Goal: Task Accomplishment & Management: Manage account settings

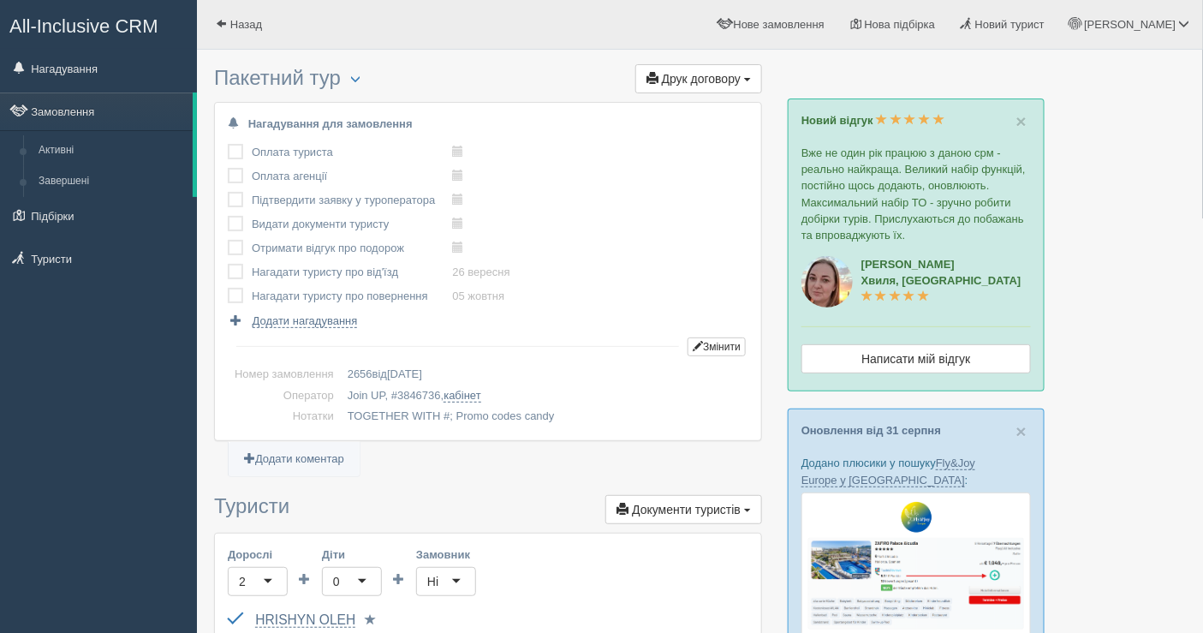
click at [631, 72] on h3 "Пакетний тур Менеджер: Аліна Стратійчук Змінити тип Створити копію Об'єднати до…" at bounding box center [488, 80] width 548 height 27
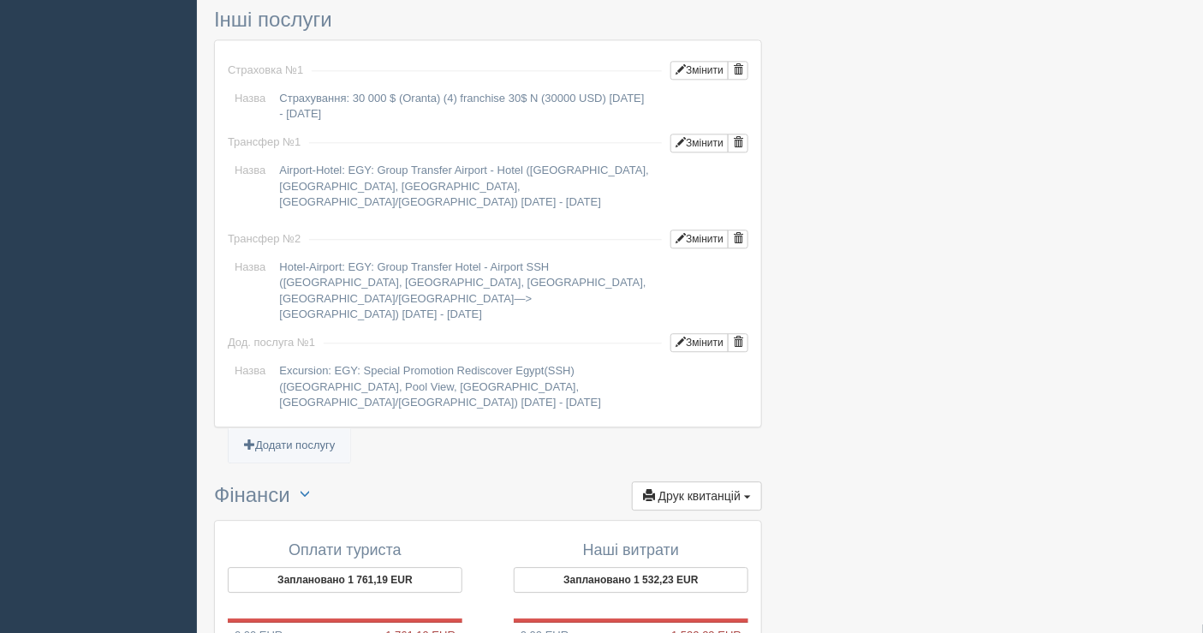
scroll to position [1488, 0]
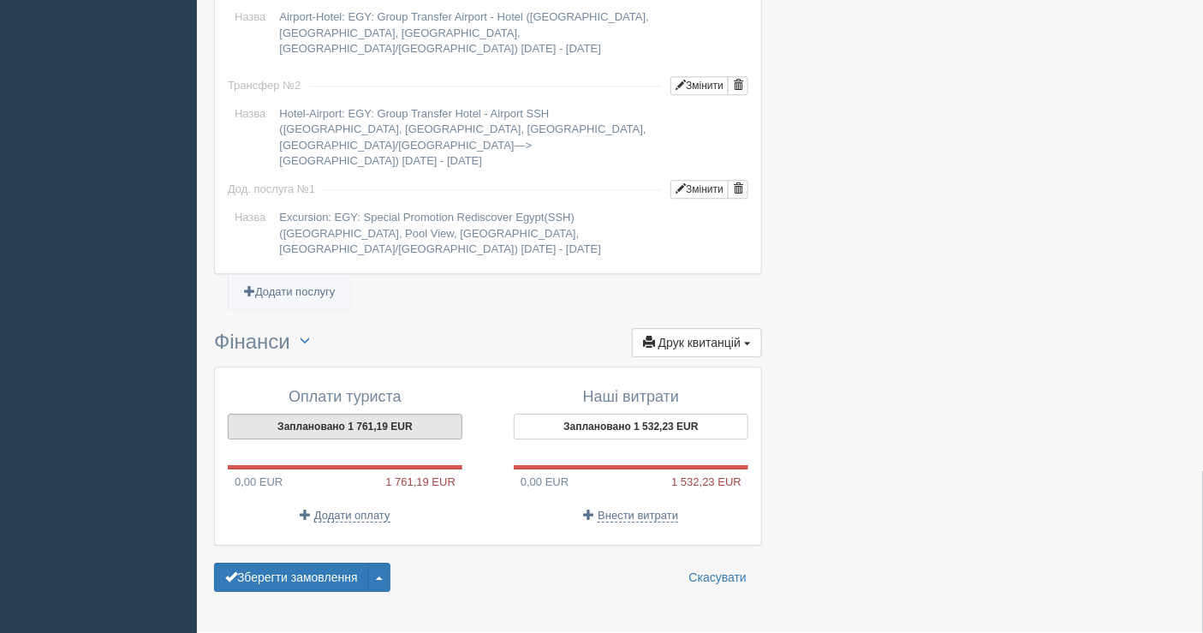
click at [357, 413] on button "Заплановано 1 761,19 EUR" at bounding box center [345, 426] width 235 height 26
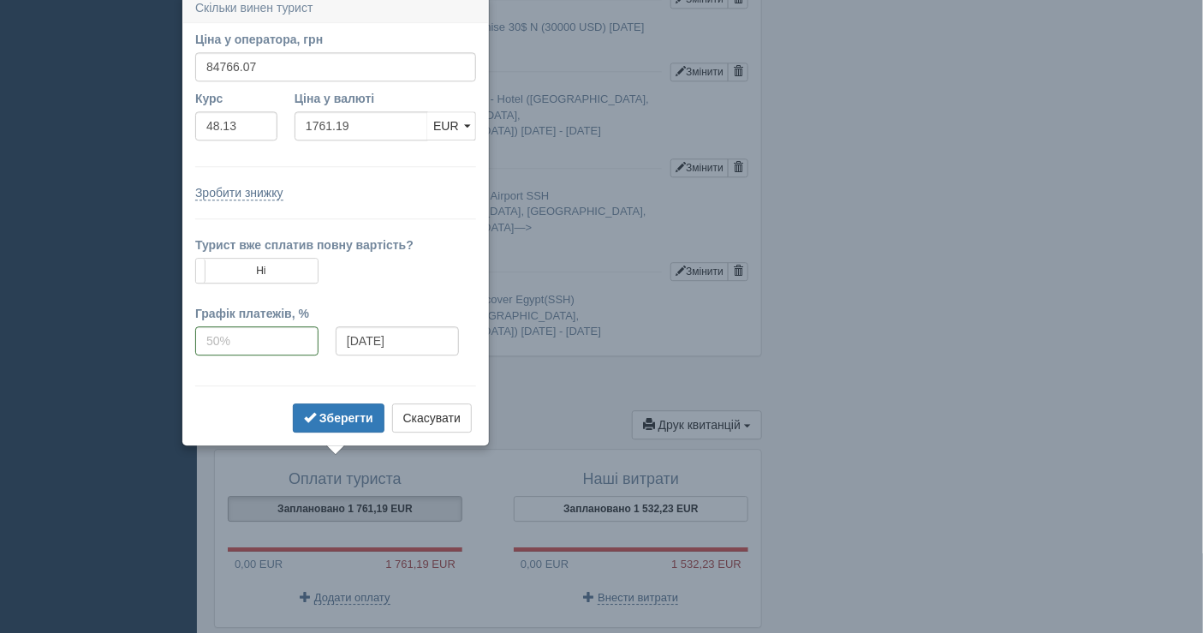
scroll to position [1398, 0]
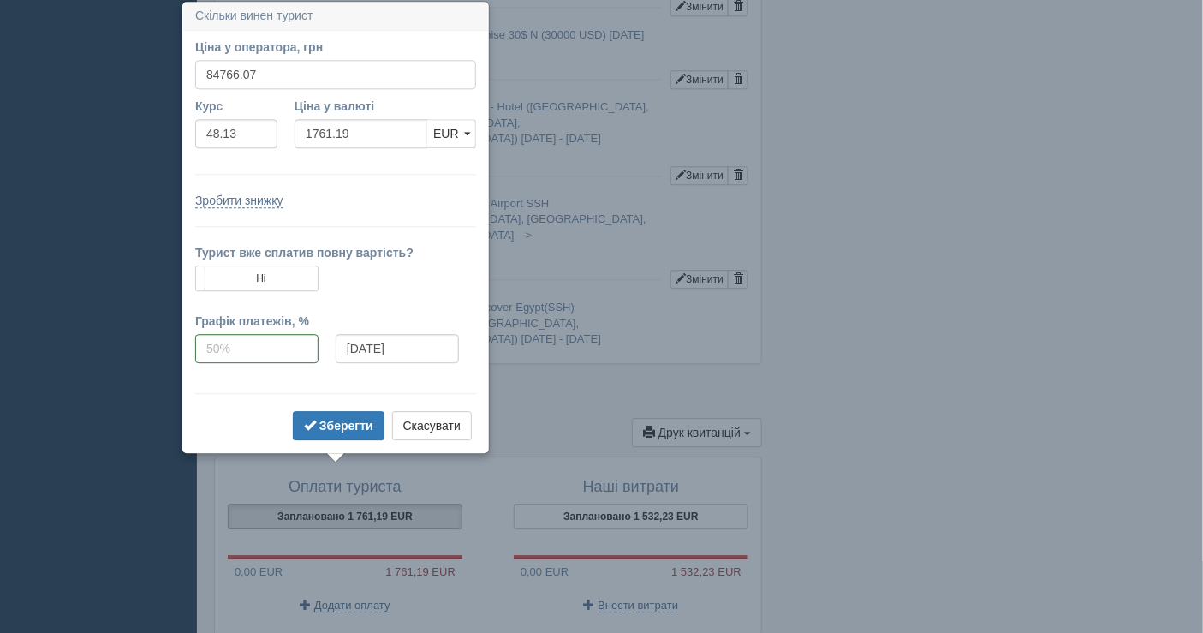
drag, startPoint x: 285, startPoint y: 74, endPoint x: 254, endPoint y: 69, distance: 31.2
click at [254, 69] on input "84766.07" at bounding box center [335, 74] width 281 height 29
type input "84000"
type input "1745.27"
click at [335, 413] on button "Зберегти" at bounding box center [339, 425] width 92 height 29
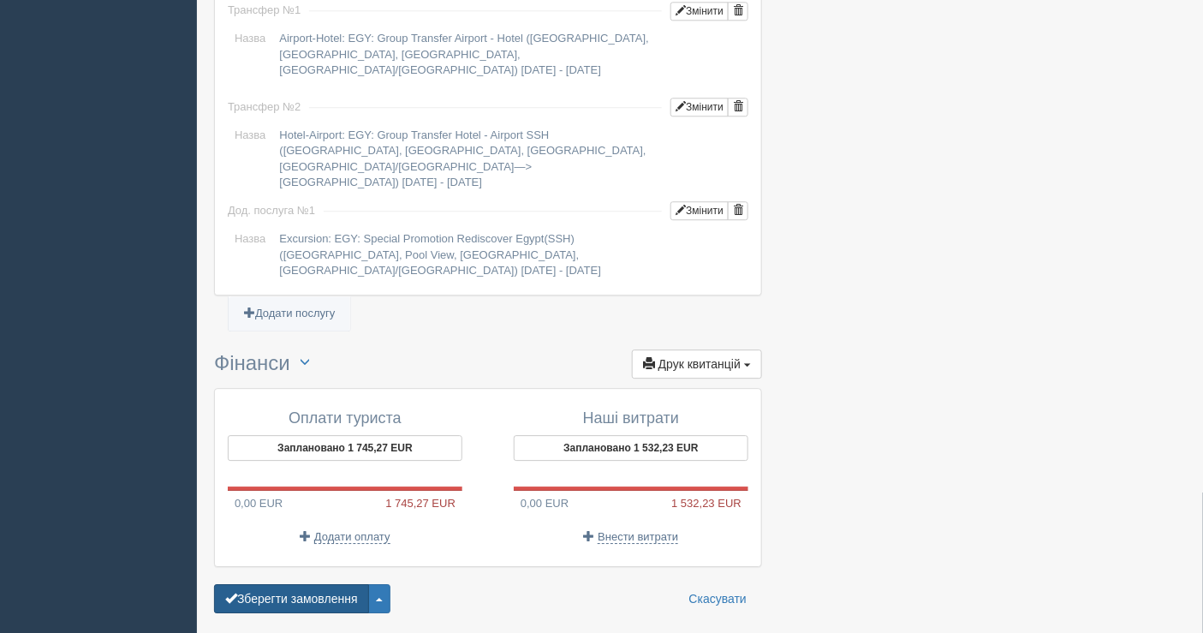
scroll to position [1488, 0]
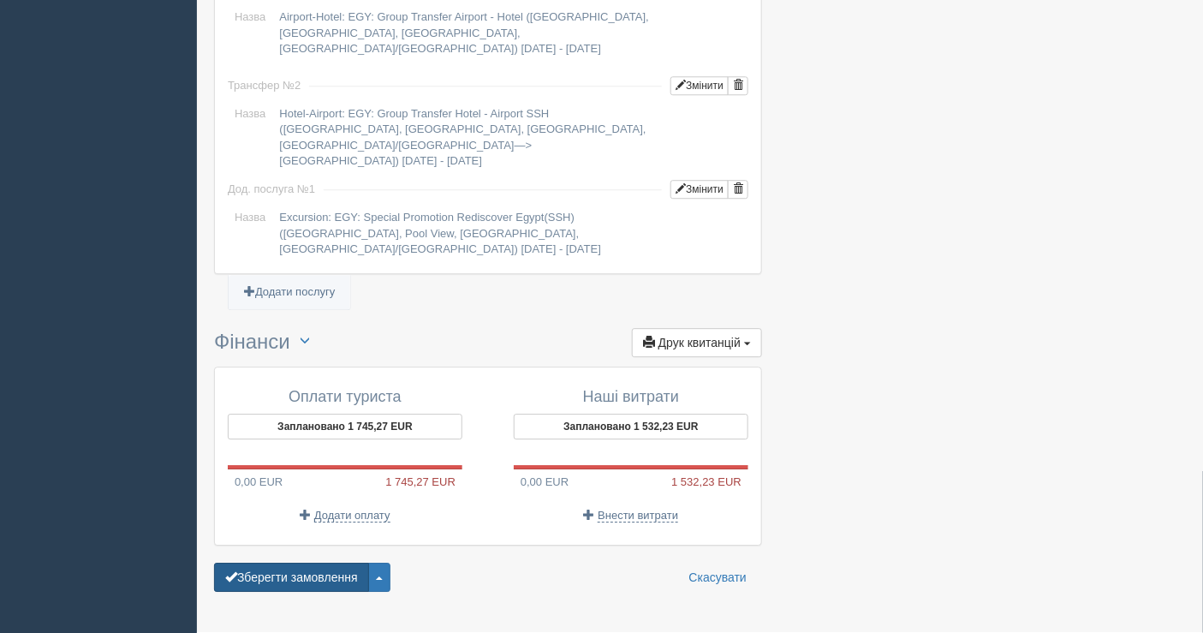
click at [327, 562] on button "Зберегти замовлення" at bounding box center [291, 576] width 155 height 29
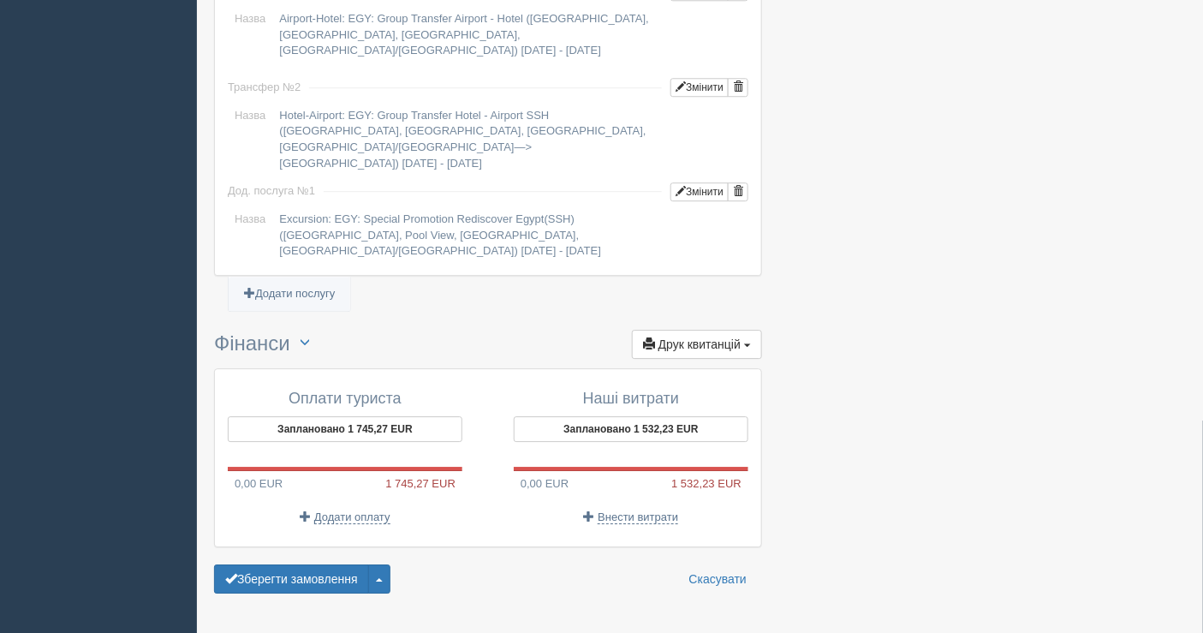
scroll to position [1539, 0]
click at [613, 415] on button "Заплановано 1 532,23 EUR" at bounding box center [631, 428] width 235 height 26
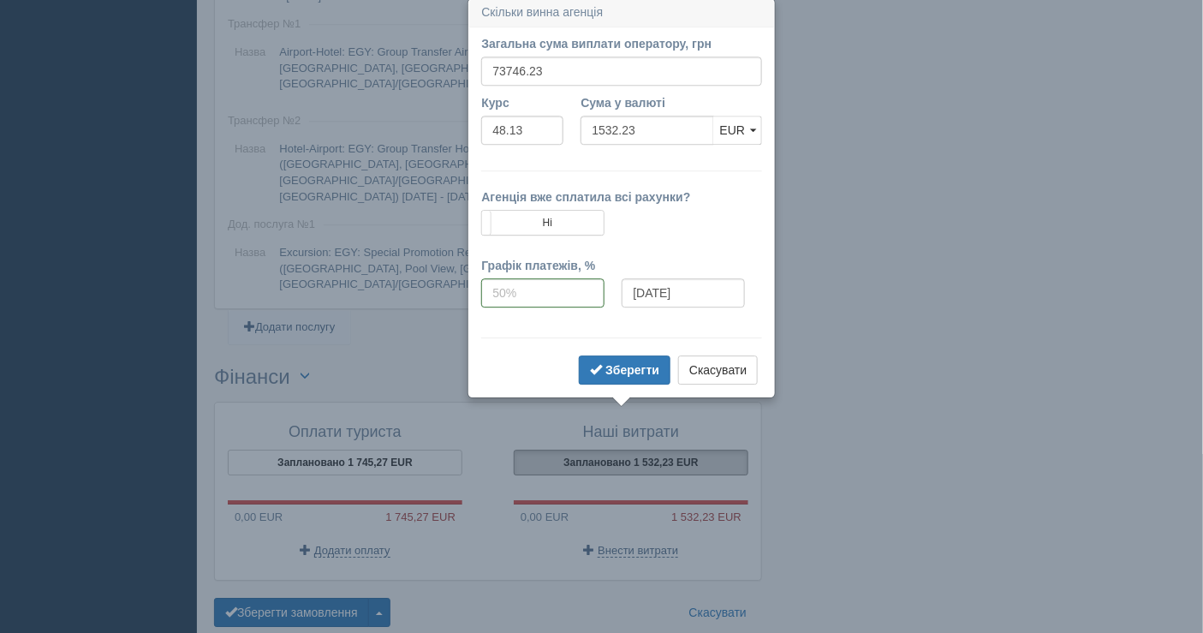
scroll to position [1502, 0]
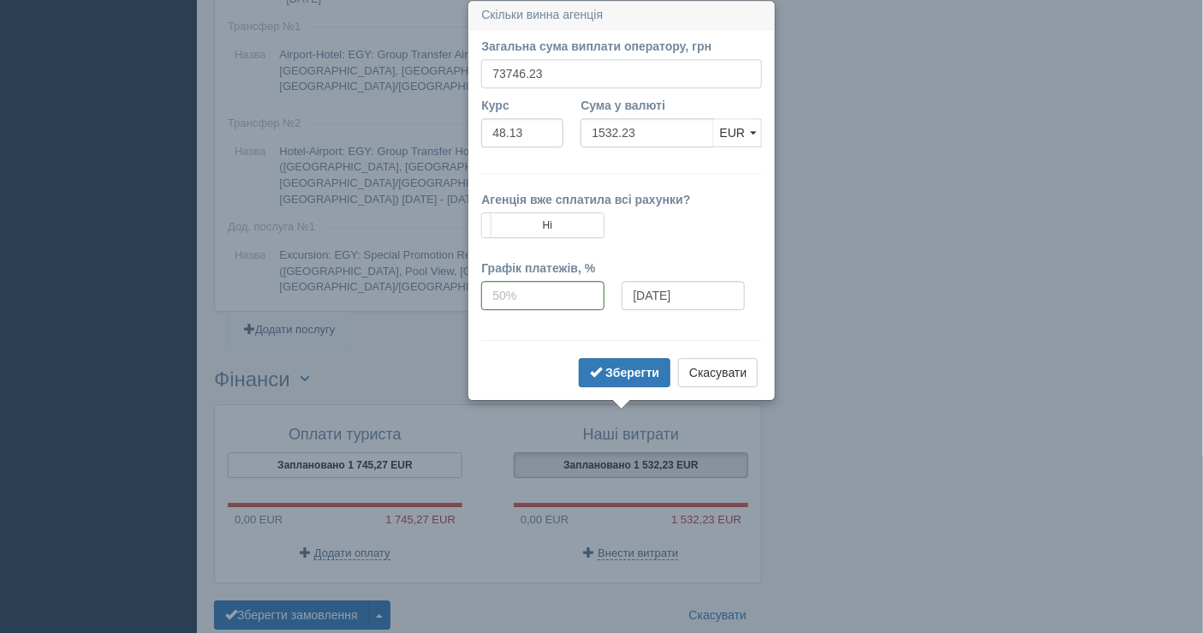
click at [544, 74] on input "73746.23" at bounding box center [621, 73] width 281 height 29
click at [633, 375] on b "Зберегти" at bounding box center [632, 373] width 54 height 14
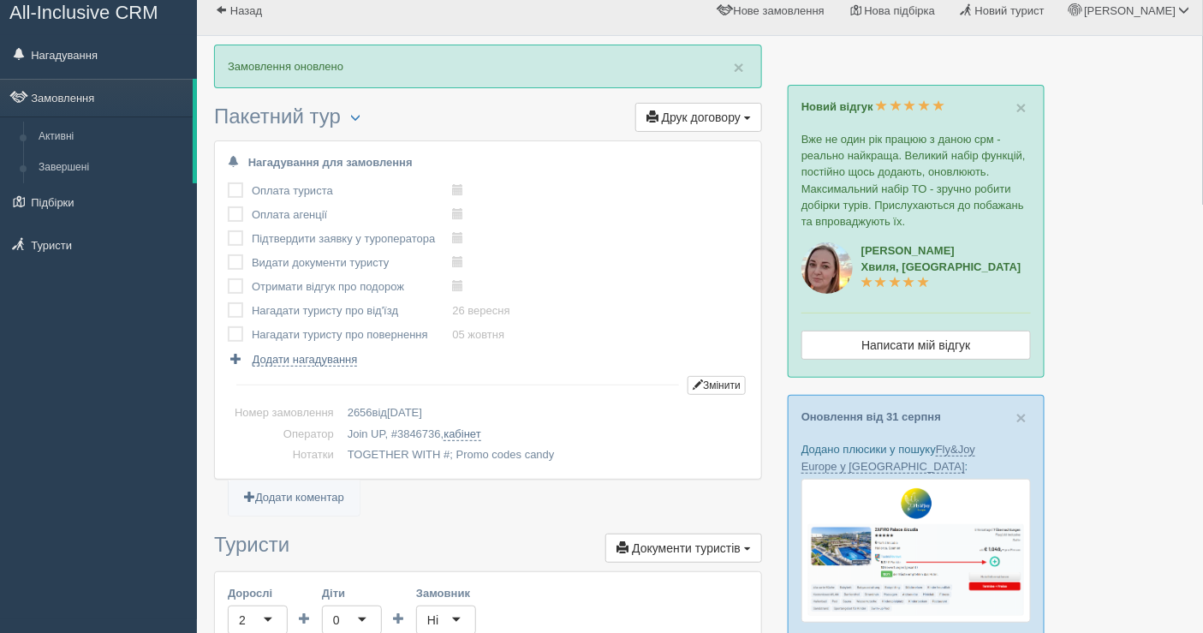
scroll to position [0, 0]
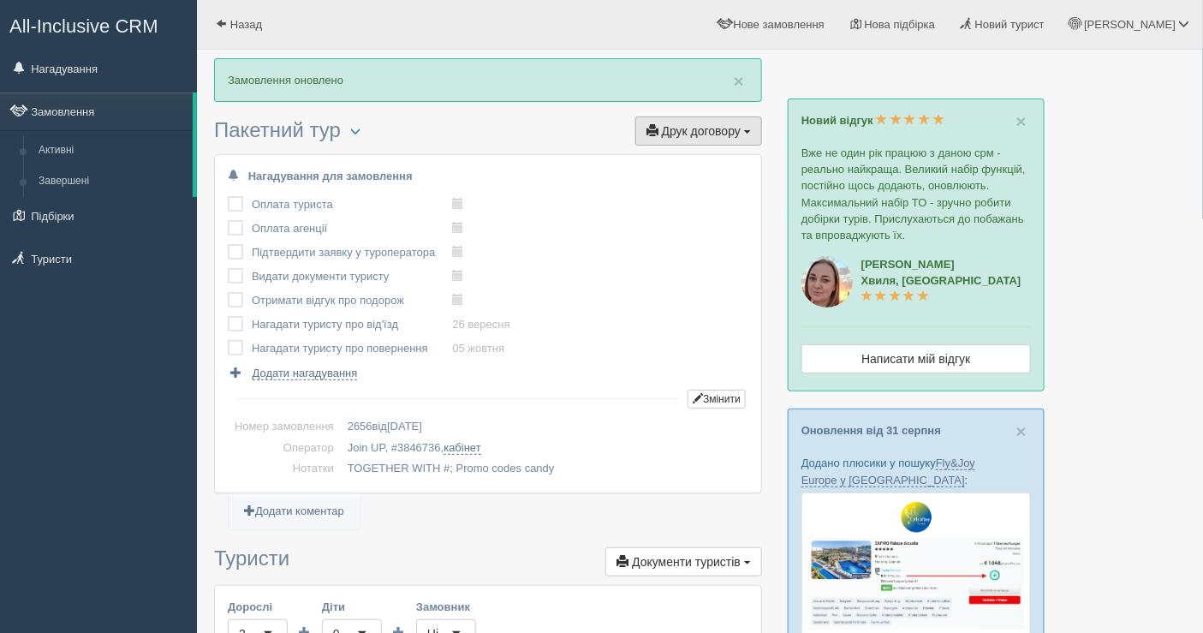
click at [686, 127] on span "Друк договору" at bounding box center [701, 131] width 79 height 14
click at [647, 148] on link "Join UP" at bounding box center [645, 162] width 232 height 28
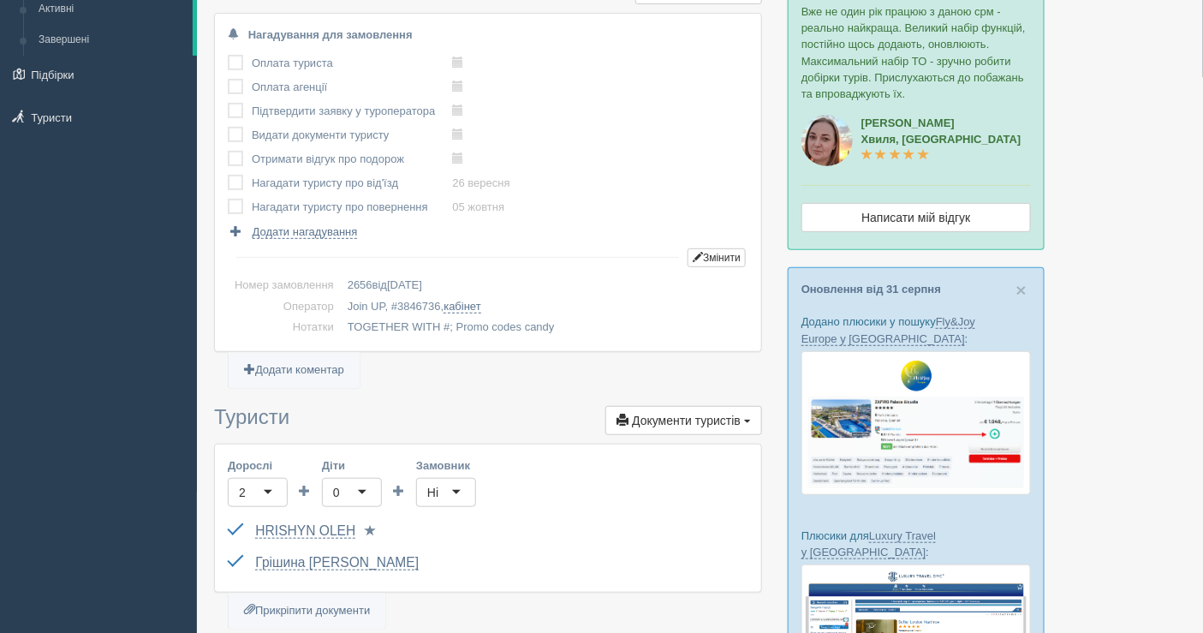
scroll to position [285, 0]
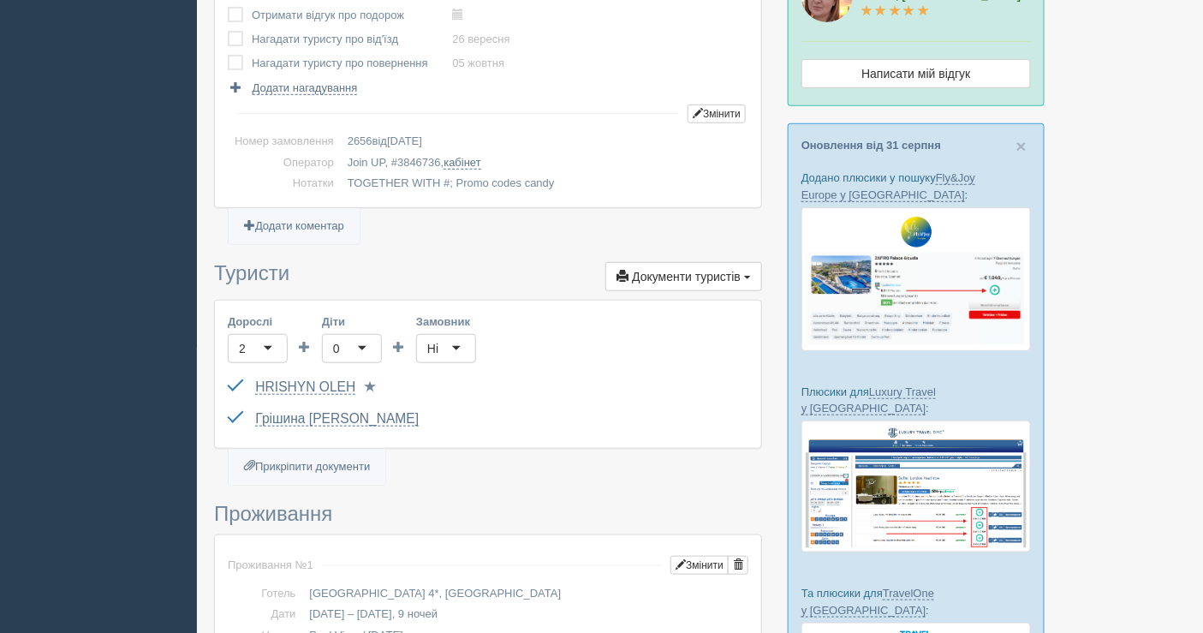
click at [371, 383] on span at bounding box center [370, 386] width 11 height 11
click at [429, 413] on span at bounding box center [433, 418] width 11 height 11
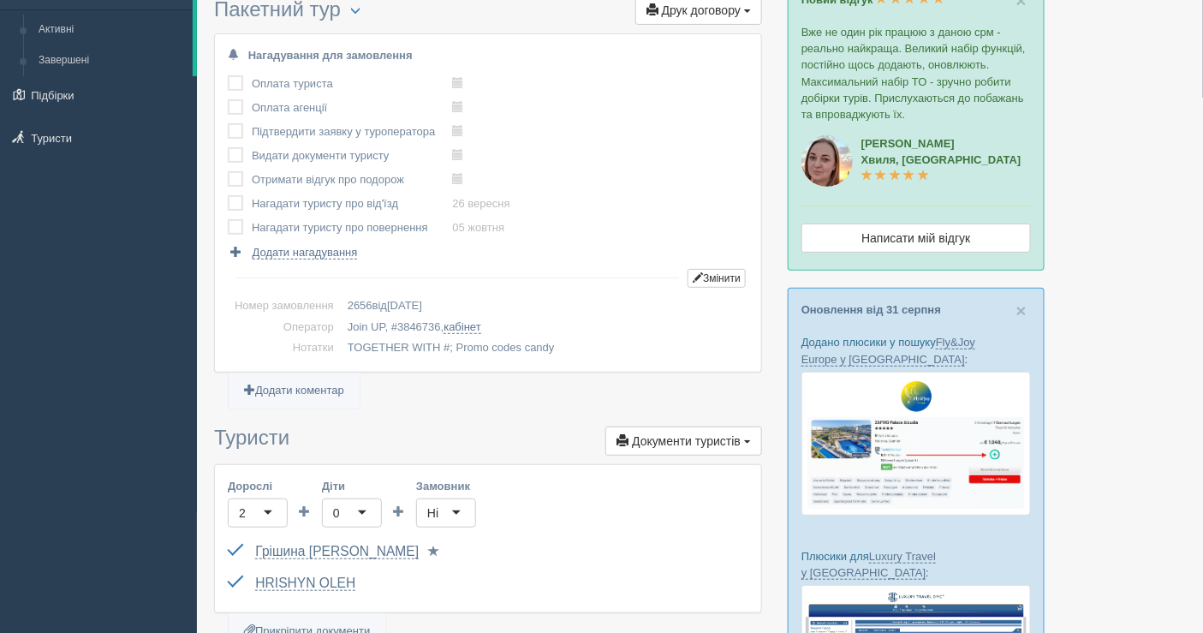
scroll to position [0, 0]
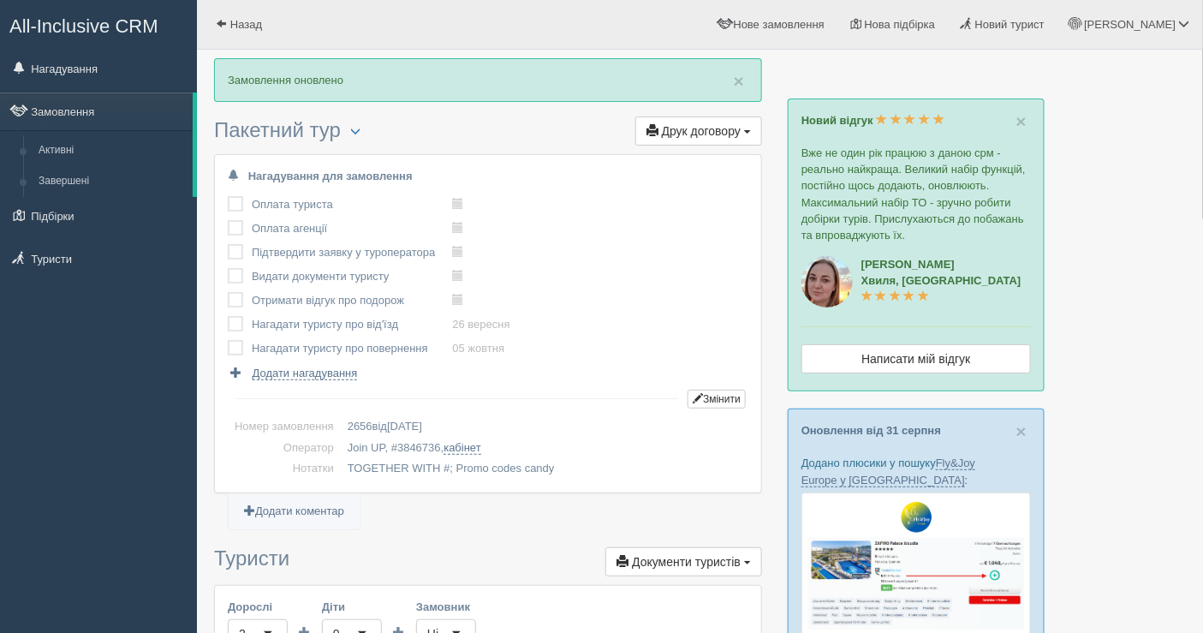
click at [687, 125] on span "Друк договору" at bounding box center [701, 131] width 79 height 14
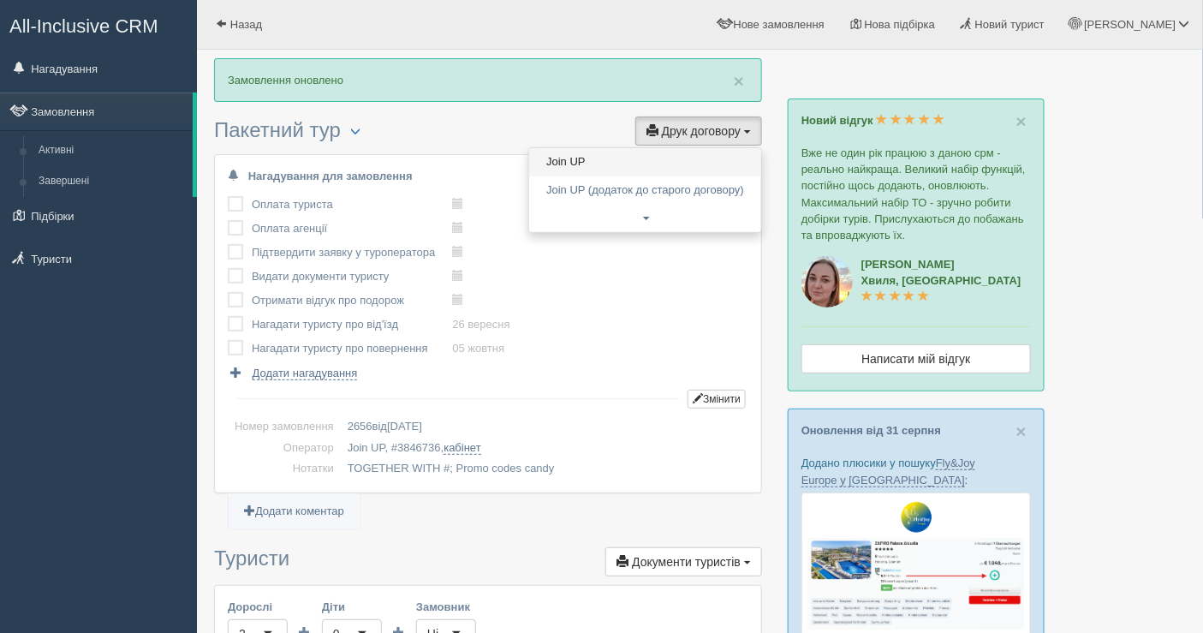
click at [663, 152] on link "Join UP" at bounding box center [645, 162] width 232 height 28
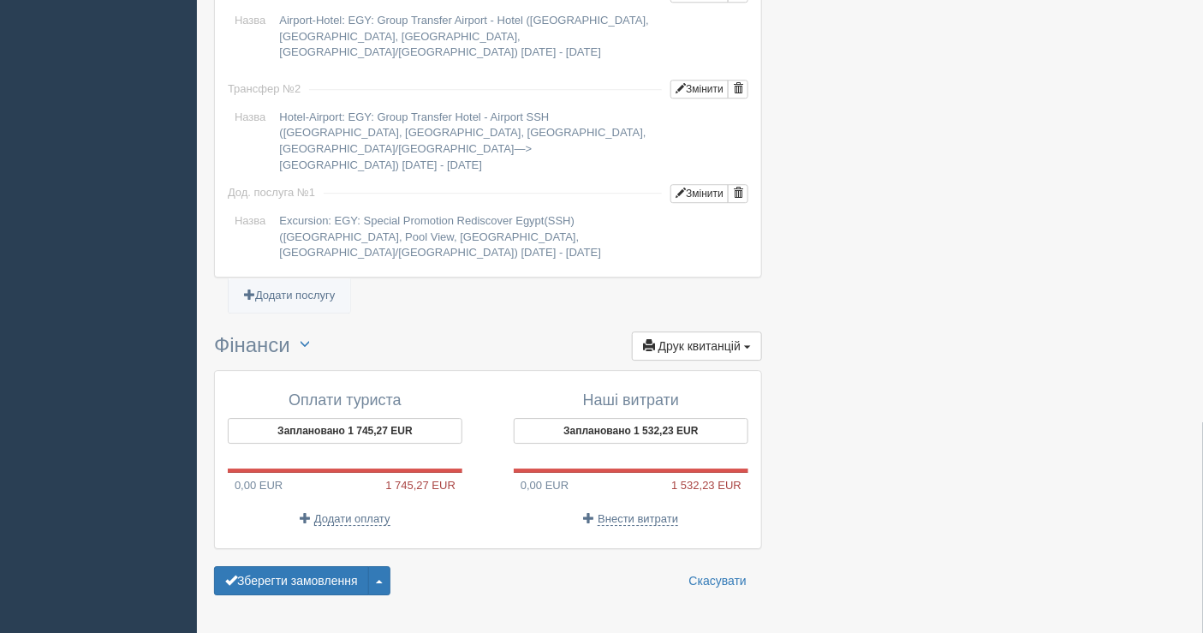
scroll to position [1539, 0]
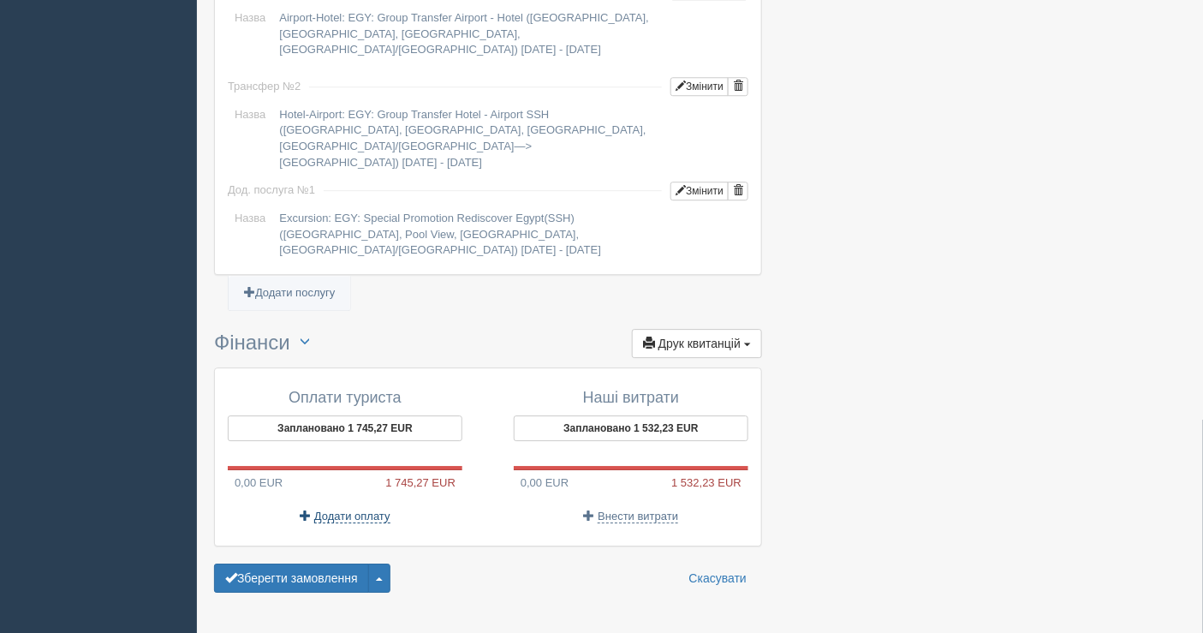
click at [336, 509] on span "Додати оплату" at bounding box center [352, 516] width 76 height 14
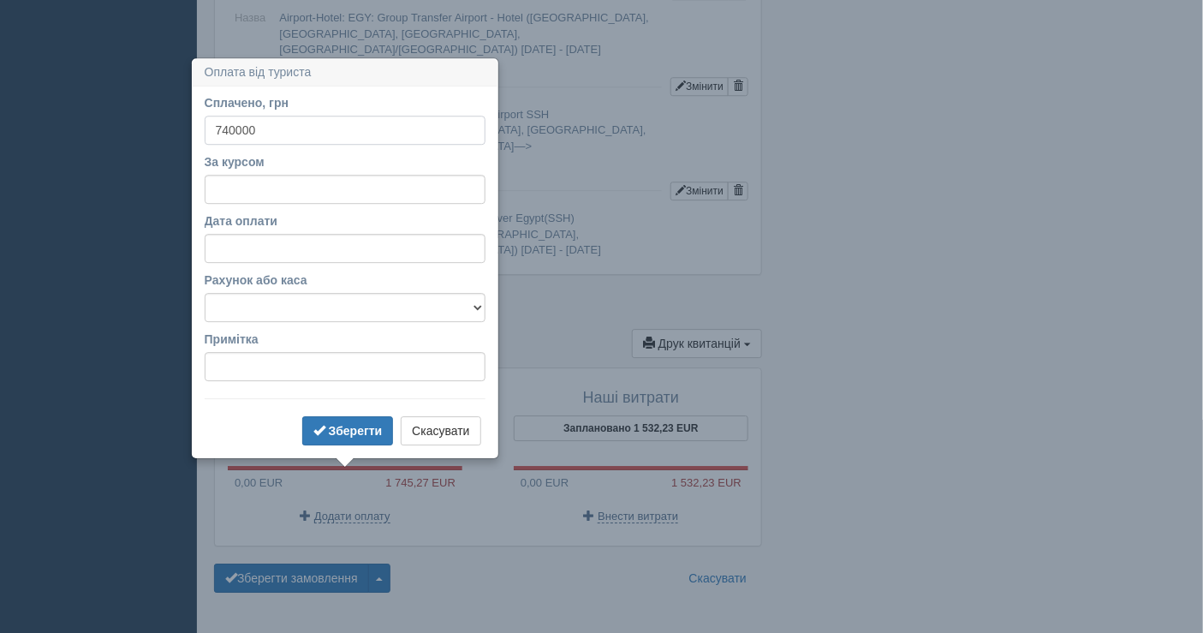
type input "740000"
click at [316, 187] on input "За курсом" at bounding box center [345, 189] width 281 height 29
type input "48.13"
click at [303, 309] on select "Банківський рахунок Готівкова каса" at bounding box center [345, 307] width 281 height 29
click at [205, 293] on select "Банківський рахунок Готівкова каса" at bounding box center [345, 307] width 281 height 29
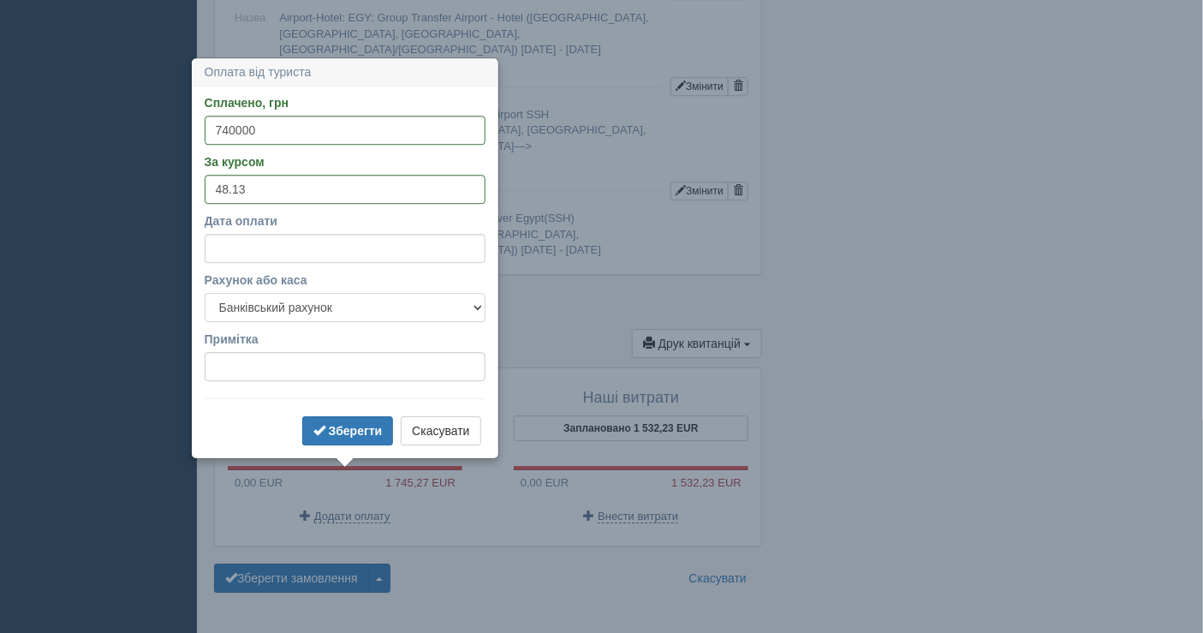
click at [306, 308] on select "Банківський рахунок Готівкова каса" at bounding box center [345, 307] width 281 height 29
select select "1597"
click at [205, 293] on select "Банківський рахунок Готівкова каса" at bounding box center [345, 307] width 281 height 29
click at [330, 424] on b "Зберегти" at bounding box center [356, 431] width 54 height 14
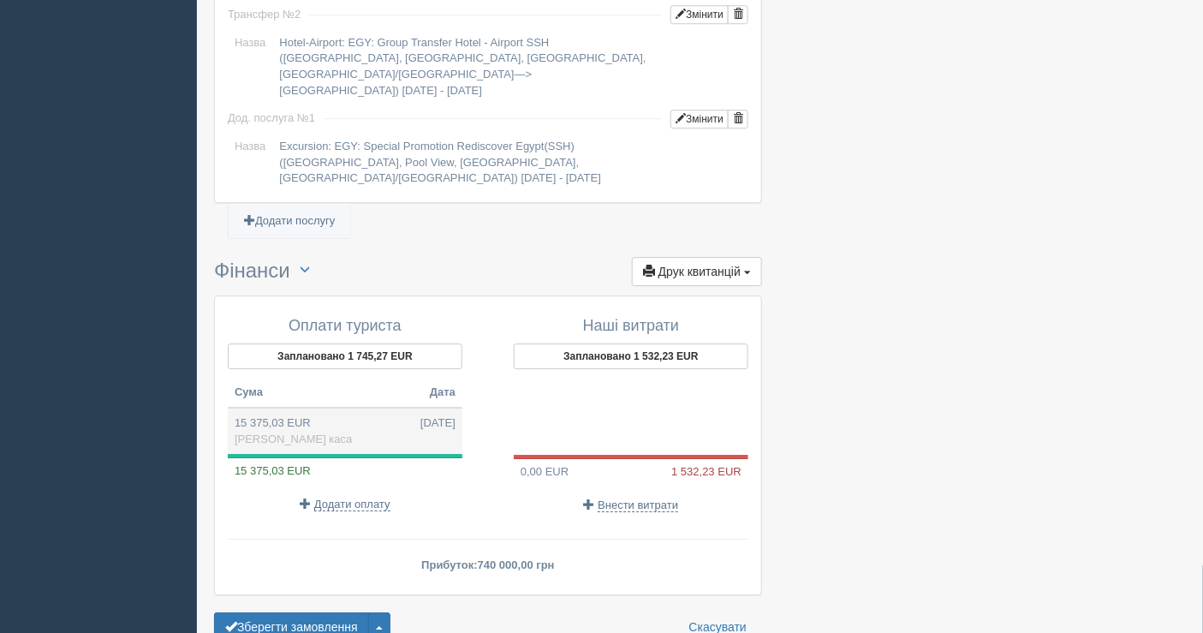
scroll to position [1661, 0]
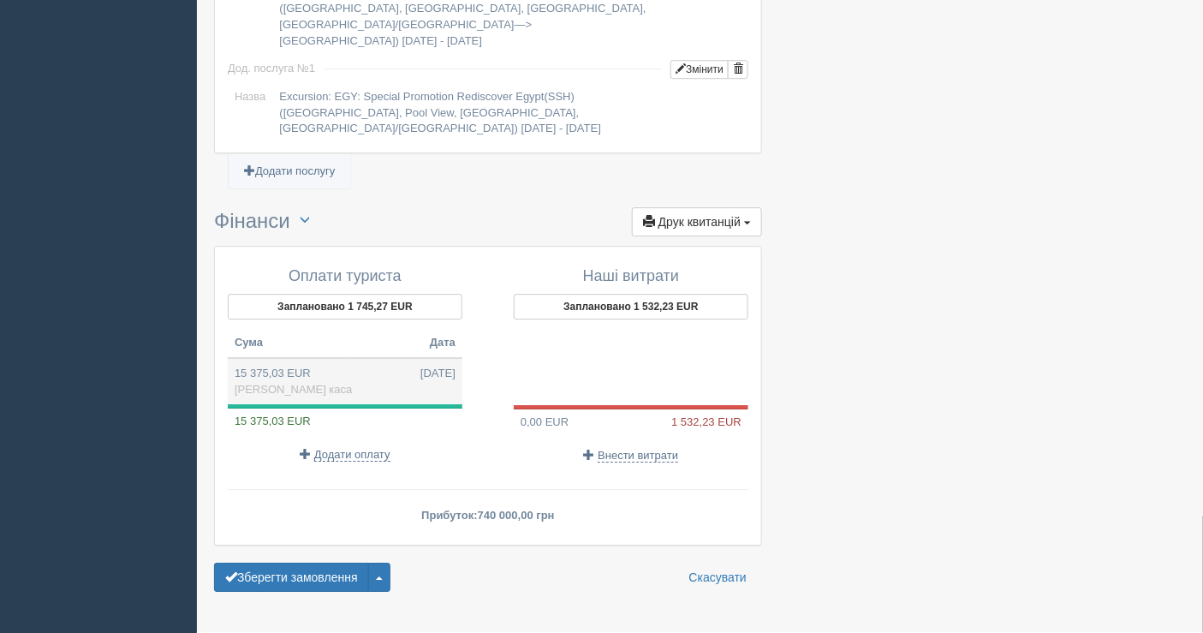
drag, startPoint x: 297, startPoint y: 540, endPoint x: 337, endPoint y: 348, distance: 195.9
click at [303, 383] on span "[PERSON_NAME] каса" at bounding box center [293, 389] width 117 height 13
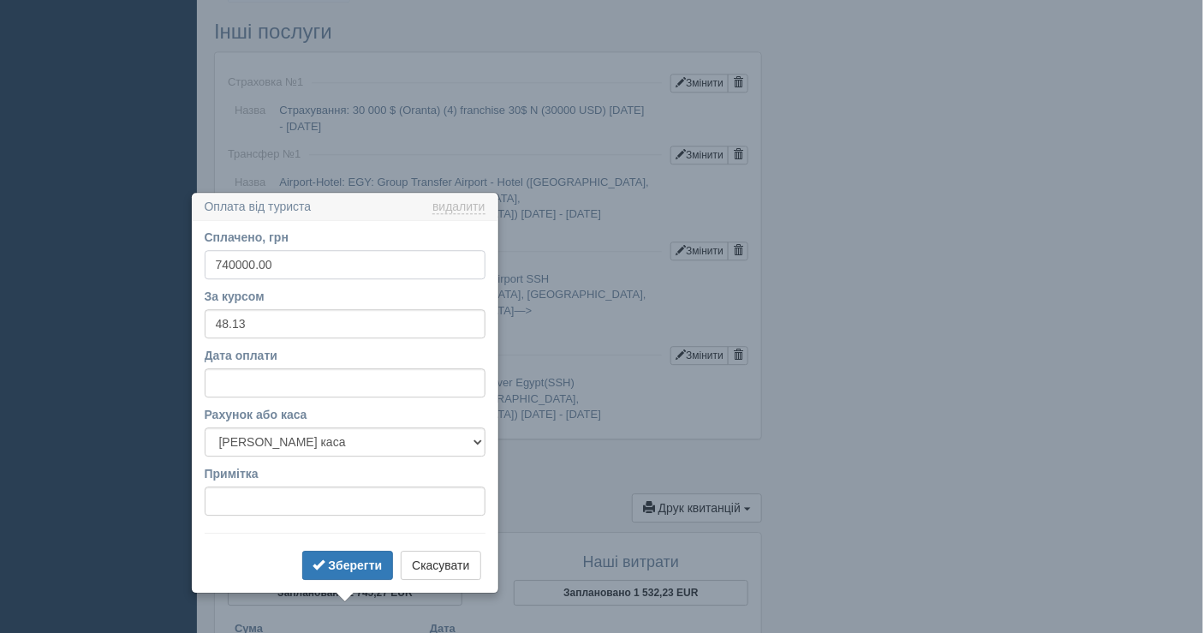
scroll to position [1566, 0]
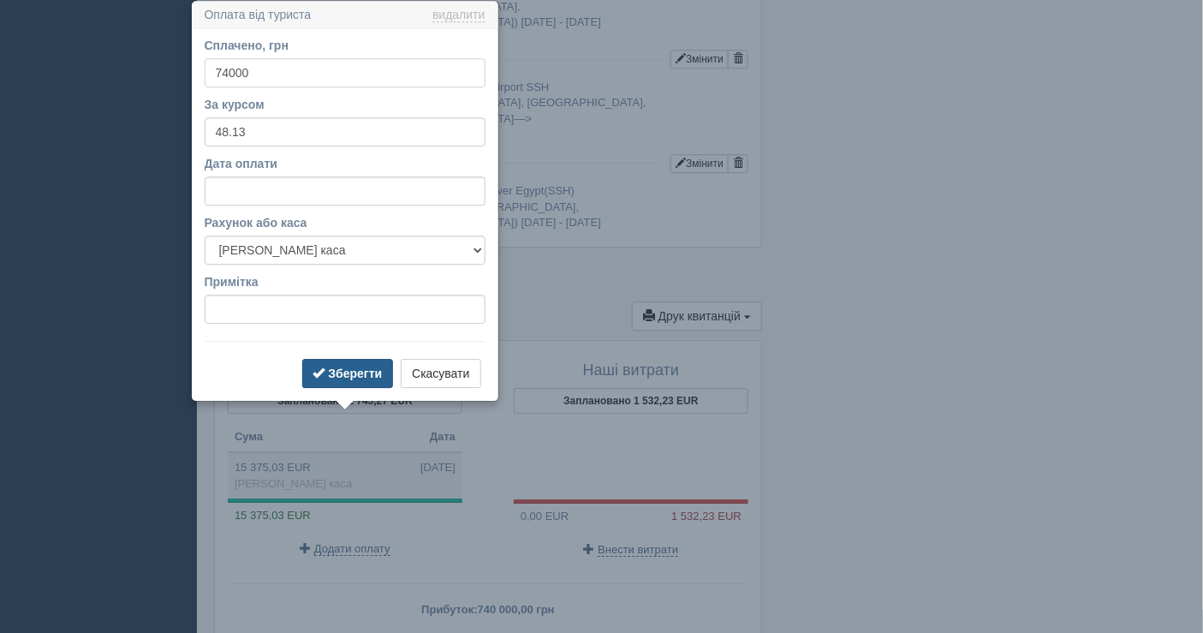
type input "74000"
click at [356, 370] on b "Зберегти" at bounding box center [355, 373] width 54 height 14
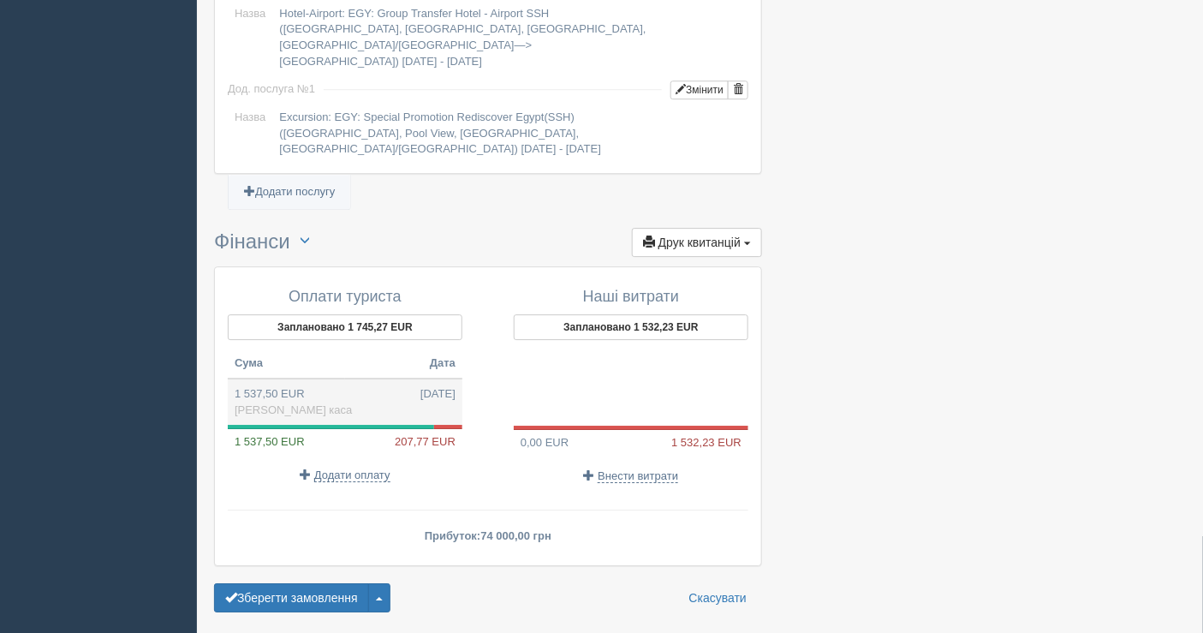
scroll to position [1661, 0]
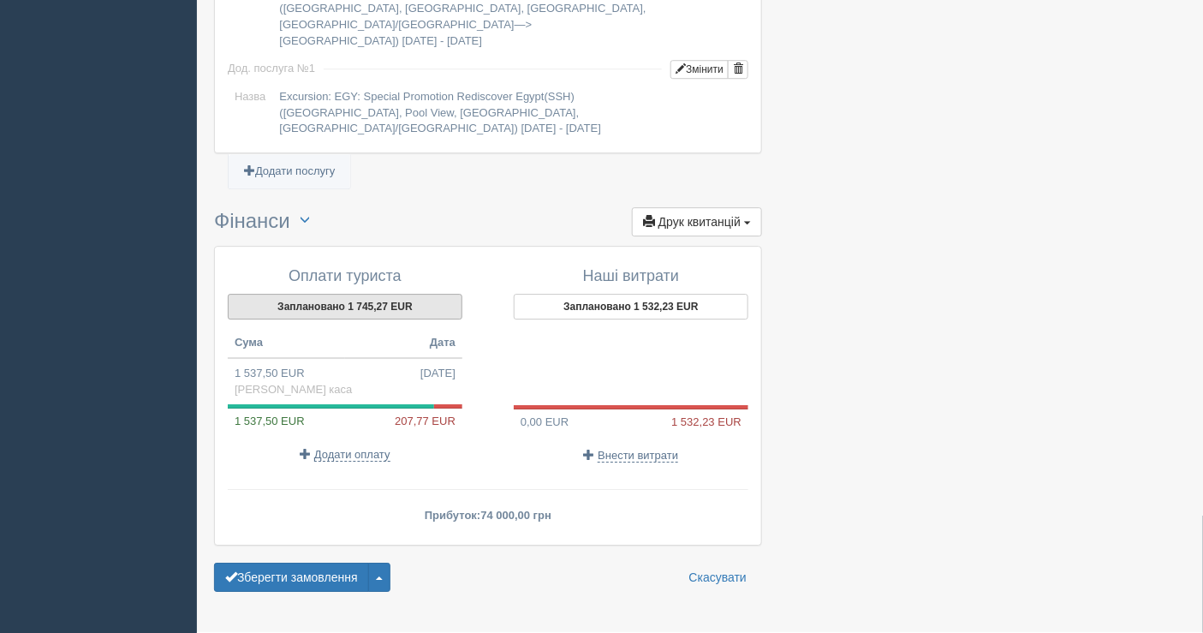
click at [322, 294] on button "Заплановано 1 745,27 EUR" at bounding box center [345, 307] width 235 height 26
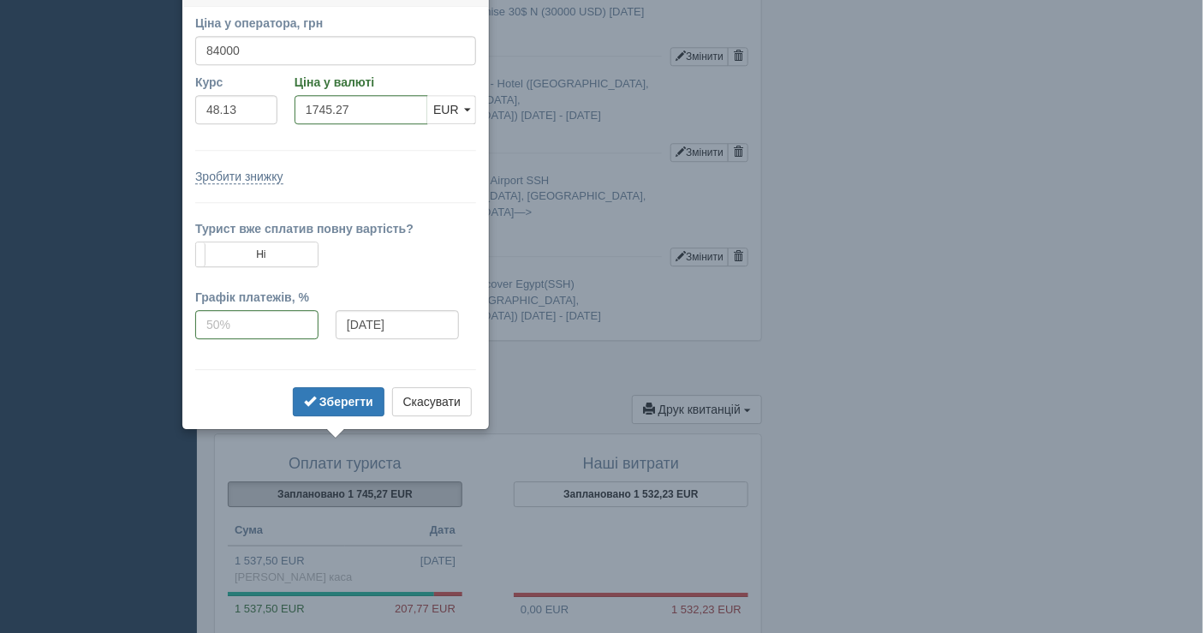
scroll to position [1449, 0]
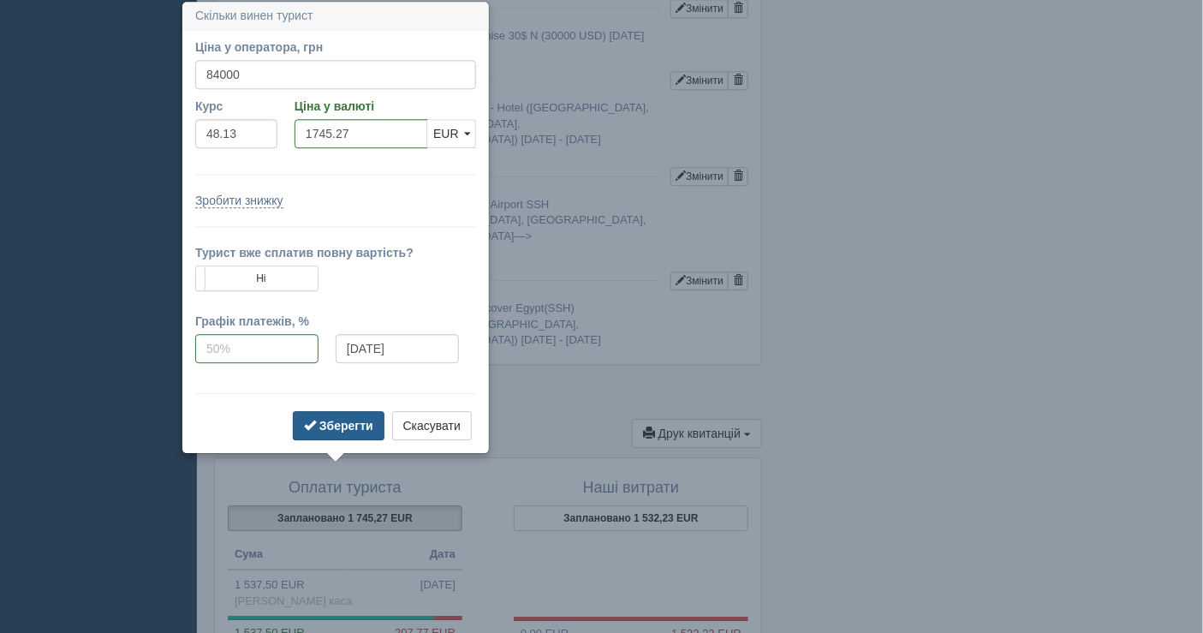
click at [356, 419] on b "Зберегти" at bounding box center [346, 426] width 54 height 14
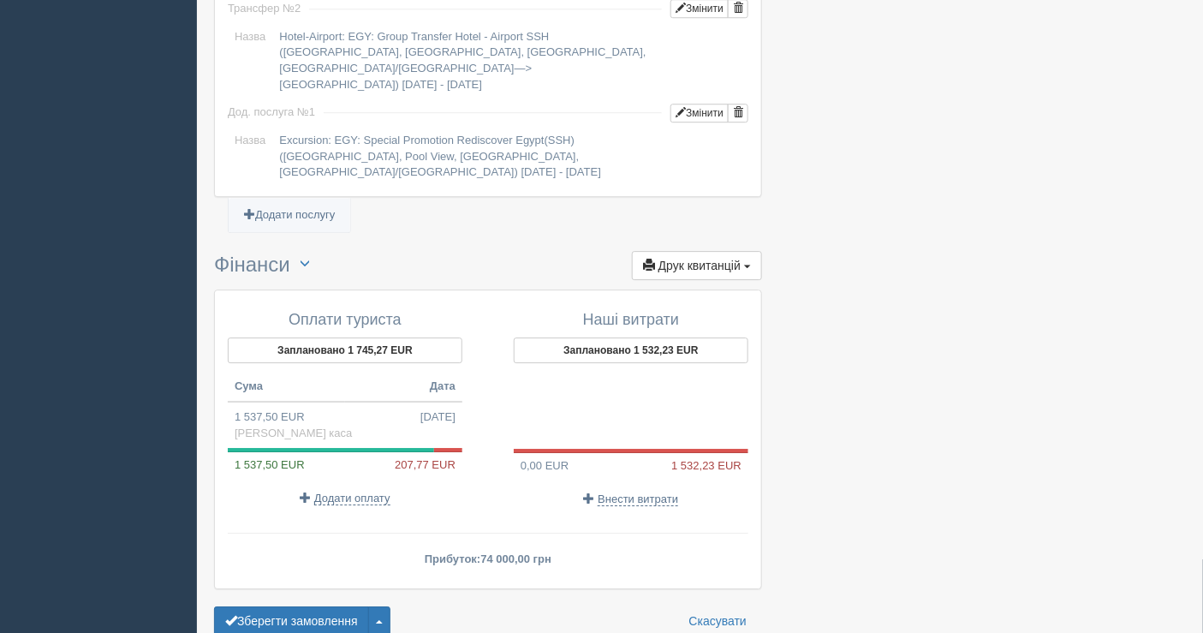
scroll to position [1661, 0]
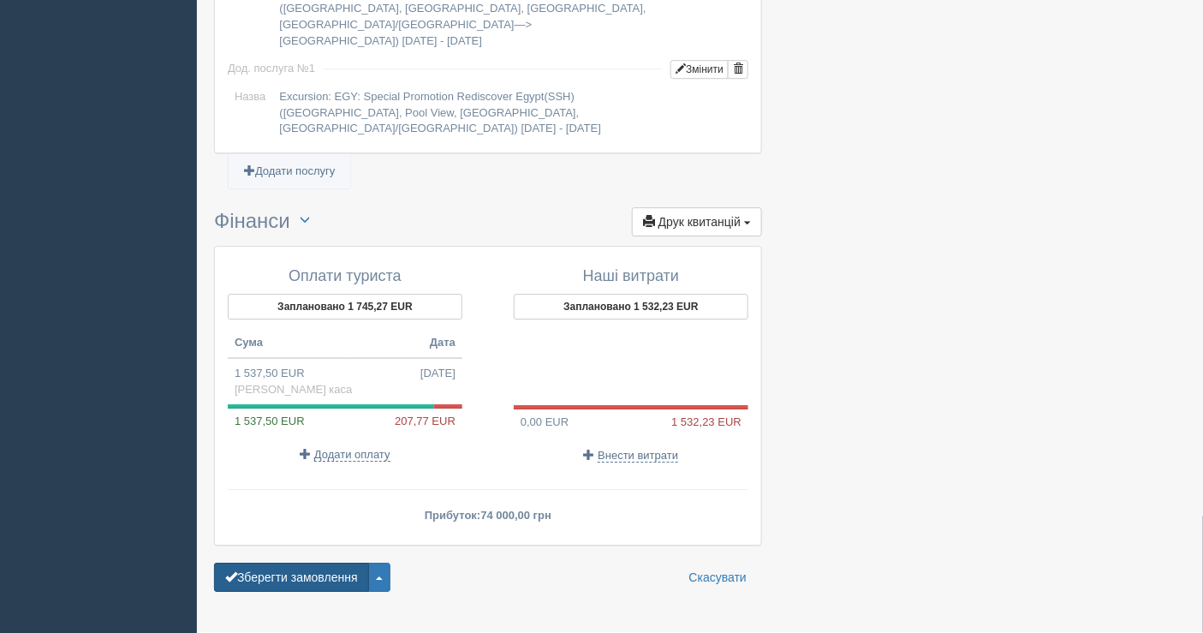
click at [283, 562] on button "Зберегти замовлення" at bounding box center [291, 576] width 155 height 29
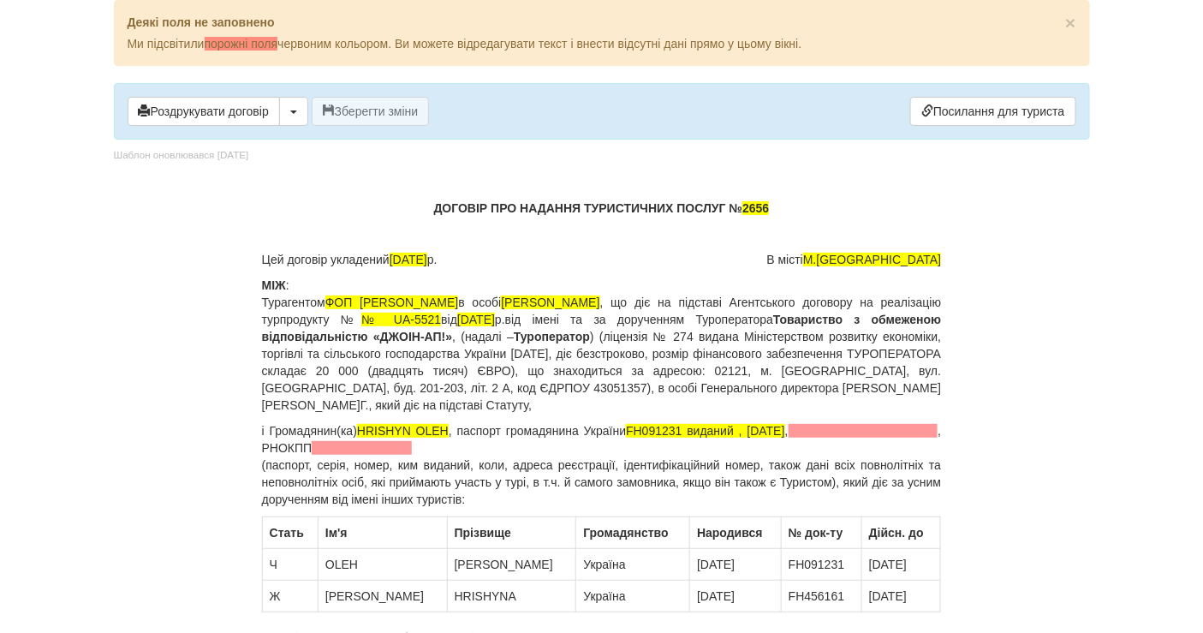
click at [773, 204] on p "ДОГОВІР ПРО НАДАННЯ ТУРИСТИЧНИХ ПОСЛУГ № 2656" at bounding box center [602, 207] width 680 height 17
click at [370, 435] on p "і Громадянин(ка) HRISHYN OLEH , паспорт громадянина України FH091231 виданий , …" at bounding box center [602, 465] width 680 height 86
click at [370, 424] on span "HRISHYN OLEH" at bounding box center [403, 431] width 92 height 14
click at [424, 435] on p "і Громадянин(ка) Грішина OLEH , паспорт громадянина України FH091231 виданий , …" at bounding box center [602, 465] width 680 height 86
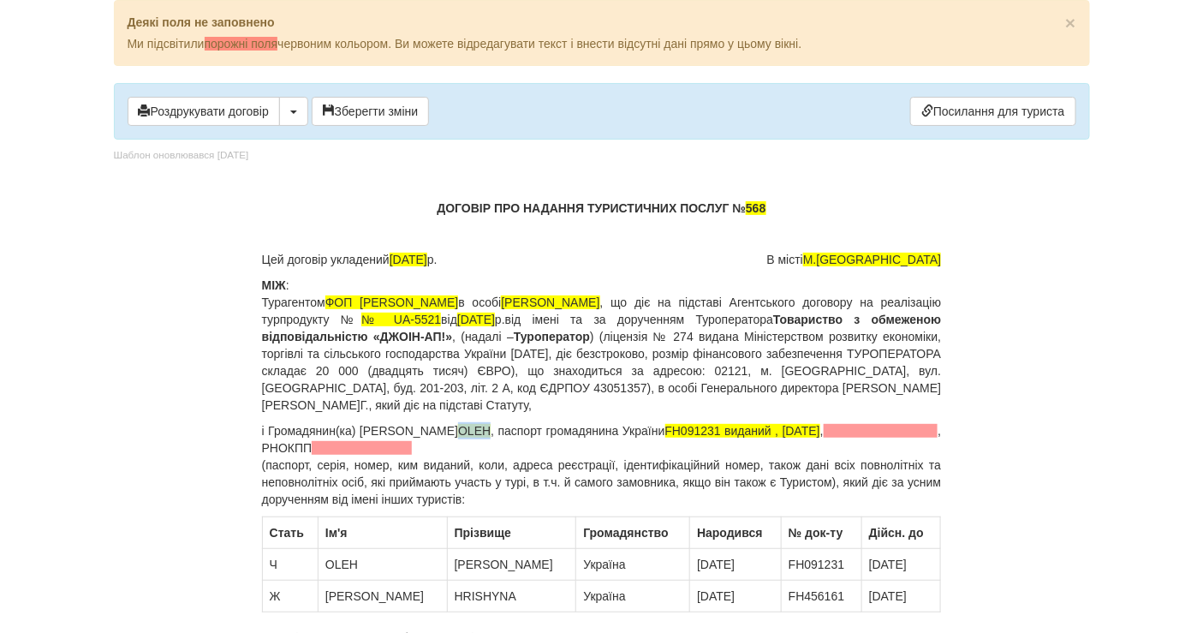
click at [424, 435] on p "і Громадянин(ка) Грішина OLEH , паспорт громадянина України FH091231 виданий , …" at bounding box center [602, 465] width 680 height 86
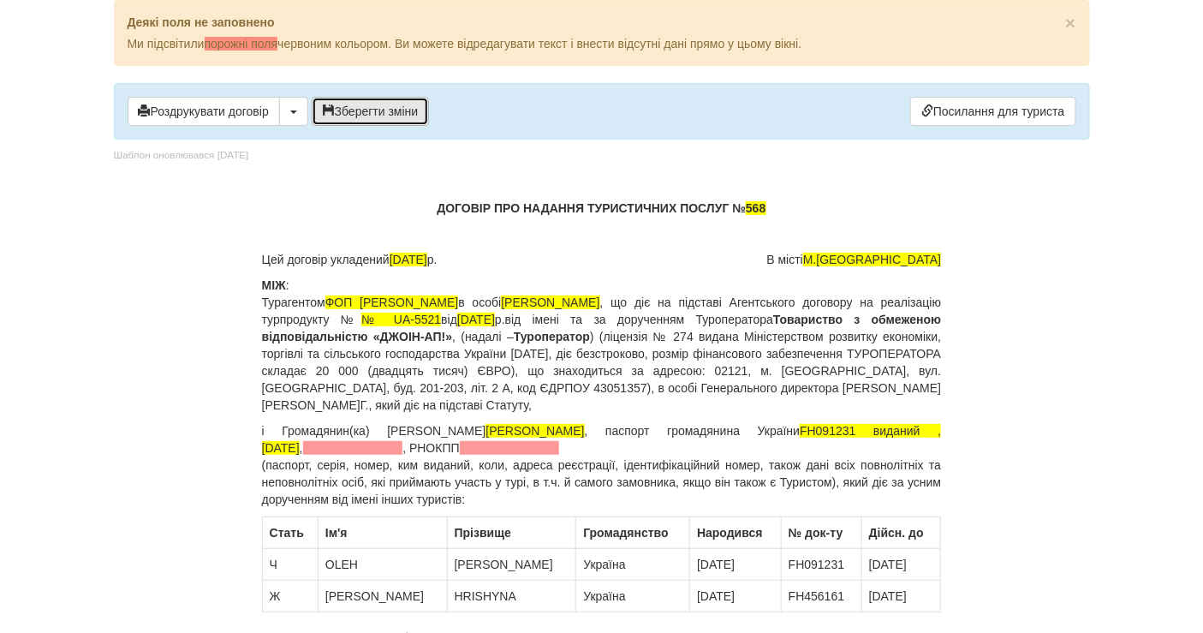
click at [371, 117] on button "Зберегти зміни" at bounding box center [371, 111] width 118 height 29
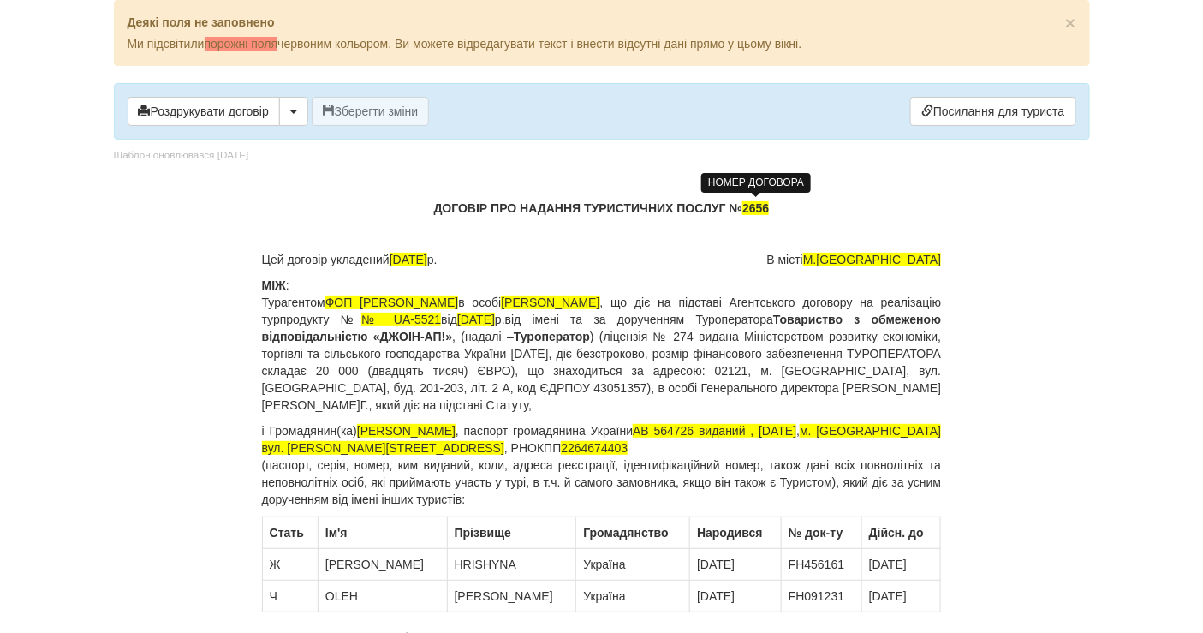
click at [760, 206] on span "2656" at bounding box center [755, 208] width 27 height 14
drag, startPoint x: 284, startPoint y: 115, endPoint x: 475, endPoint y: 258, distance: 238.5
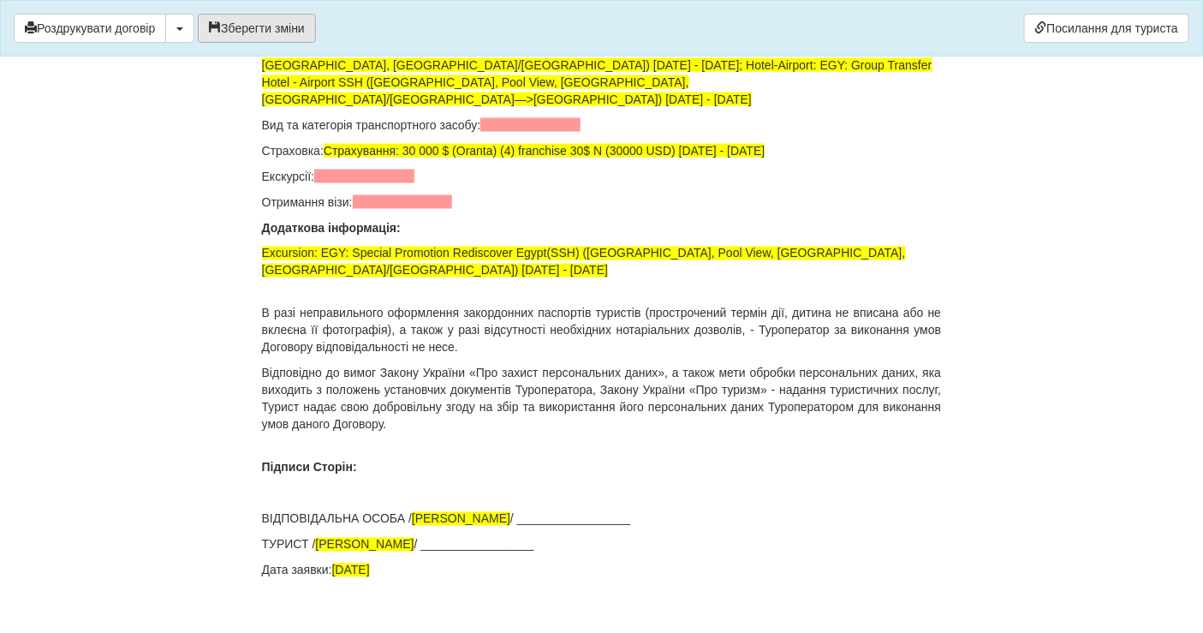
scroll to position [11493, 0]
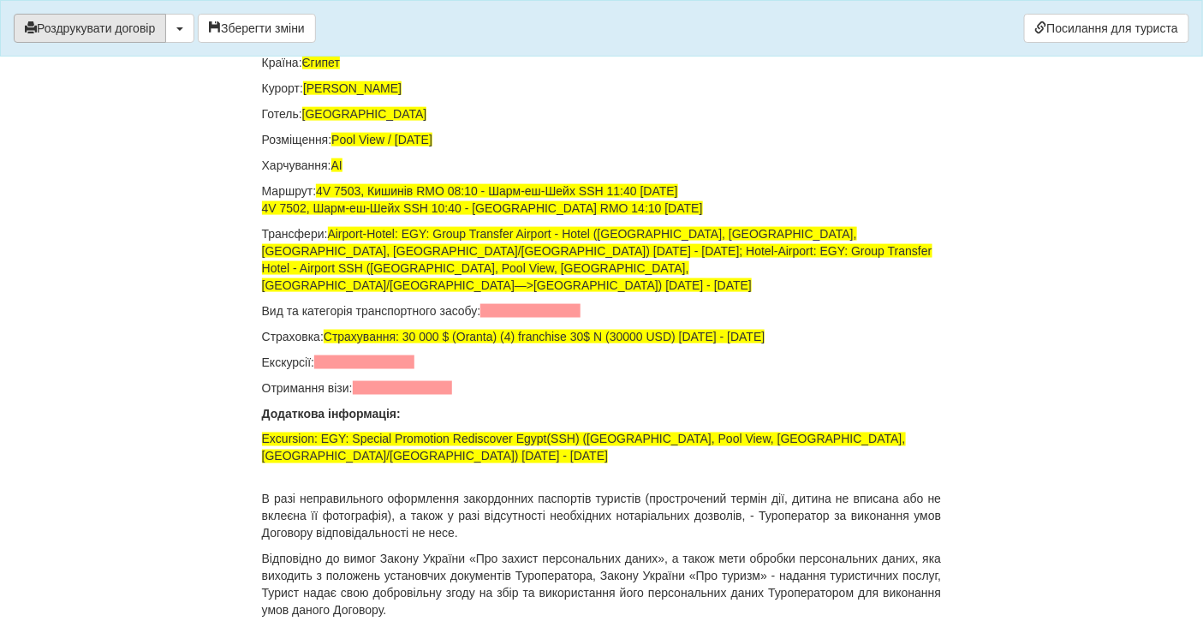
click at [120, 37] on button "Роздрукувати договір" at bounding box center [90, 28] width 152 height 29
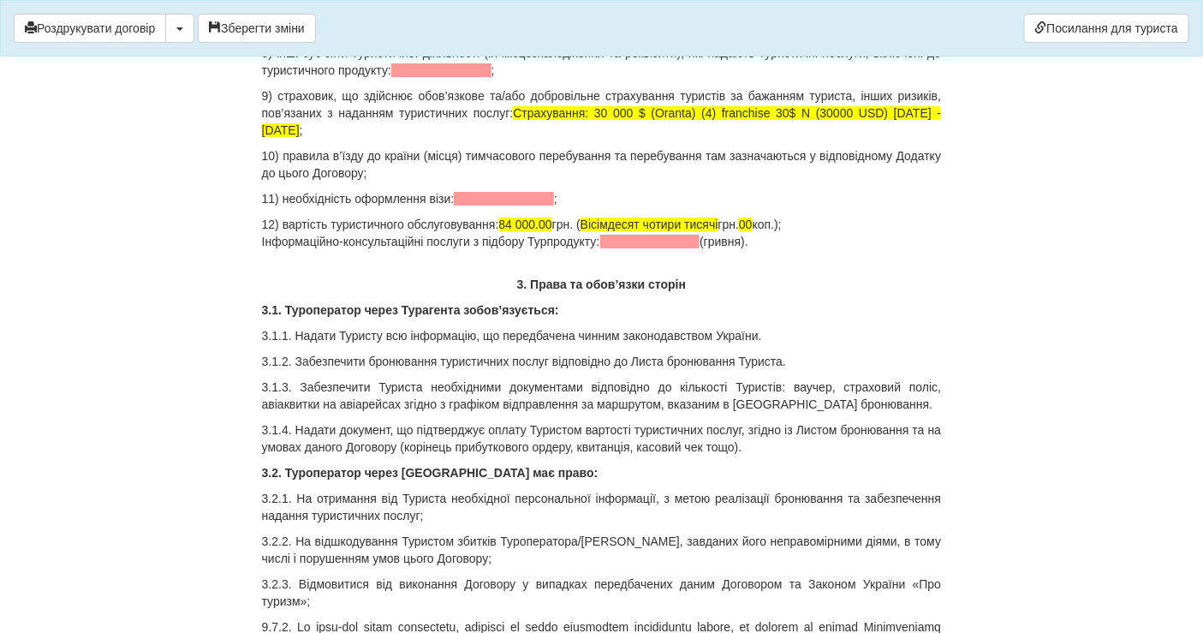
scroll to position [0, 0]
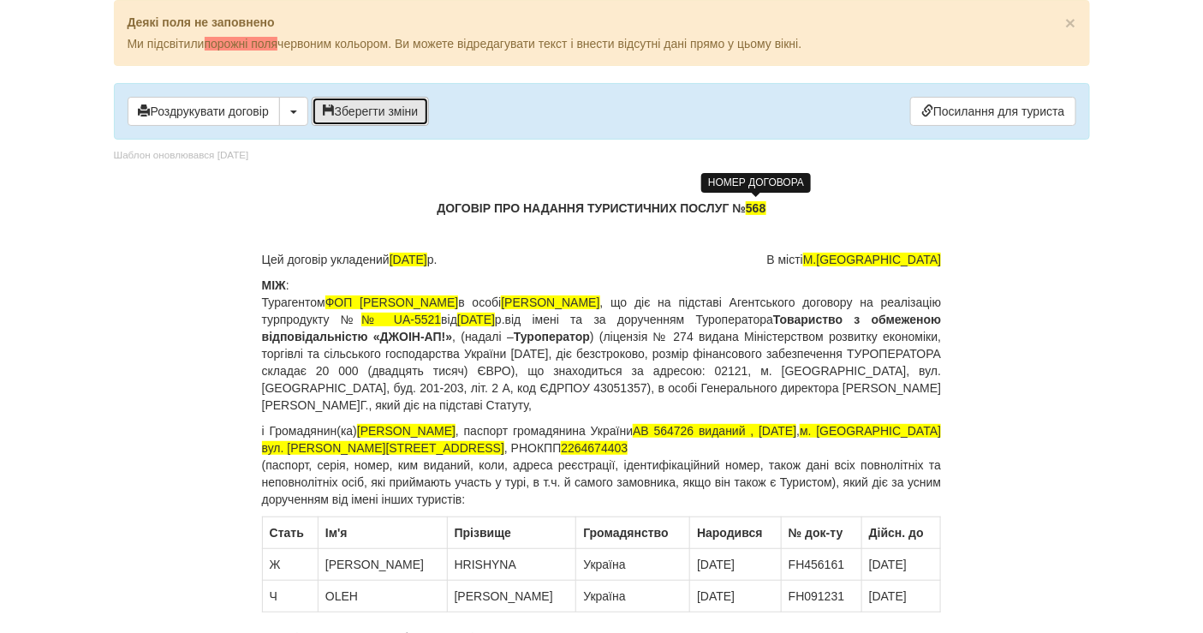
click at [359, 104] on button "Зберегти зміни" at bounding box center [371, 111] width 118 height 29
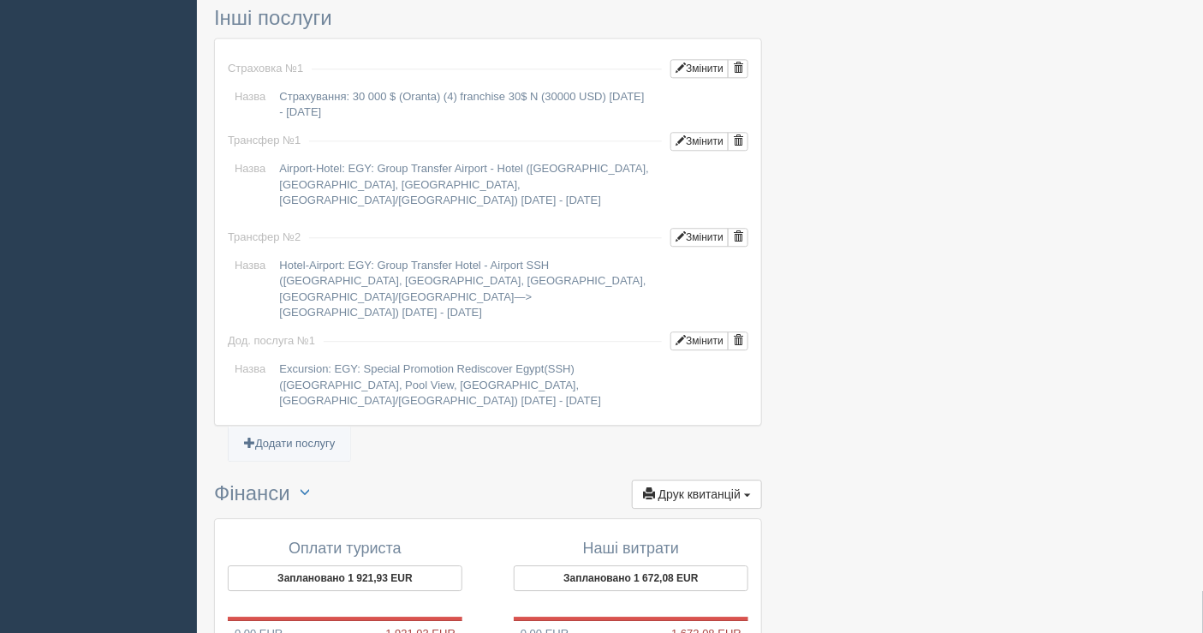
scroll to position [1519, 0]
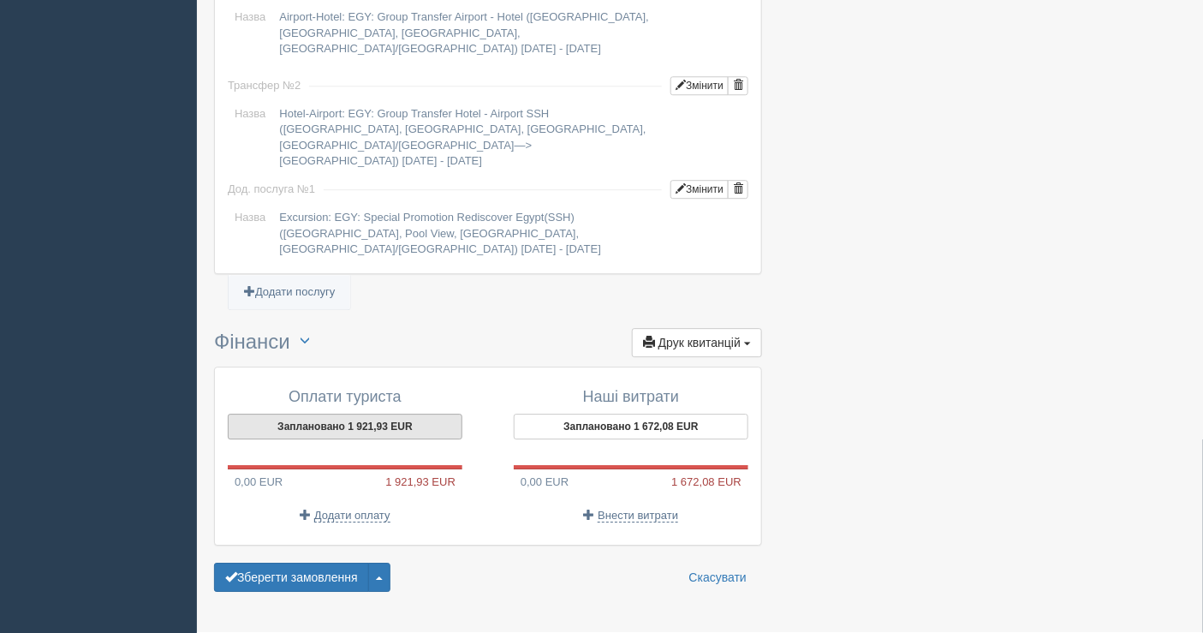
click at [360, 413] on button "Заплановано 1 921,93 EUR" at bounding box center [345, 426] width 235 height 26
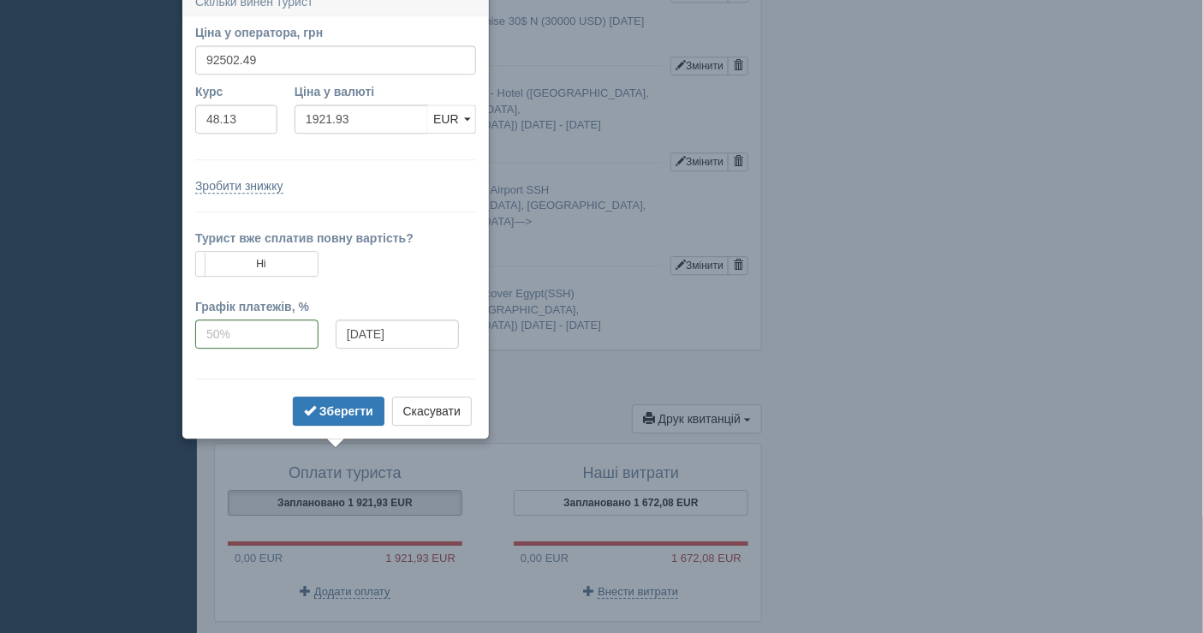
scroll to position [1430, 0]
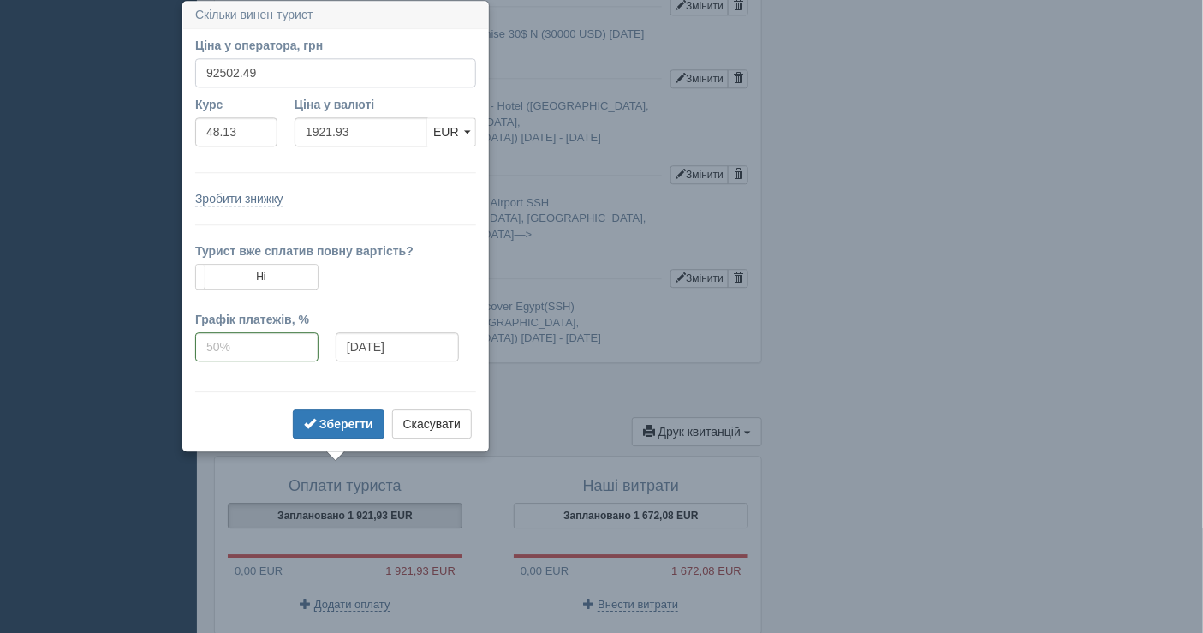
click at [274, 74] on input "92502.49" at bounding box center [335, 72] width 281 height 29
type input "900000"
type input "18699.36"
click at [328, 417] on b "Зберегти" at bounding box center [346, 424] width 54 height 14
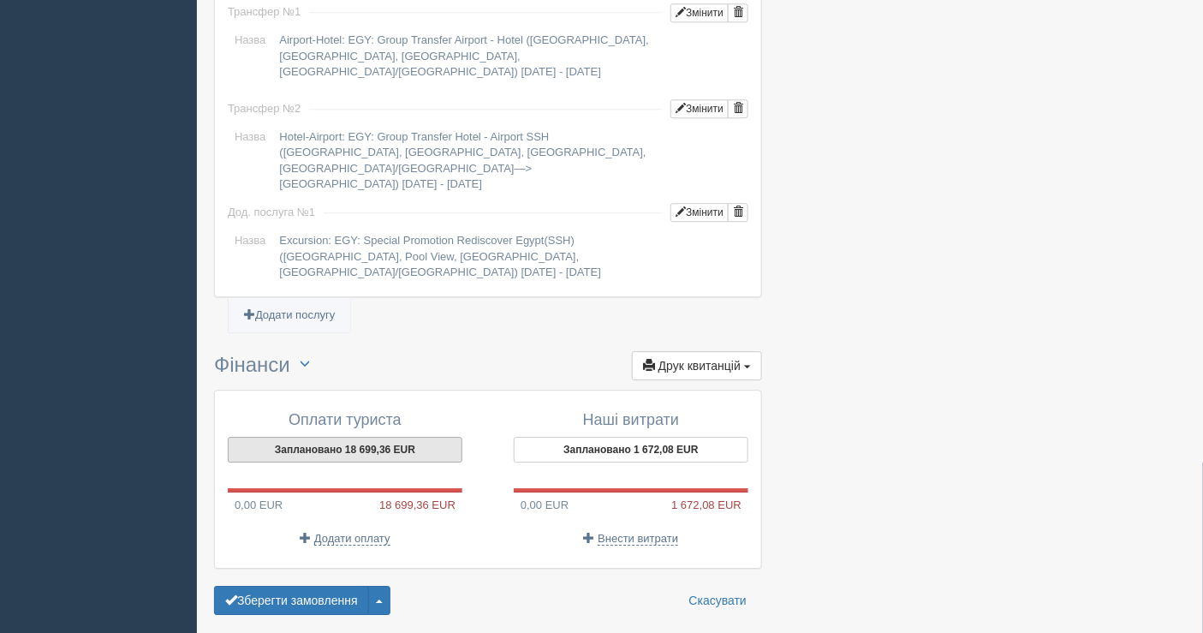
scroll to position [1519, 0]
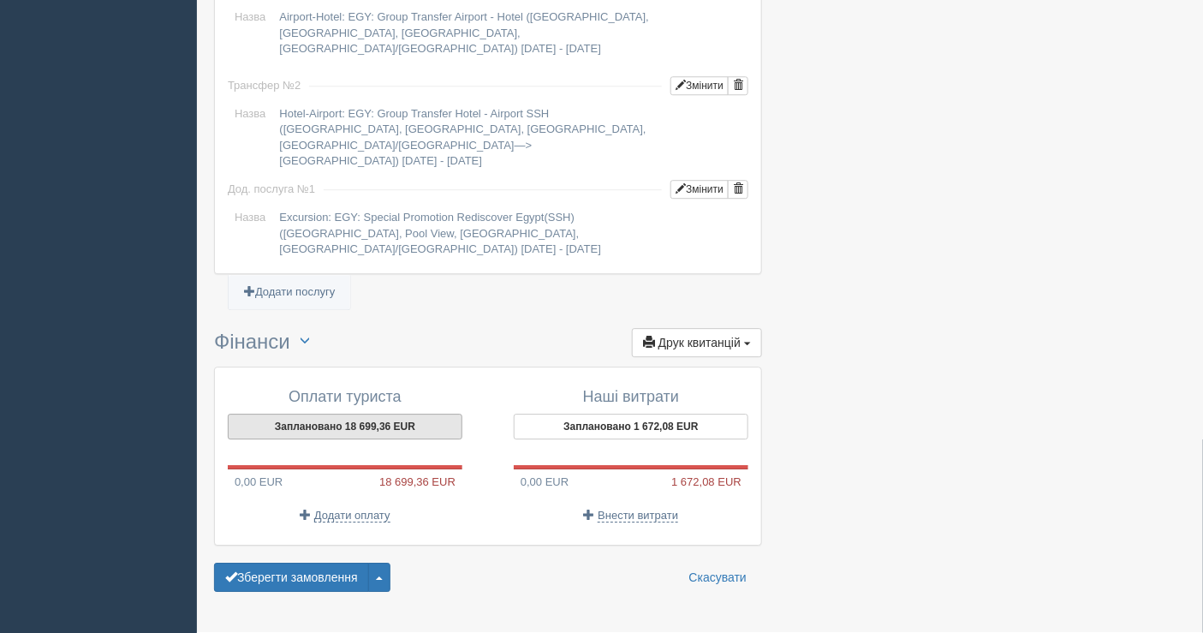
click at [353, 413] on button "Заплановано 18 699,36 EUR" at bounding box center [345, 426] width 235 height 26
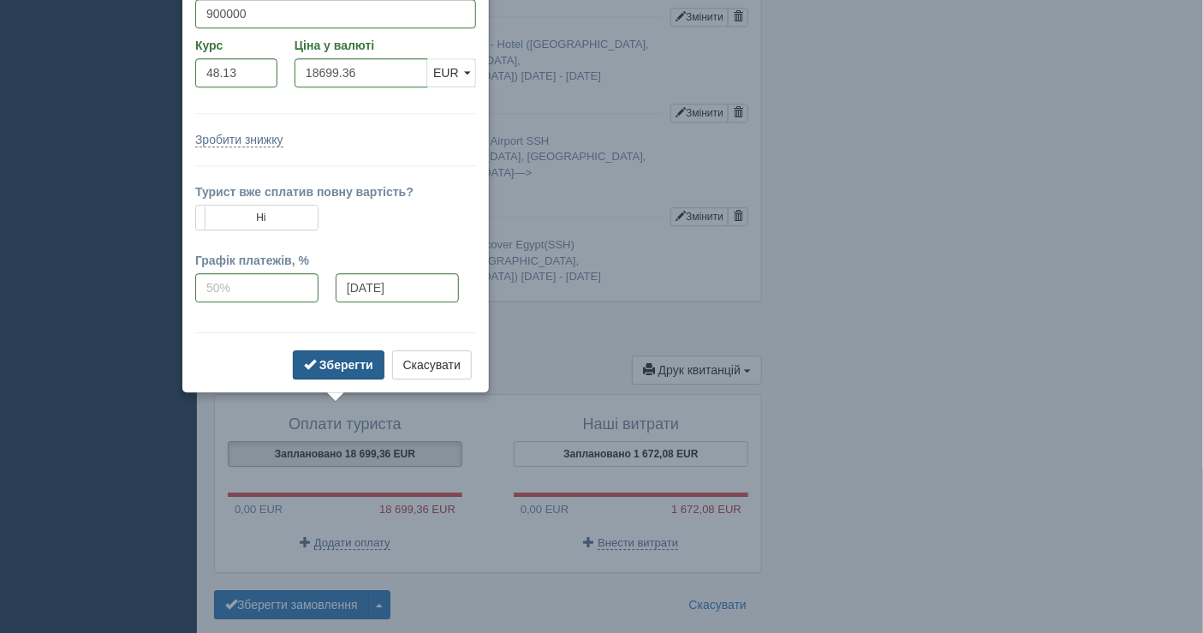
scroll to position [1432, 0]
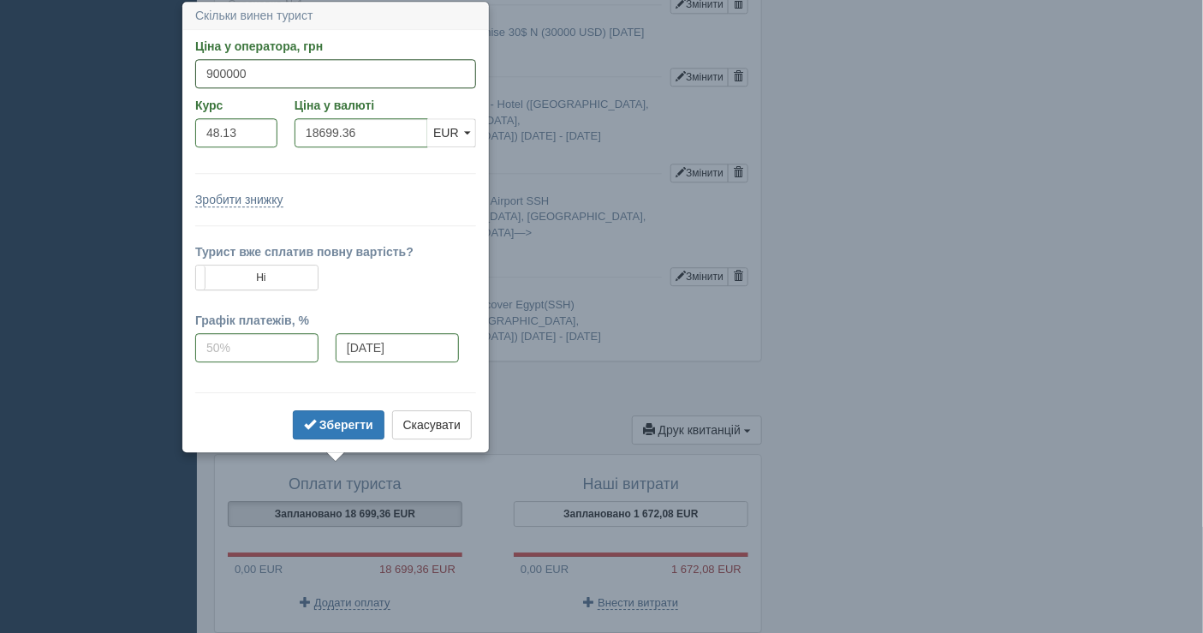
click at [248, 75] on input "900000" at bounding box center [335, 73] width 281 height 29
type input "90000"
type input "1869.94"
click at [364, 421] on b "Зберегти" at bounding box center [346, 425] width 54 height 14
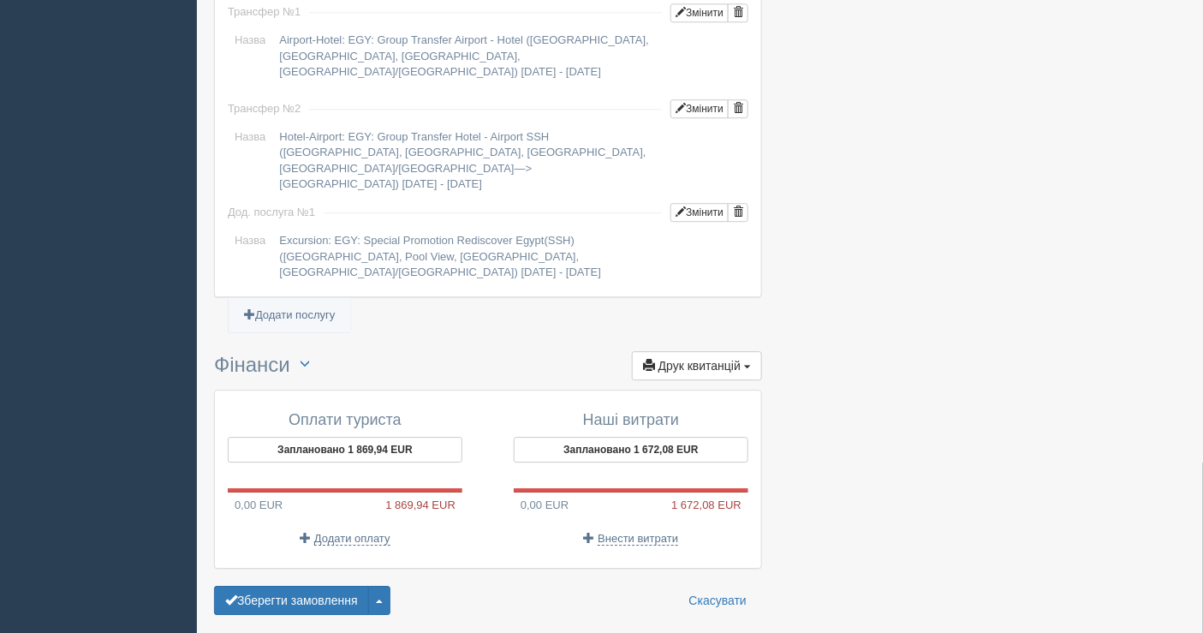
scroll to position [1519, 0]
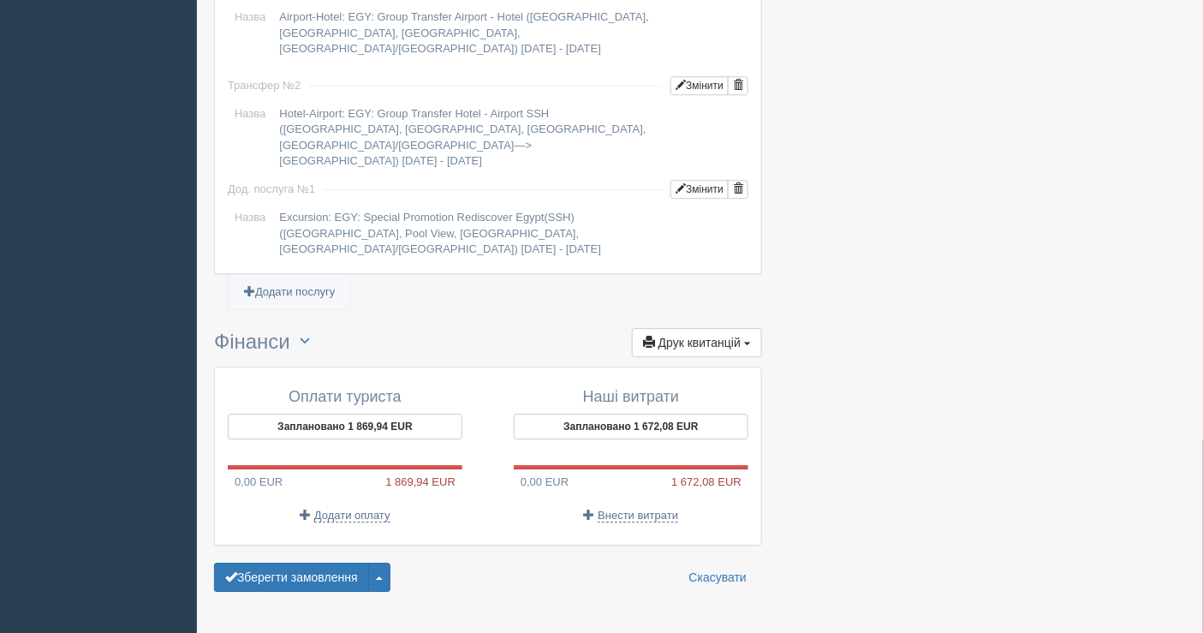
click at [340, 461] on div "Оплати туриста Заплановано 1 869,94 EUR 0,00 EUR 1 869,94 EUR Додати оплату" at bounding box center [353, 456] width 269 height 152
click at [341, 507] on p "Додати оплату" at bounding box center [345, 515] width 235 height 16
click at [341, 508] on span "Додати оплату" at bounding box center [352, 515] width 76 height 14
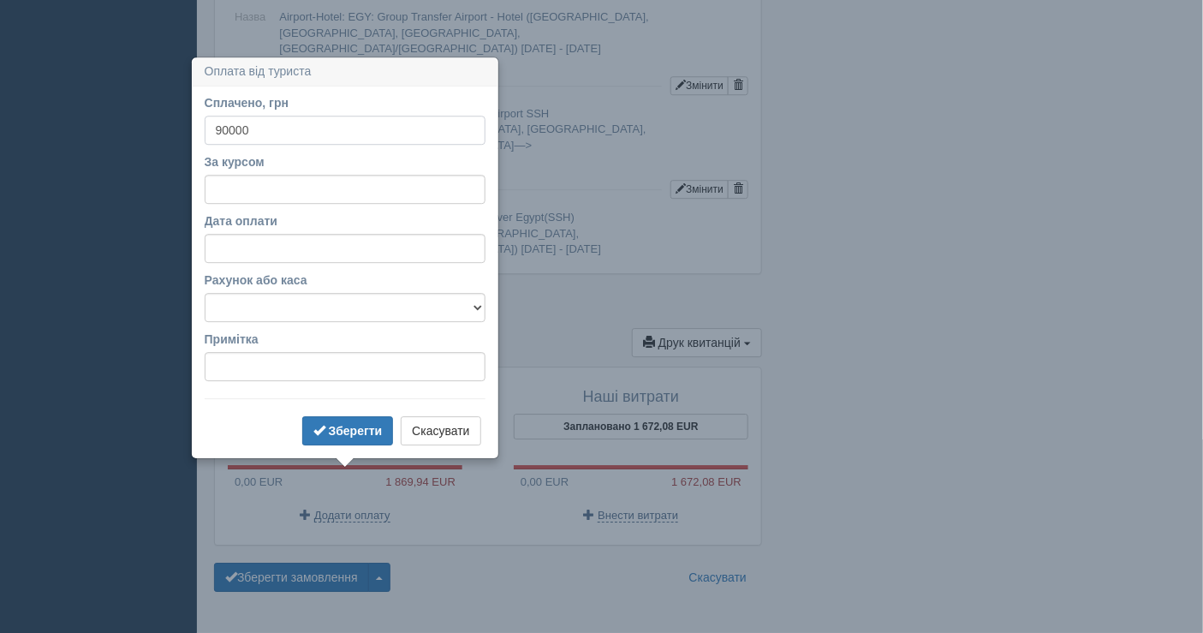
type input "90000"
click at [237, 187] on input "За курсом" at bounding box center [345, 189] width 281 height 29
type input "48.13"
click at [318, 300] on select "Банківський рахунок Готівкова каса" at bounding box center [345, 307] width 281 height 29
click at [205, 293] on select "Банківський рахунок Готівкова каса" at bounding box center [345, 307] width 281 height 29
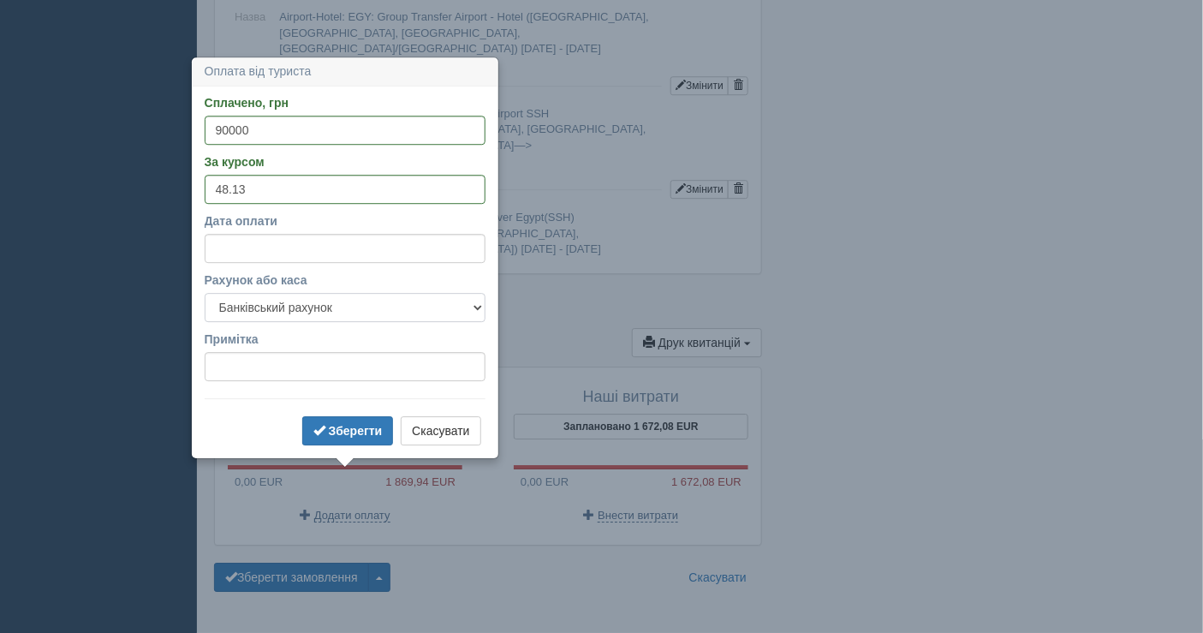
click at [306, 305] on select "Банківський рахунок Готівкова каса" at bounding box center [345, 307] width 281 height 29
select select "1597"
click at [205, 293] on select "Банківський рахунок Готівкова каса" at bounding box center [345, 307] width 281 height 29
click at [327, 417] on button "Зберегти" at bounding box center [348, 430] width 92 height 29
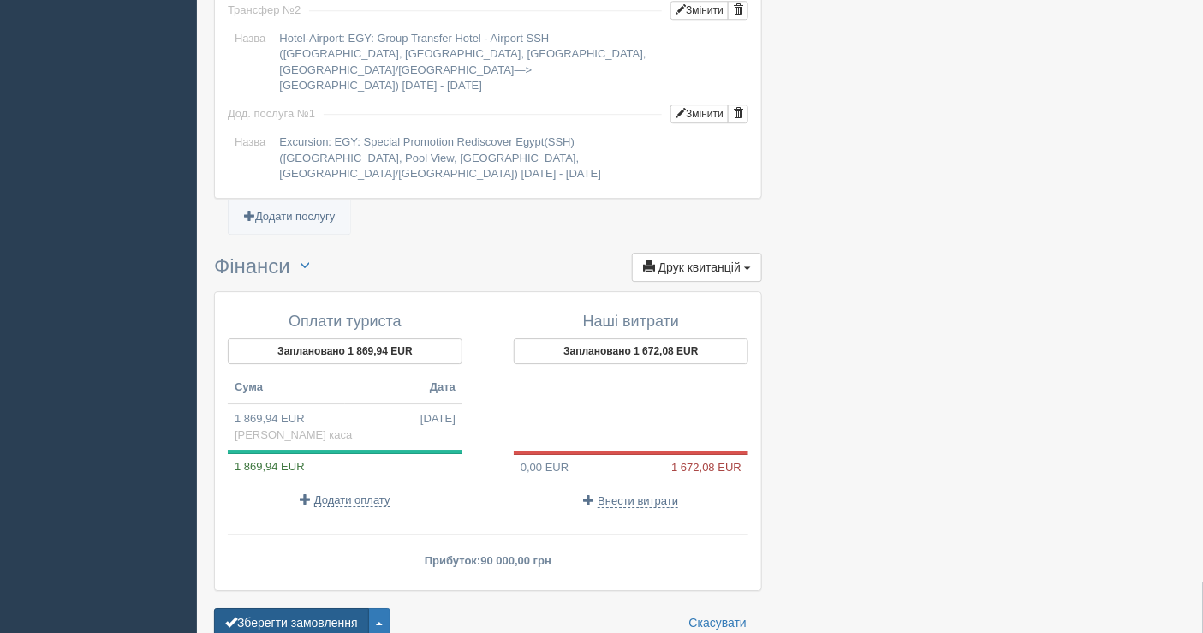
scroll to position [1640, 0]
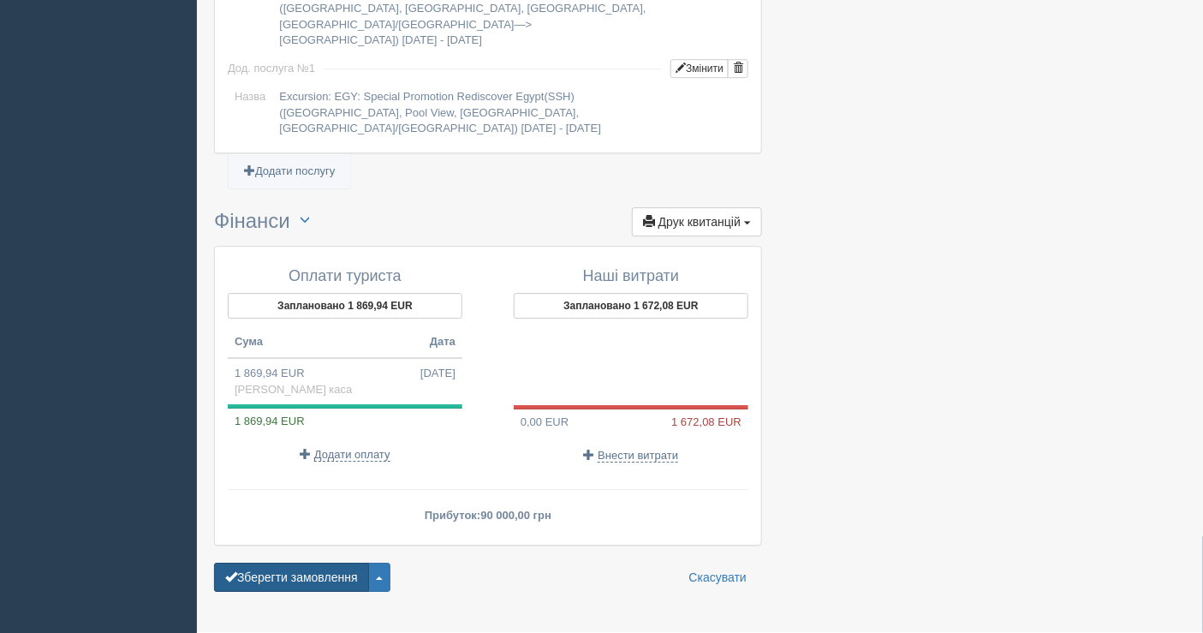
click at [282, 562] on button "Зберегти замовлення" at bounding box center [291, 576] width 155 height 29
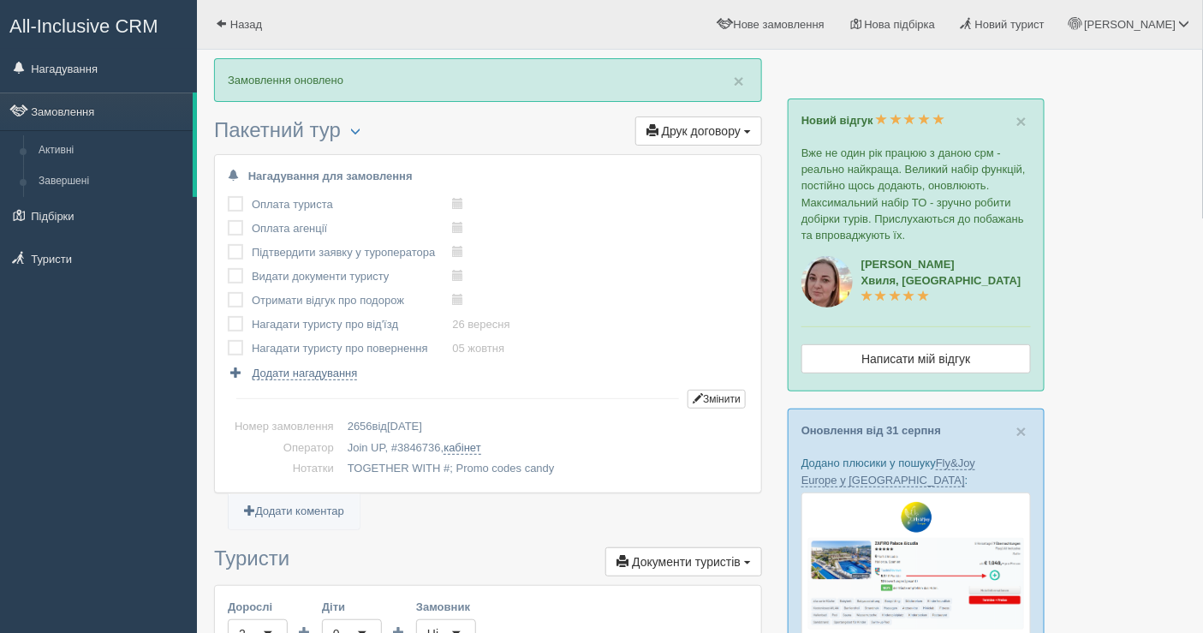
click at [710, 128] on span "Друк договору" at bounding box center [701, 131] width 79 height 14
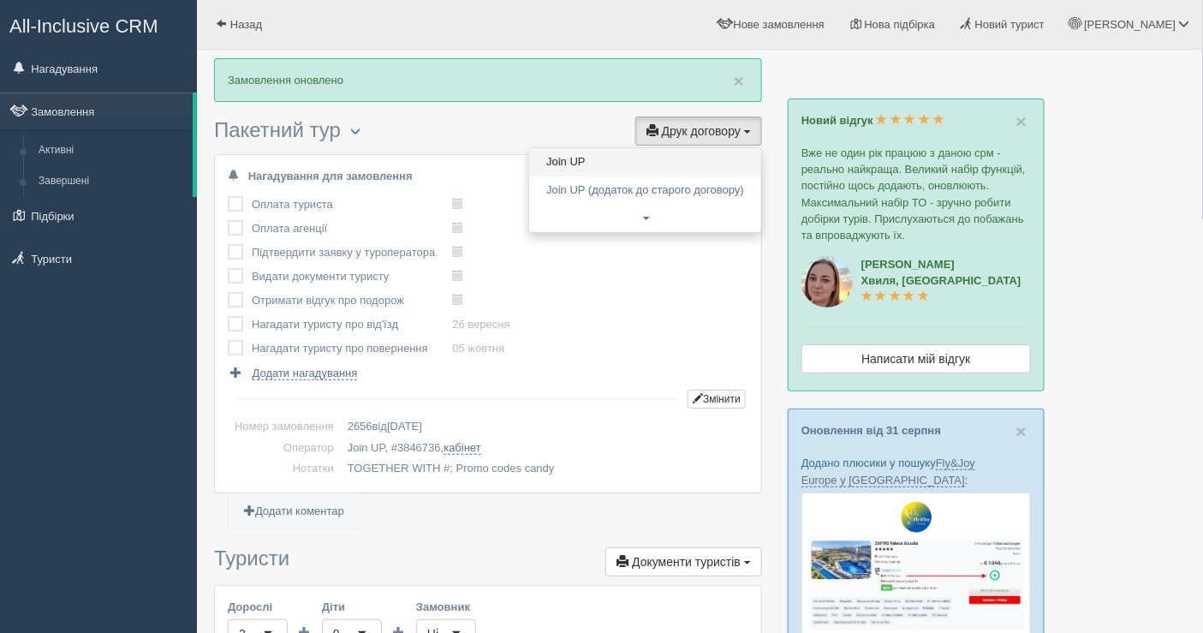
click at [636, 157] on link "Join UP" at bounding box center [645, 162] width 232 height 28
click at [685, 124] on span "Друк договору" at bounding box center [701, 131] width 79 height 14
click at [669, 164] on link "Join UP" at bounding box center [645, 162] width 232 height 28
click at [704, 127] on span "Друк договору" at bounding box center [701, 131] width 79 height 14
click at [615, 163] on link "Join UP" at bounding box center [645, 162] width 232 height 28
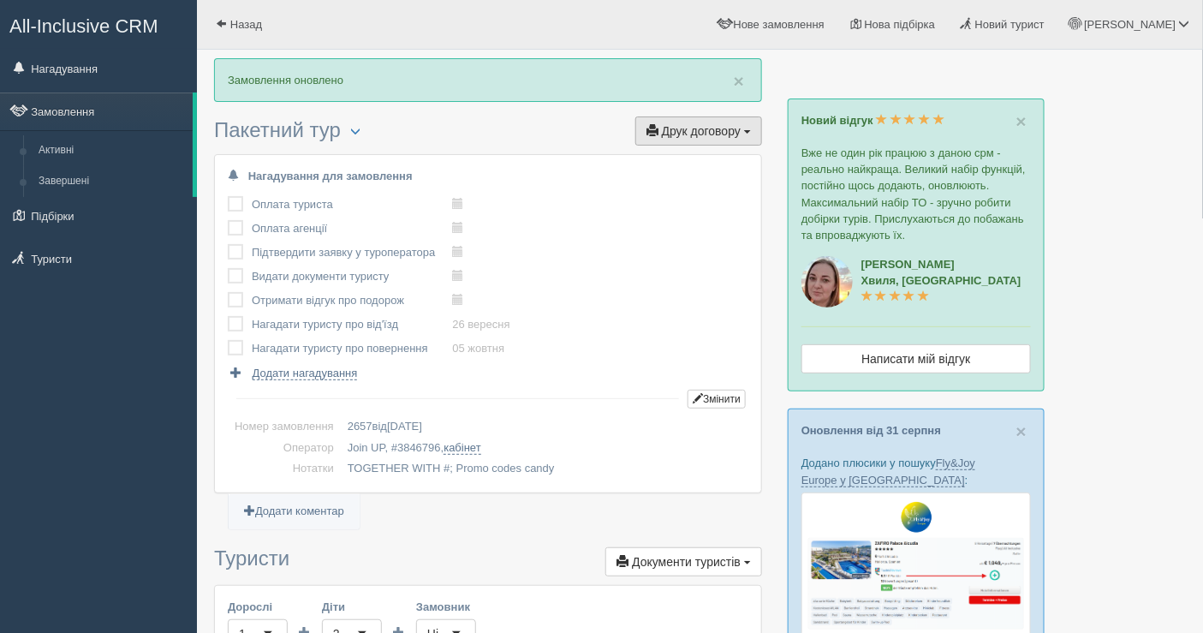
click at [660, 128] on button "Друк договору Друк" at bounding box center [698, 130] width 127 height 29
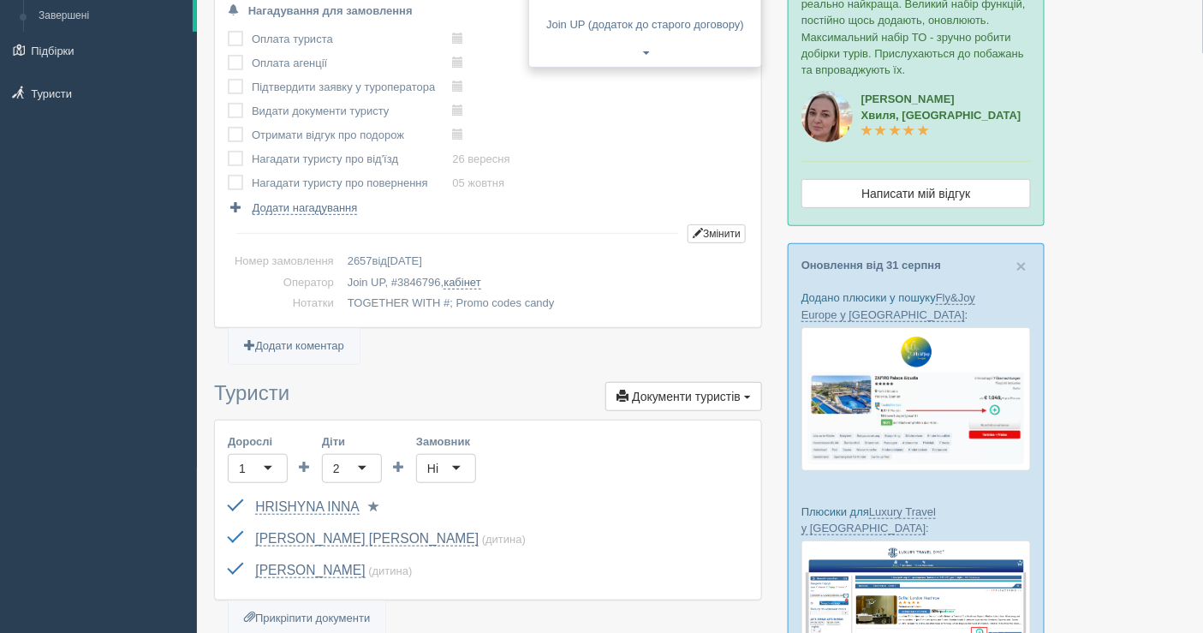
scroll to position [380, 0]
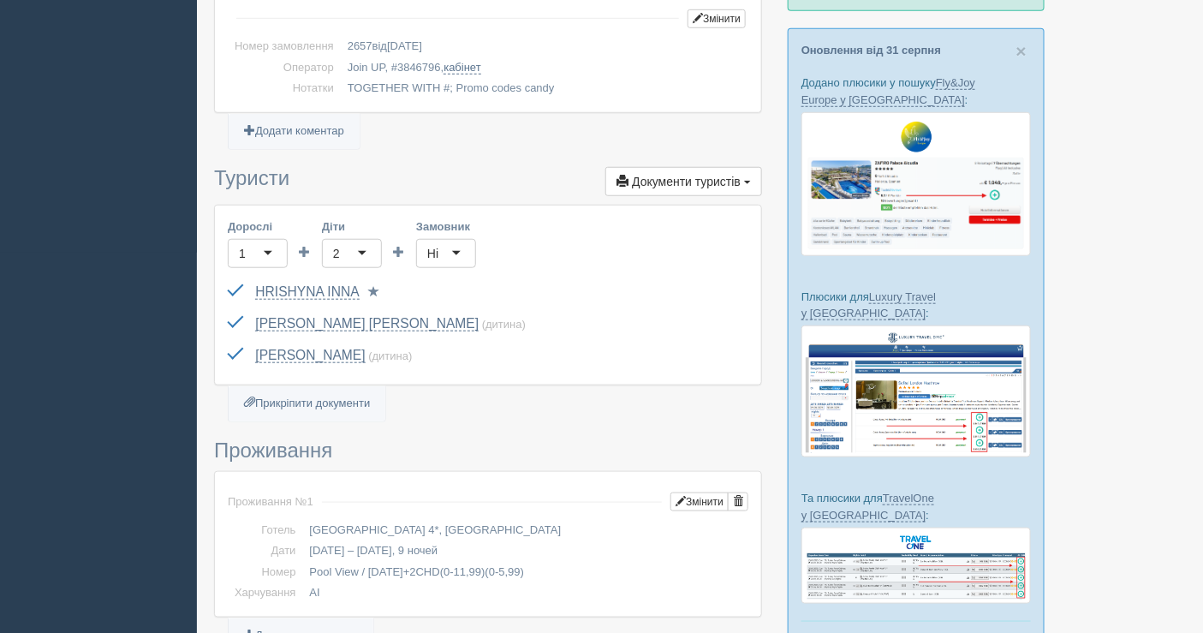
click at [448, 250] on div "Ні" at bounding box center [446, 253] width 60 height 29
click at [686, 181] on span "Документи туристів" at bounding box center [686, 182] width 109 height 14
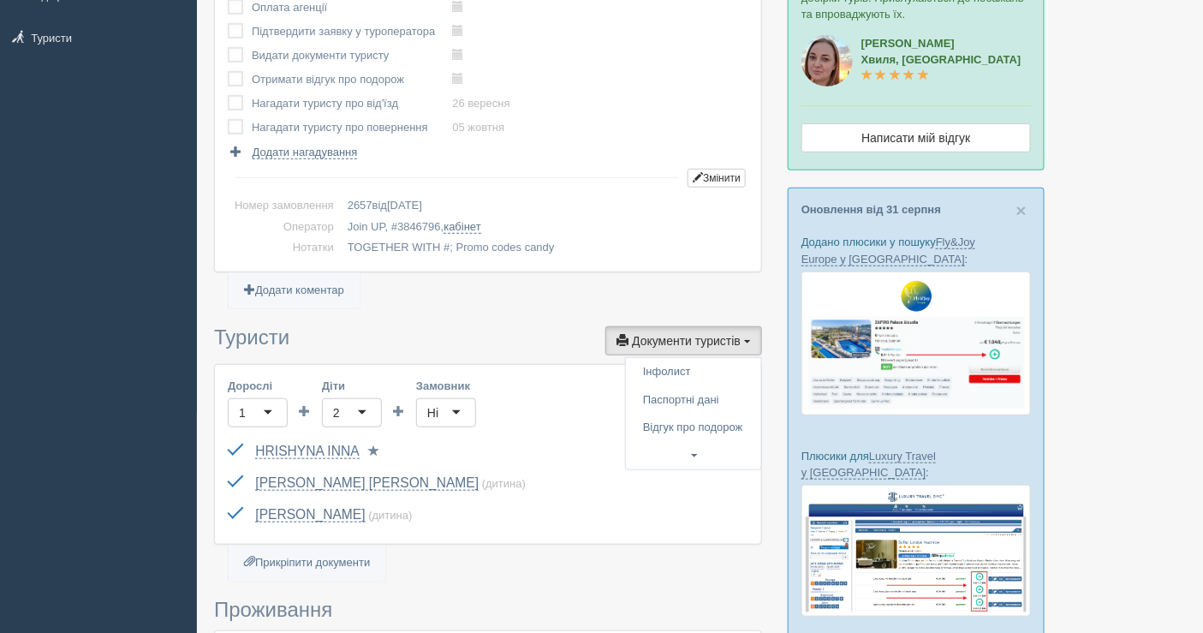
scroll to position [285, 0]
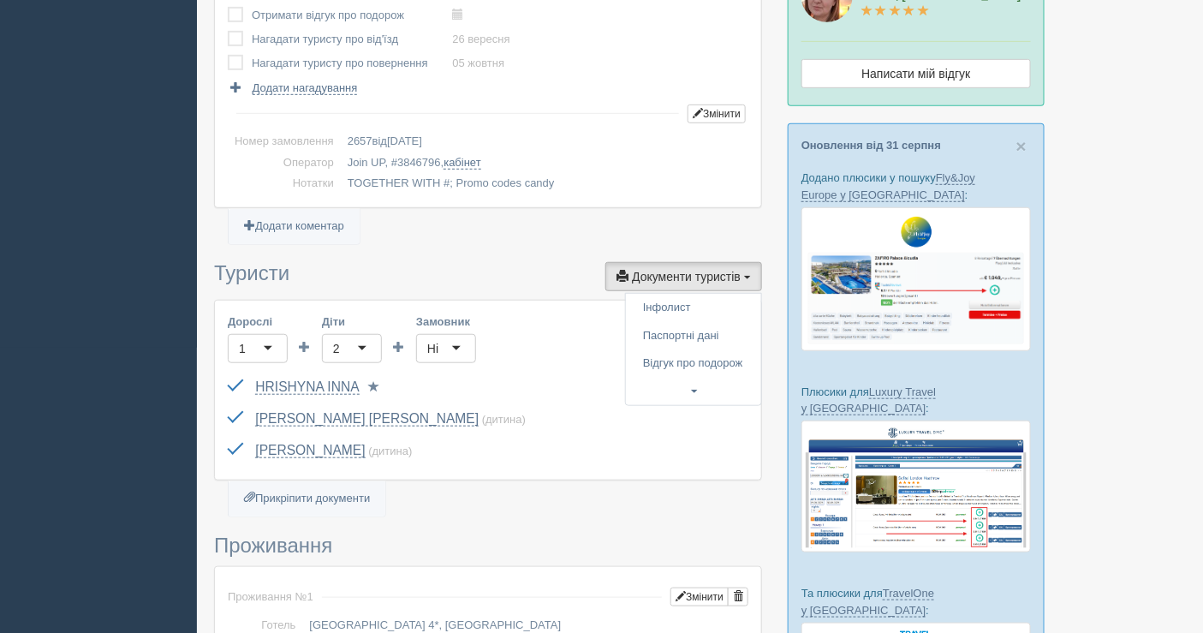
click at [374, 386] on span at bounding box center [374, 386] width 11 height 11
click at [686, 280] on button "Документи туристів Документи" at bounding box center [683, 276] width 157 height 29
click at [450, 354] on div "Ні" at bounding box center [446, 348] width 60 height 29
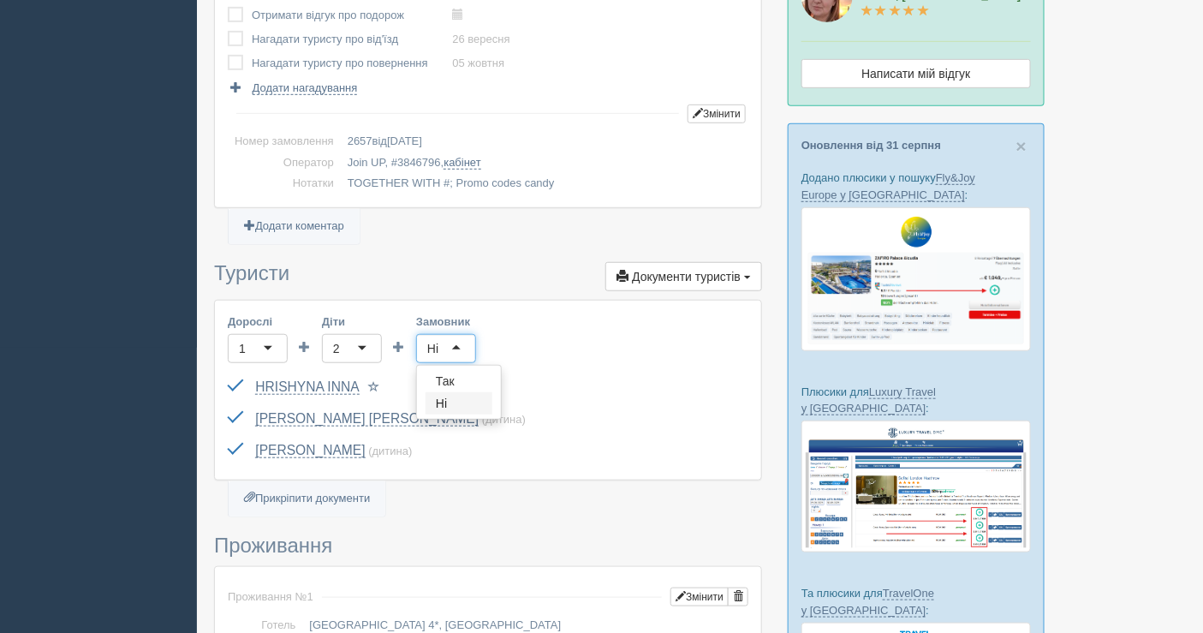
click at [450, 354] on div "Ні" at bounding box center [446, 348] width 60 height 29
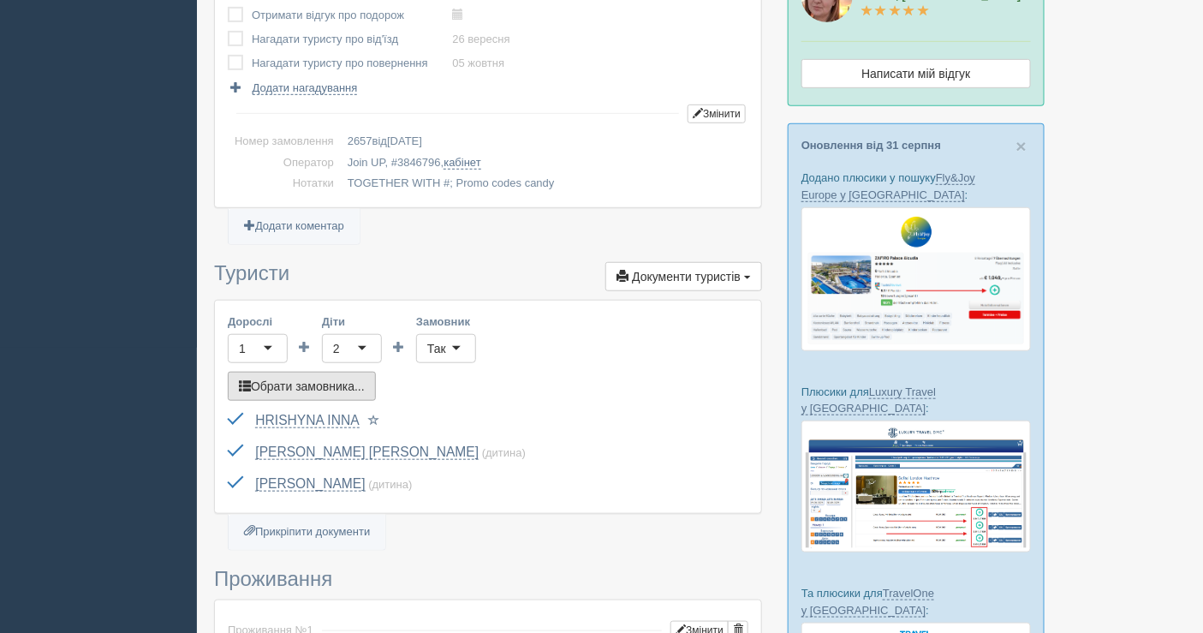
click at [306, 382] on button "Обрати замовника..." at bounding box center [302, 385] width 148 height 29
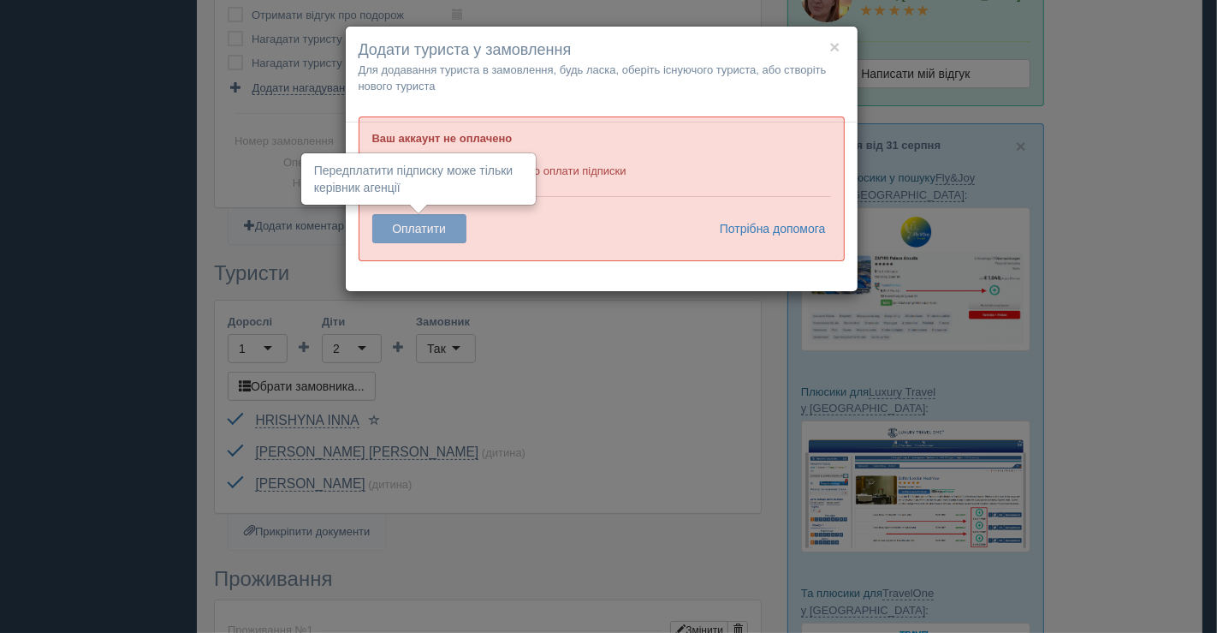
click at [417, 218] on button "Оплатити" at bounding box center [419, 228] width 94 height 29
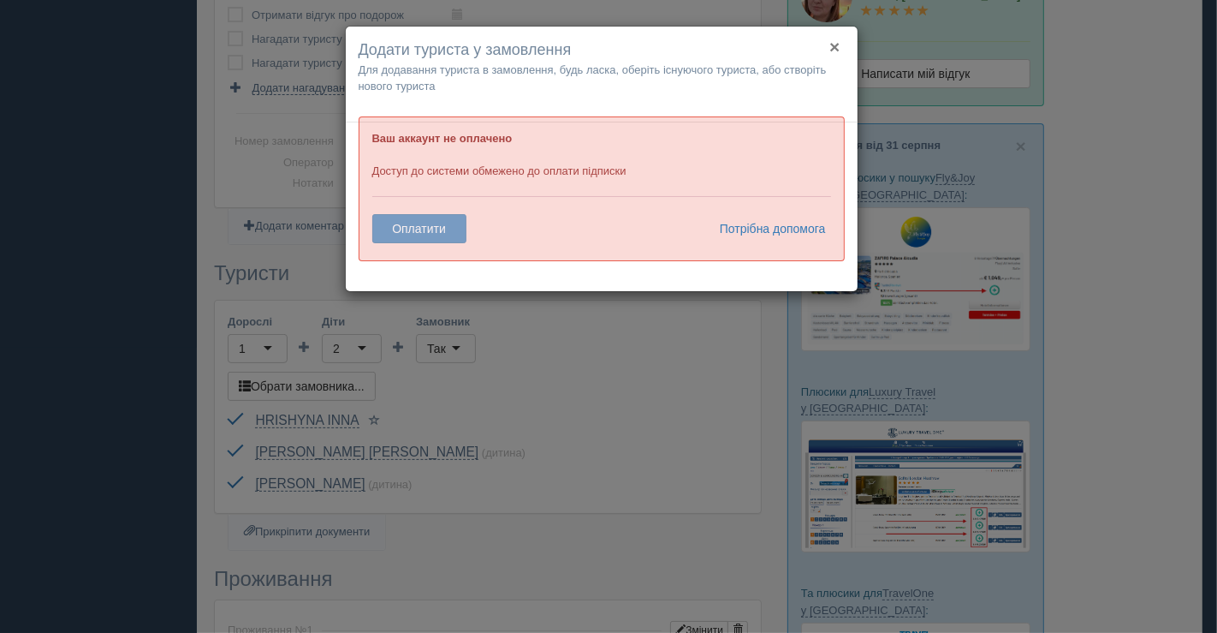
click at [840, 43] on button "×" at bounding box center [834, 47] width 10 height 18
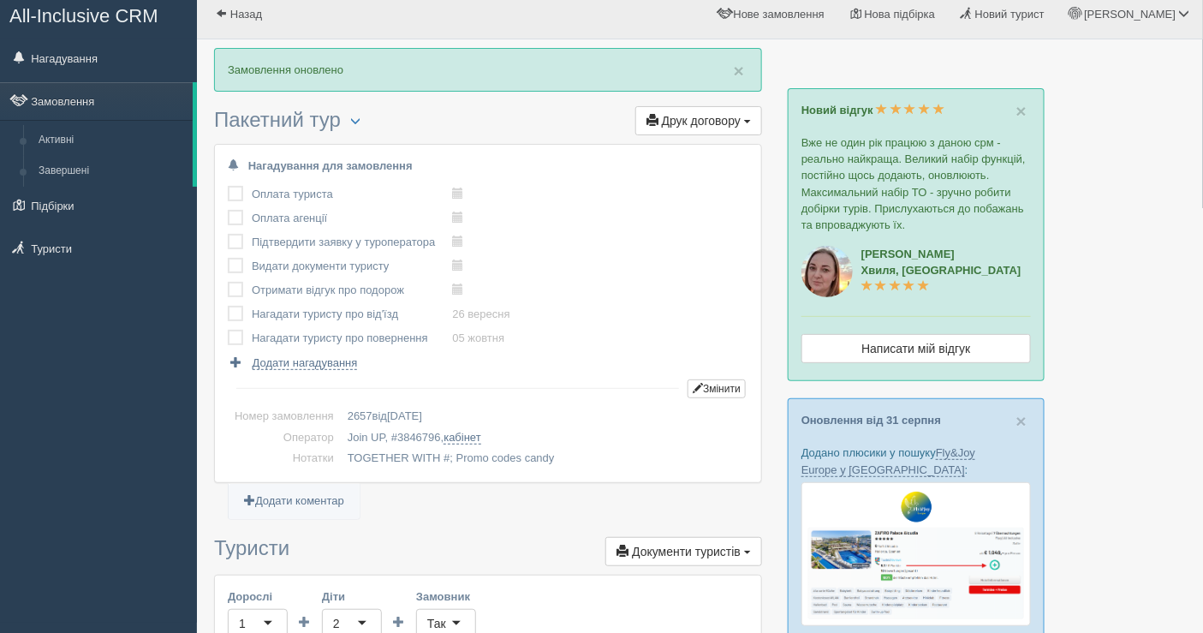
scroll to position [0, 0]
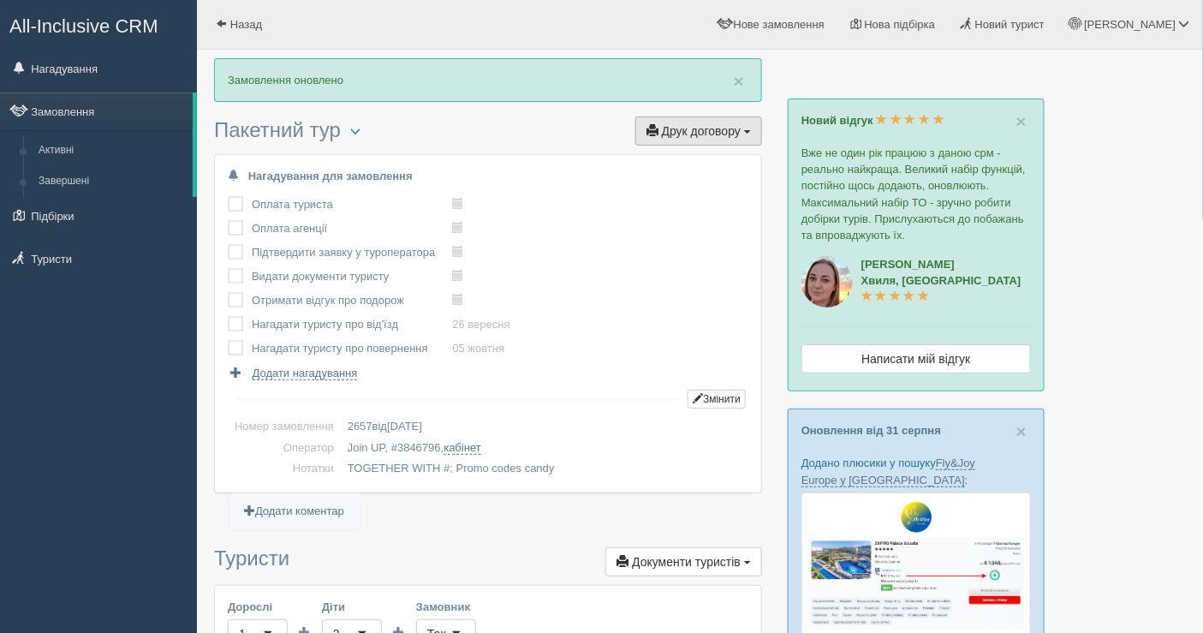
click at [738, 130] on span "Друк договору" at bounding box center [701, 131] width 79 height 14
click at [704, 165] on link "Join UP" at bounding box center [645, 162] width 232 height 28
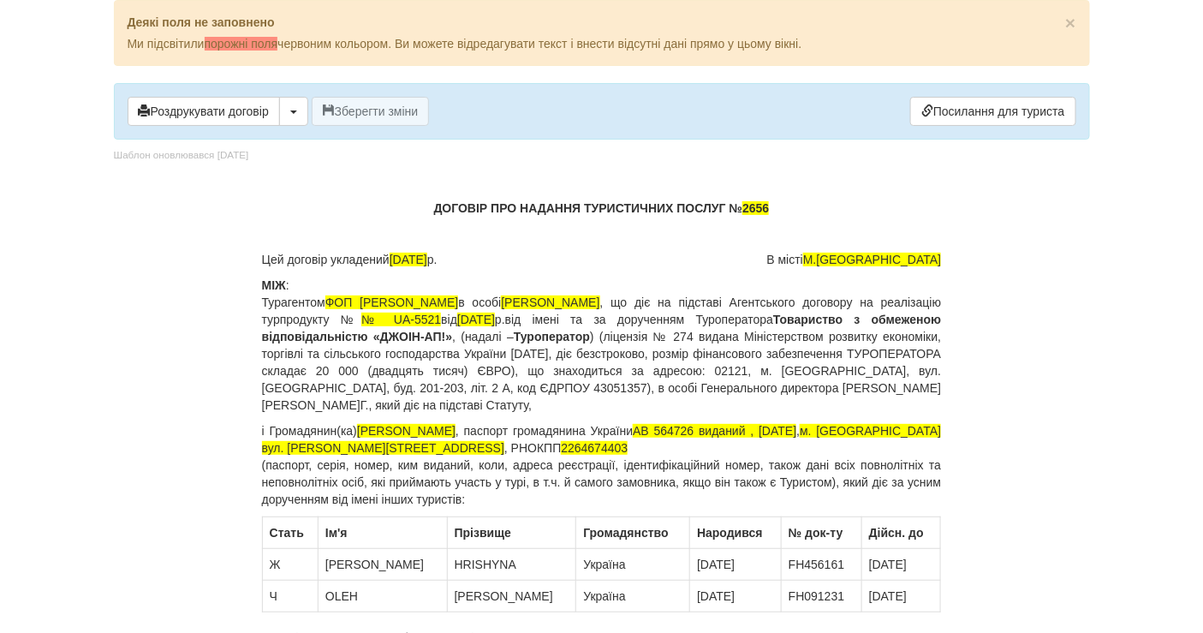
click at [775, 208] on p "ДОГОВІР ПРО НАДАННЯ ТУРИСТИЧНИХ ПОСЛУГ № 2656" at bounding box center [602, 207] width 680 height 17
click at [390, 122] on button "Зберегти зміни" at bounding box center [371, 111] width 118 height 29
click at [704, 231] on p at bounding box center [602, 233] width 680 height 17
click at [780, 210] on p "ДОГОВІР ПРО НАДАННЯ ТУРИСТИЧНИХ ПОСЛУГ № 2656" at bounding box center [602, 207] width 680 height 17
drag, startPoint x: 355, startPoint y: 417, endPoint x: 587, endPoint y: 441, distance: 233.2
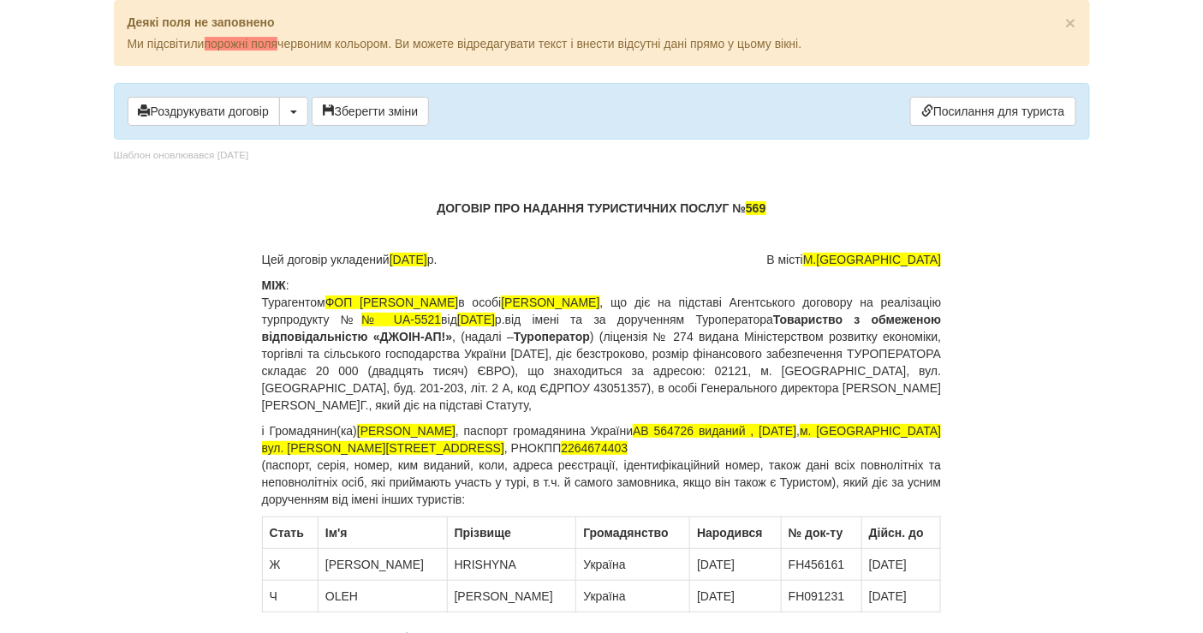
copy p "Грішина Тетяна Петрівна , паспорт громадянина України AB 564726 виданий , 31.01…"
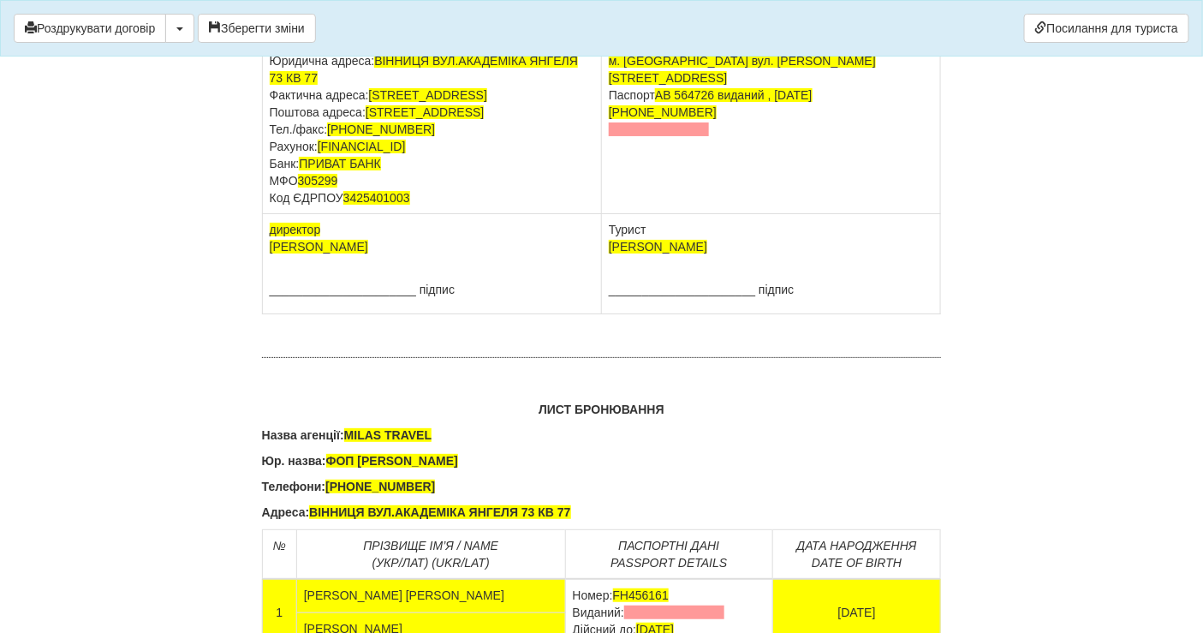
scroll to position [10637, 0]
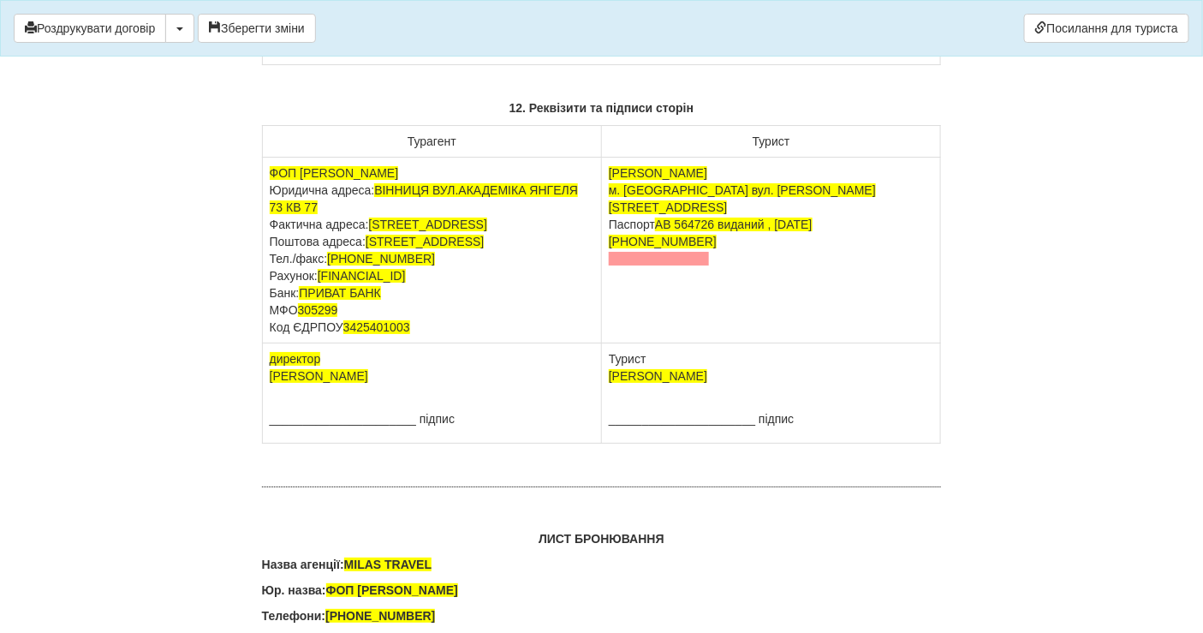
drag, startPoint x: 609, startPoint y: 336, endPoint x: 713, endPoint y: 374, distance: 110.5
click at [713, 343] on td "Грішина Тетяна Петрівна м. Вінниця вул. Тараса Шевченка буд.7 кв 170 Паспорт AB…" at bounding box center [771, 250] width 339 height 186
copy td "м. Вінниця вул. Тараса Шевченка буд.7 кв 170 Паспорт AB 564726 виданий , 31.01.…"
click at [666, 343] on td "Грішина Тетяна Петрівна м. Вінниця вул. Тараса Шевченка буд.7 кв 170 Паспорт AB…" at bounding box center [771, 250] width 339 height 186
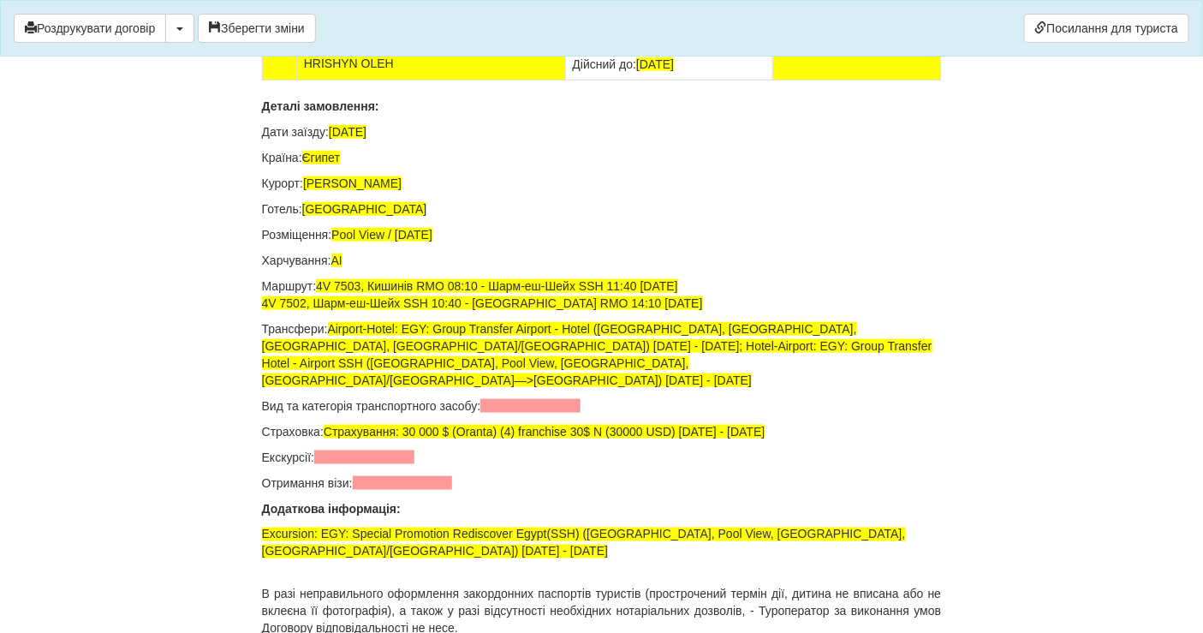
scroll to position [11874, 0]
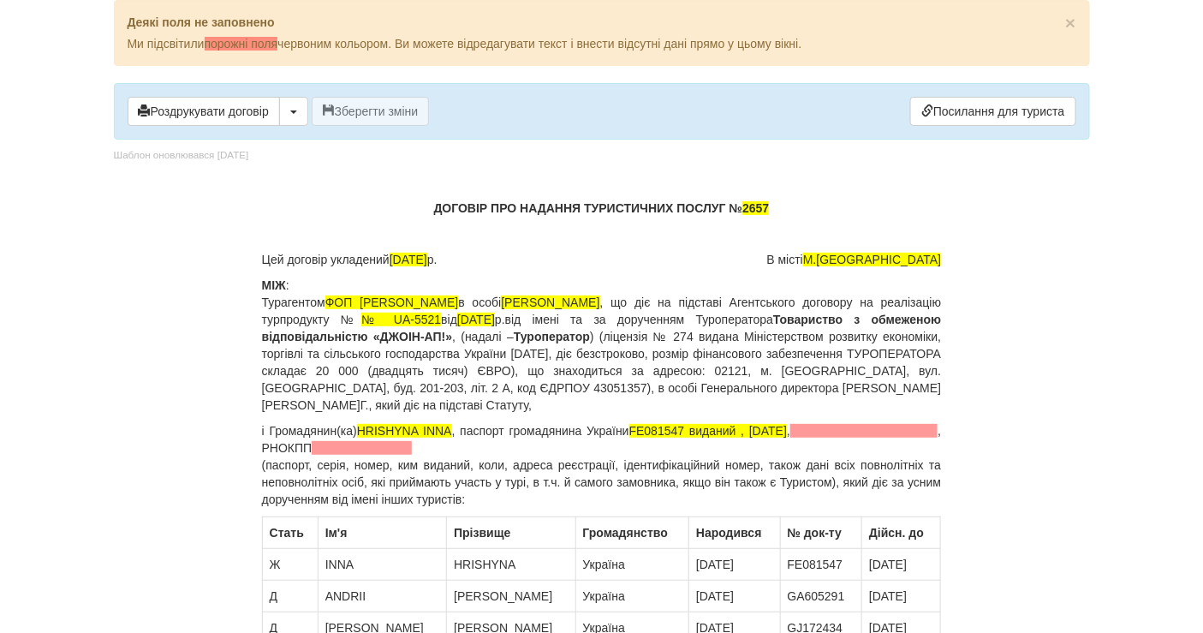
click at [799, 207] on p "ДОГОВІР ПРО НАДАННЯ ТУРИСТИЧНИХ ПОСЛУГ № 2657" at bounding box center [602, 207] width 680 height 17
click at [441, 425] on span "HRISHYNA INNA" at bounding box center [404, 431] width 95 height 14
click at [395, 424] on span "HRISHYNA" at bounding box center [389, 431] width 62 height 14
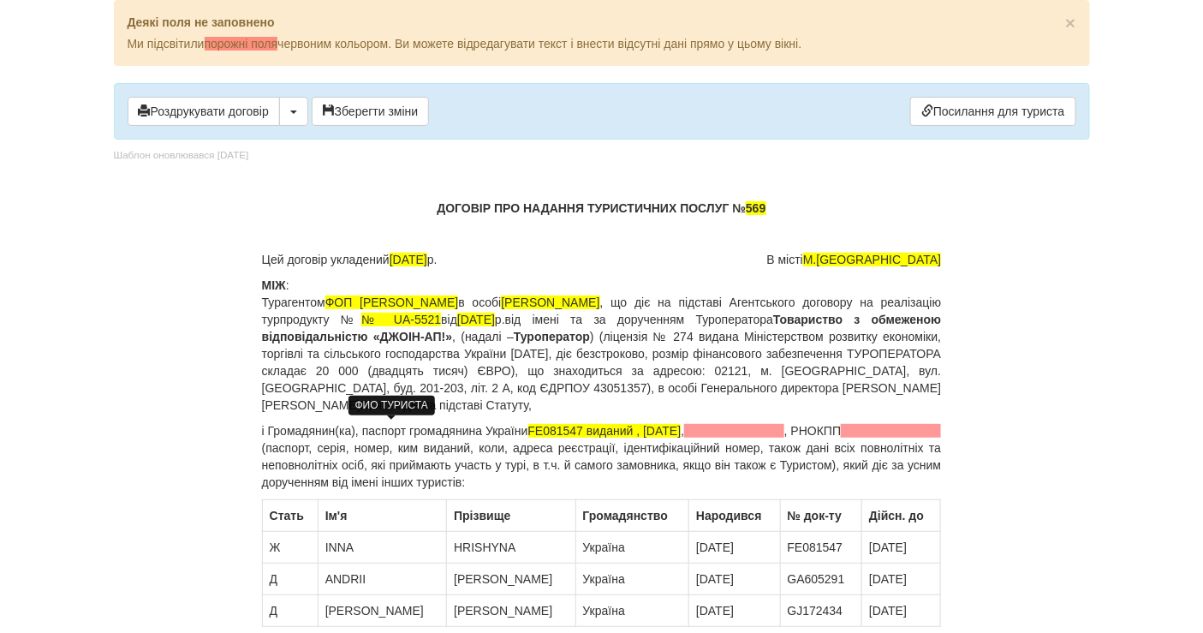
click at [366, 432] on p "і Громадянин(ка) , паспорт громадянина України FE081547 виданий , 19.01.2016 , …" at bounding box center [602, 456] width 680 height 68
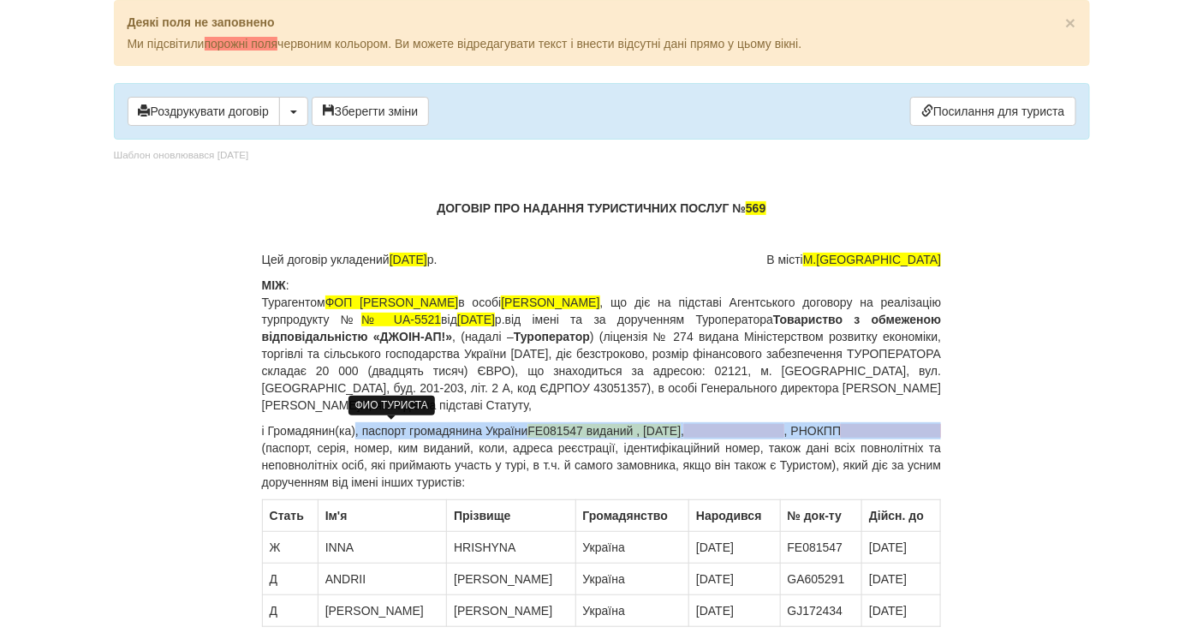
drag, startPoint x: 360, startPoint y: 428, endPoint x: 375, endPoint y: 443, distance: 20.6
click at [375, 443] on p "і Громадянин(ка) , паспорт громадянина України FE081547 виданий , 19.01.2016 , …" at bounding box center [602, 456] width 680 height 68
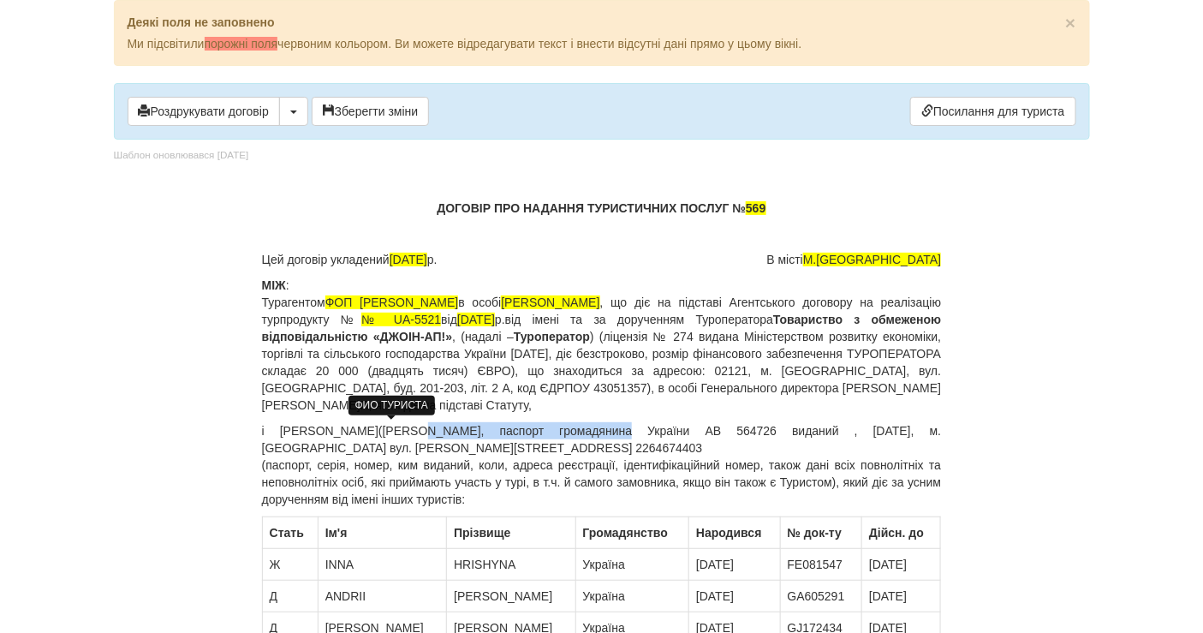
drag, startPoint x: 361, startPoint y: 428, endPoint x: 511, endPoint y: 428, distance: 149.8
click at [511, 428] on p "і Громадянин(ка) Грішина Тетяна Петрівна, паспорт громадянина України AB 564726…" at bounding box center [602, 465] width 680 height 86
copy p "Грішина Тетяна Петрівна"
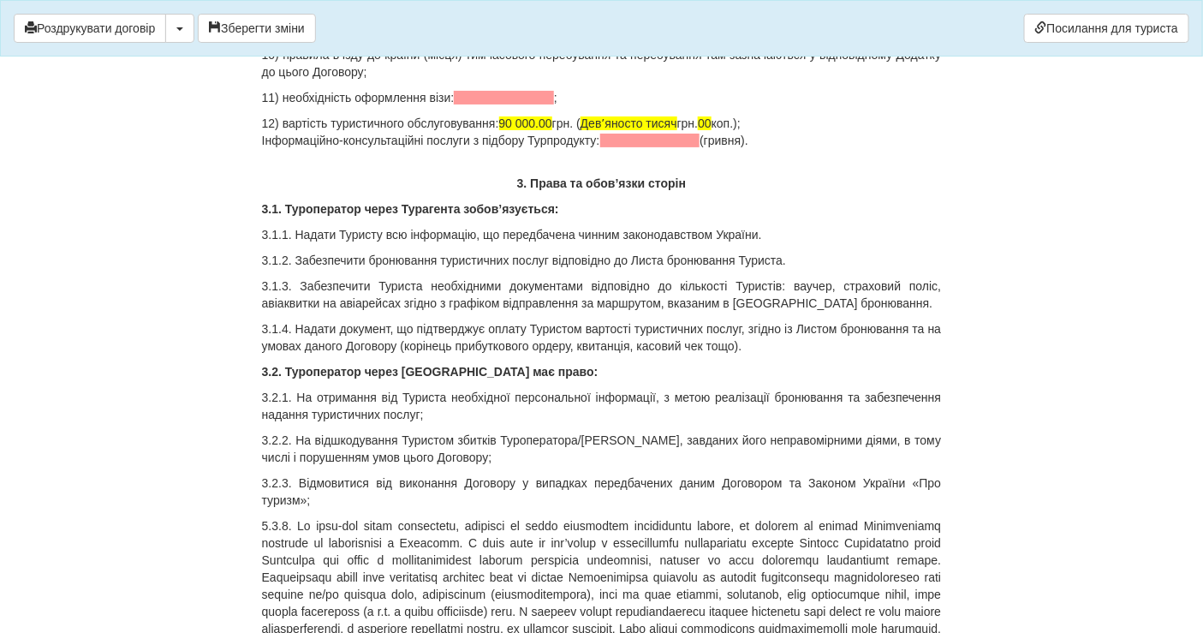
scroll to position [1997, 0]
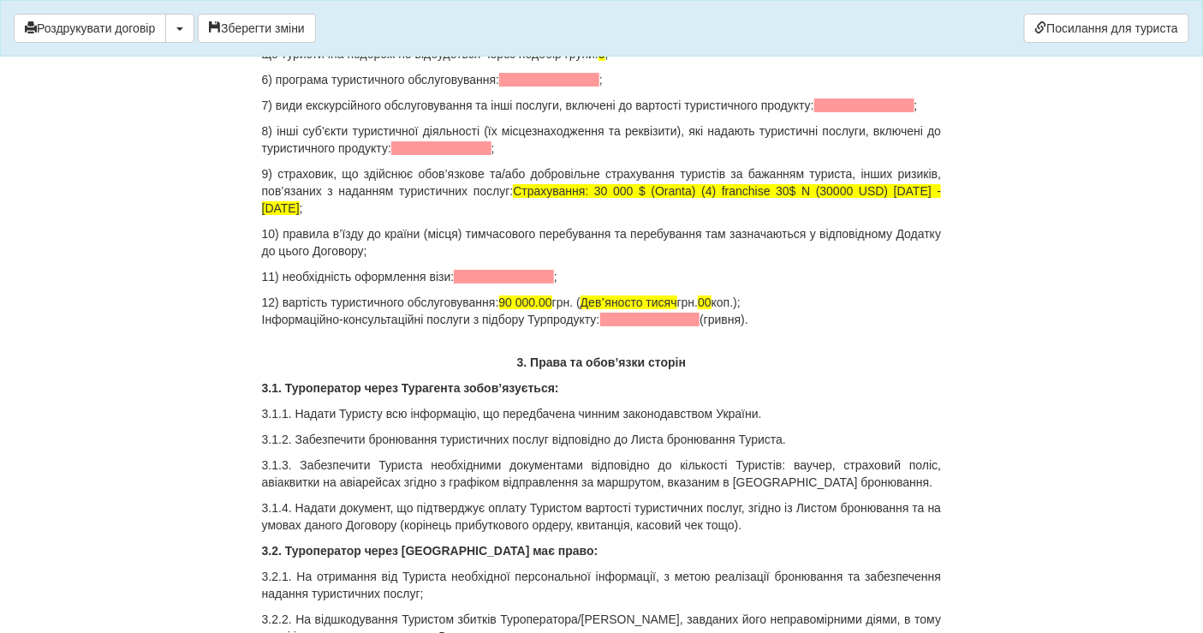
click at [766, 300] on p "12) вартість туристичного обслуговування: 90 000.00 грн. ( Девʼяносто тисяч грн…" at bounding box center [602, 311] width 680 height 34
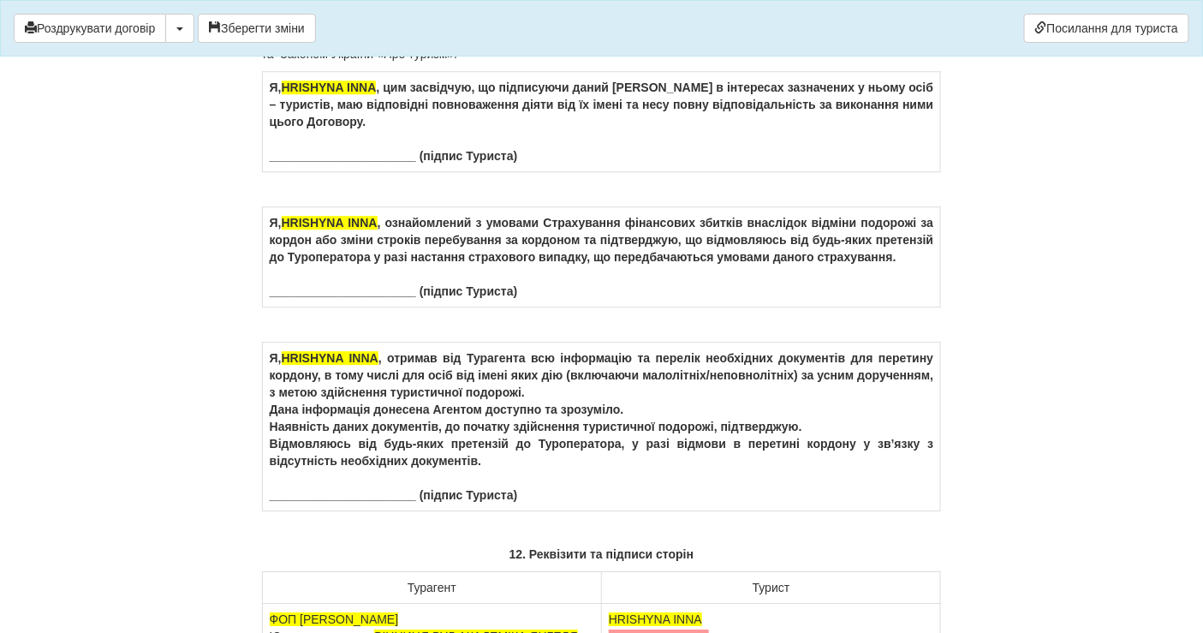
scroll to position [10163, 0]
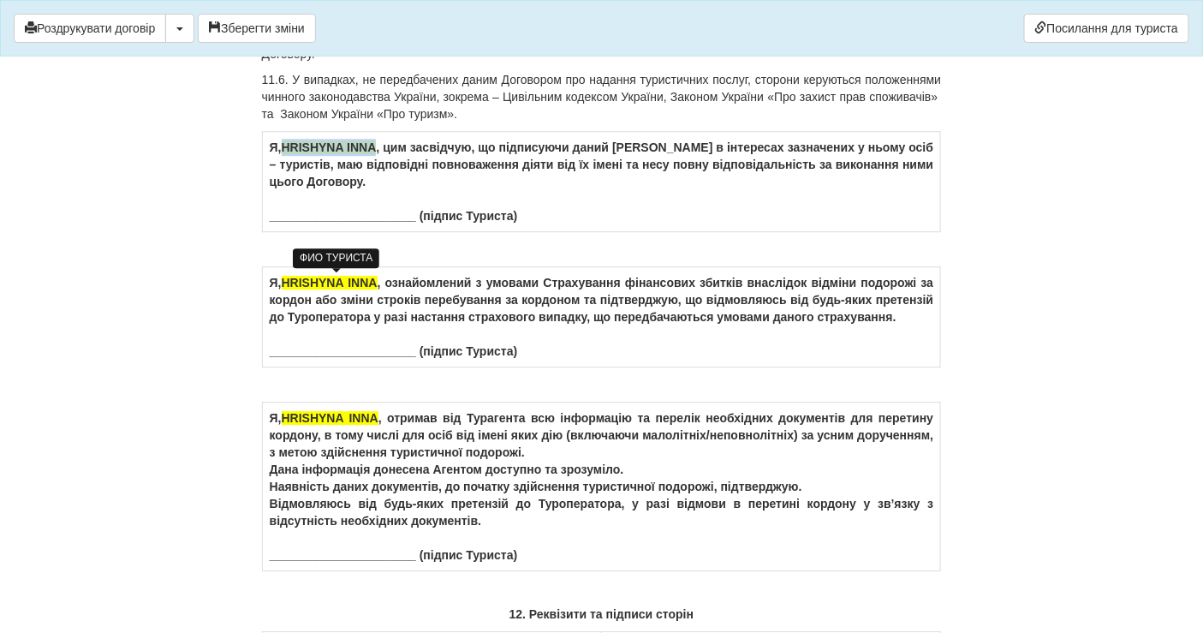
drag, startPoint x: 382, startPoint y: 280, endPoint x: 291, endPoint y: 277, distance: 90.8
click at [291, 154] on span "HRISHYNA INNA" at bounding box center [329, 147] width 95 height 14
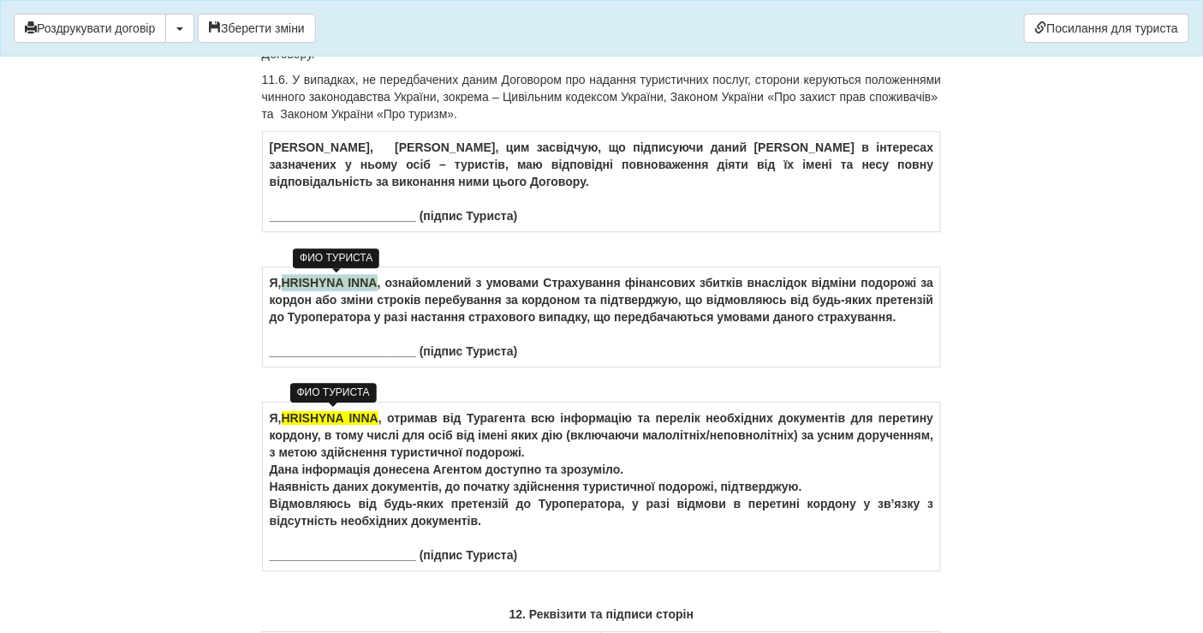
drag, startPoint x: 381, startPoint y: 412, endPoint x: 287, endPoint y: 413, distance: 94.2
click at [287, 367] on td "Я, HRISHYNA INNA , ознайомлений з умовами Страхування фінансових збитків внаслі…" at bounding box center [601, 317] width 679 height 100
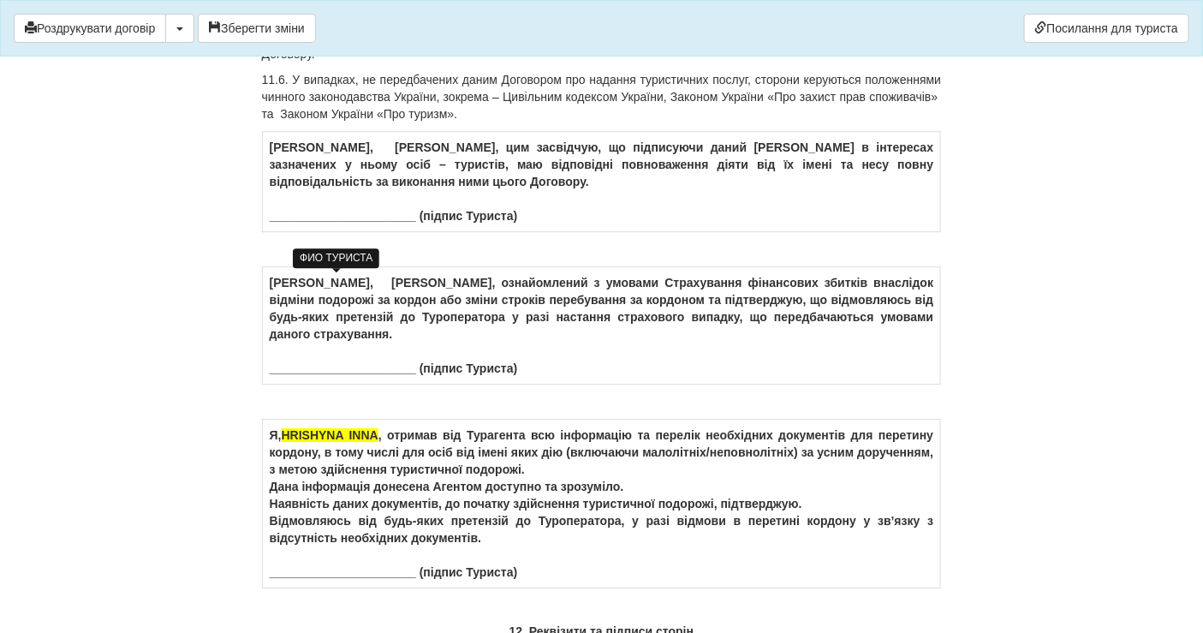
drag, startPoint x: 381, startPoint y: 562, endPoint x: 280, endPoint y: 563, distance: 101.0
click at [280, 563] on td "Я, HRISHYNA INNA , отримав від Турагента всю інформацію та перелік необхідних д…" at bounding box center [601, 503] width 679 height 169
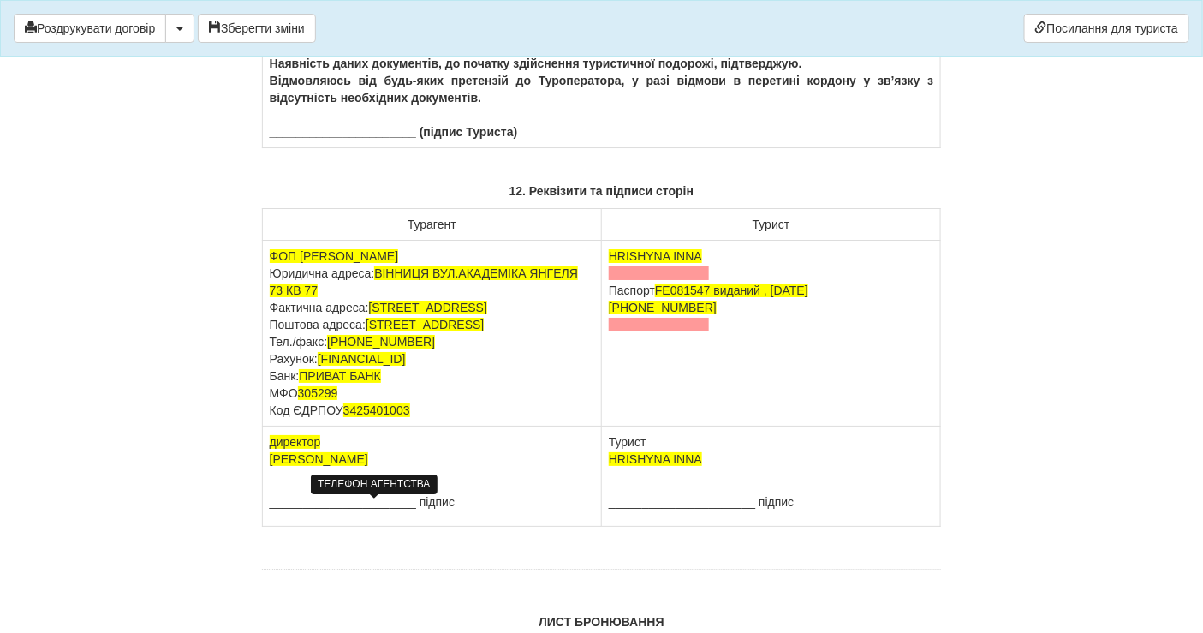
scroll to position [10734, 0]
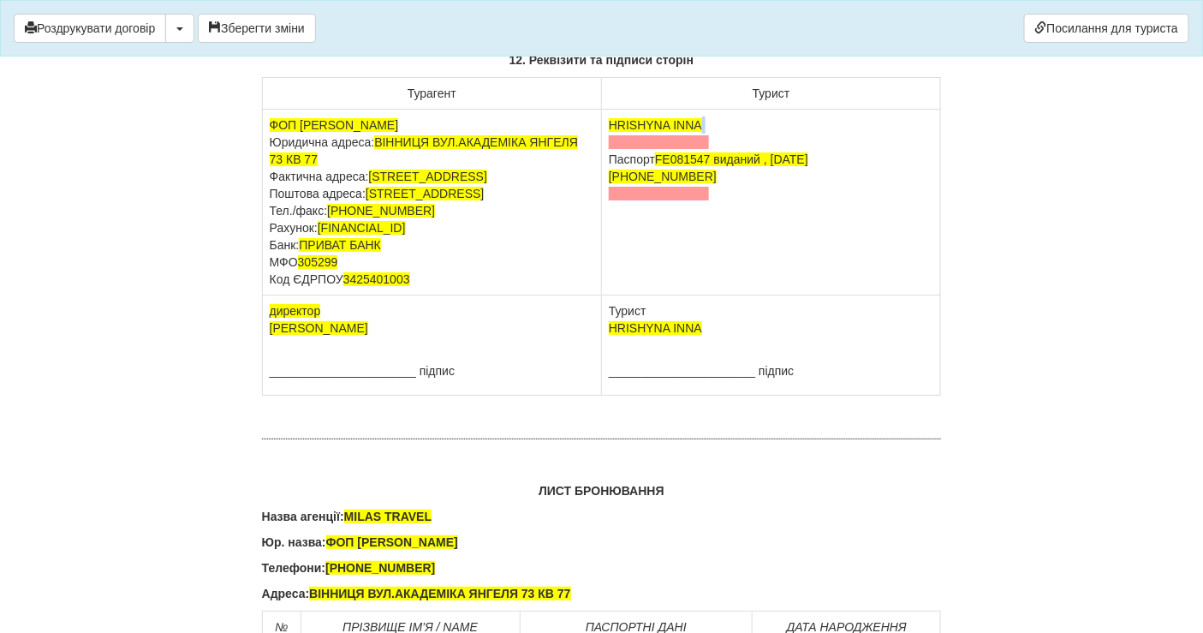
drag, startPoint x: 718, startPoint y: 261, endPoint x: 602, endPoint y: 267, distance: 116.6
click at [602, 267] on td "HRISHYNA INNA Паспорт FE081547 виданий , 19.01.2016 +380 97 347 1876" at bounding box center [771, 203] width 339 height 186
drag, startPoint x: 645, startPoint y: 254, endPoint x: 737, endPoint y: 247, distance: 92.8
click at [737, 247] on td "HRISHYNA INNA Паспорт FE081547 виданий , 19.01.2016 +380 97 347 1876" at bounding box center [771, 203] width 339 height 186
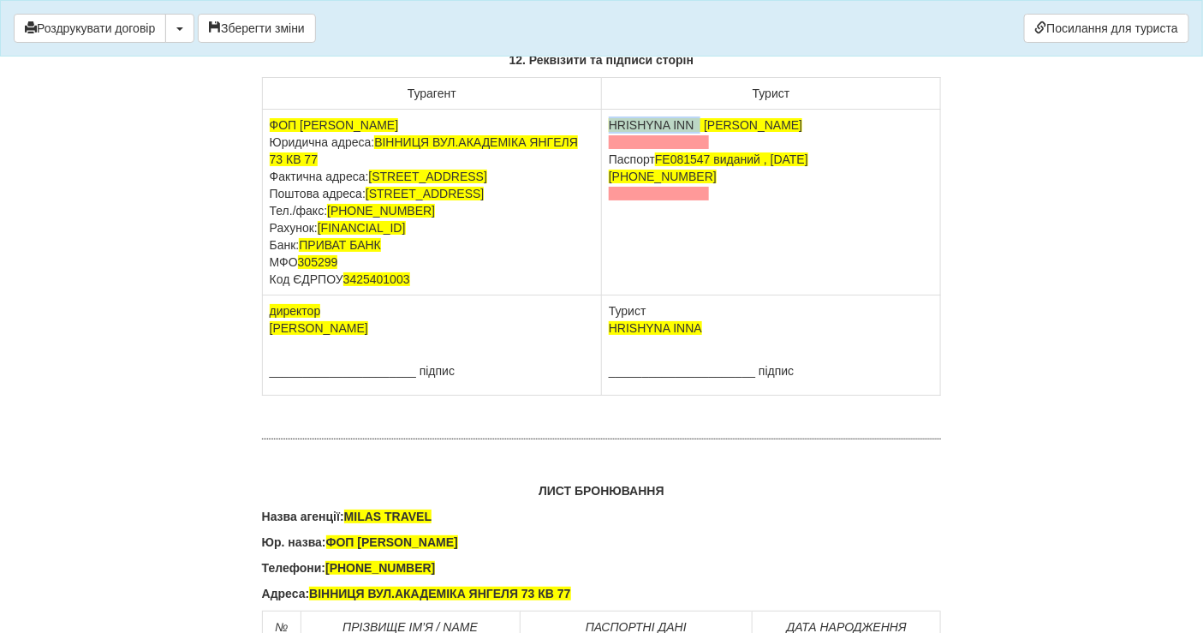
drag, startPoint x: 700, startPoint y: 253, endPoint x: 609, endPoint y: 248, distance: 90.8
click at [609, 248] on td "HRISHYNA INN Грішина Тетяна Петрівна Паспорт FE081547 виданий , 19.01.2016 +380…" at bounding box center [771, 203] width 339 height 186
drag, startPoint x: 611, startPoint y: 282, endPoint x: 764, endPoint y: 328, distance: 159.8
click at [764, 295] on td "Грішина Тетяна Петрівна Паспорт FE081547 виданий , 19.01.2016 +380 97 347 1876" at bounding box center [771, 203] width 339 height 186
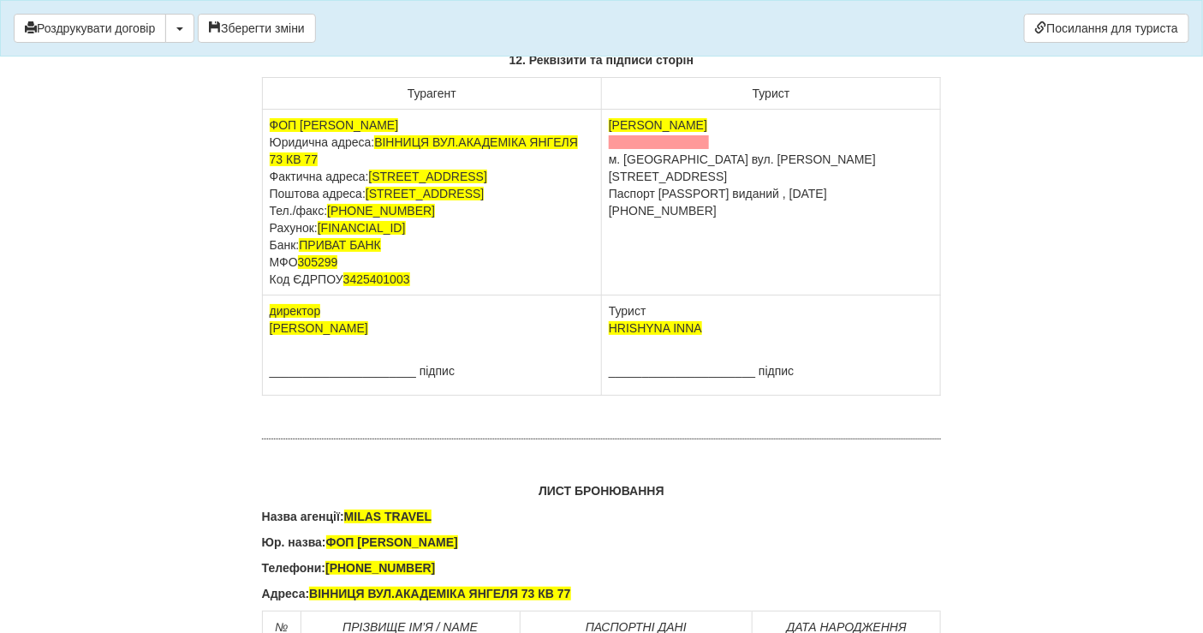
click at [620, 288] on td "Грішина Тетяна Петрівна м. Вінниця вул. Тараса Шевченка буд.7 кв 170 Паспорт AB…" at bounding box center [771, 203] width 339 height 186
drag, startPoint x: 698, startPoint y: 485, endPoint x: 609, endPoint y: 496, distance: 89.6
click at [609, 335] on span "HRISHYNA INNA" at bounding box center [655, 328] width 93 height 14
drag, startPoint x: 615, startPoint y: 253, endPoint x: 755, endPoint y: 253, distance: 140.4
click at [755, 253] on td "Грішина Тетяна Петрівна м. Вінниця вул. Тараса Шевченка буд.7 кв 170 Паспорт AB…" at bounding box center [771, 203] width 339 height 186
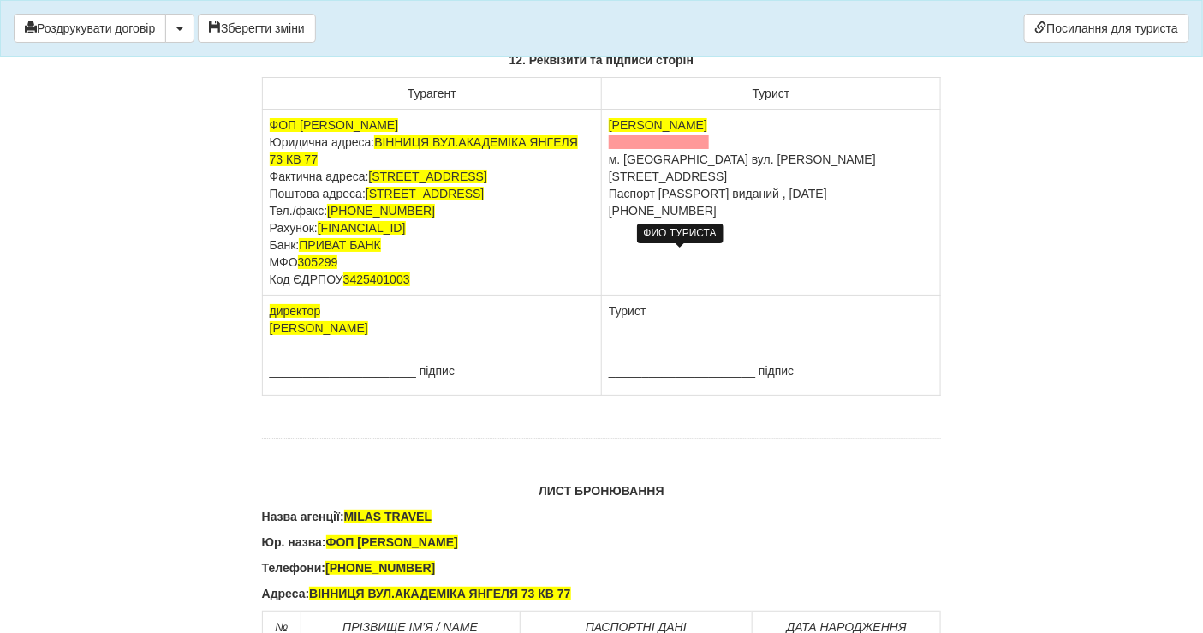
copy span "Грішина Тетяна Петрівна"
click at [627, 395] on td "Турист ______________________ підпис" at bounding box center [771, 345] width 339 height 100
click at [622, 395] on td "Турист Грішина Тетяна Петрівна ______________________ підпис" at bounding box center [771, 345] width 339 height 100
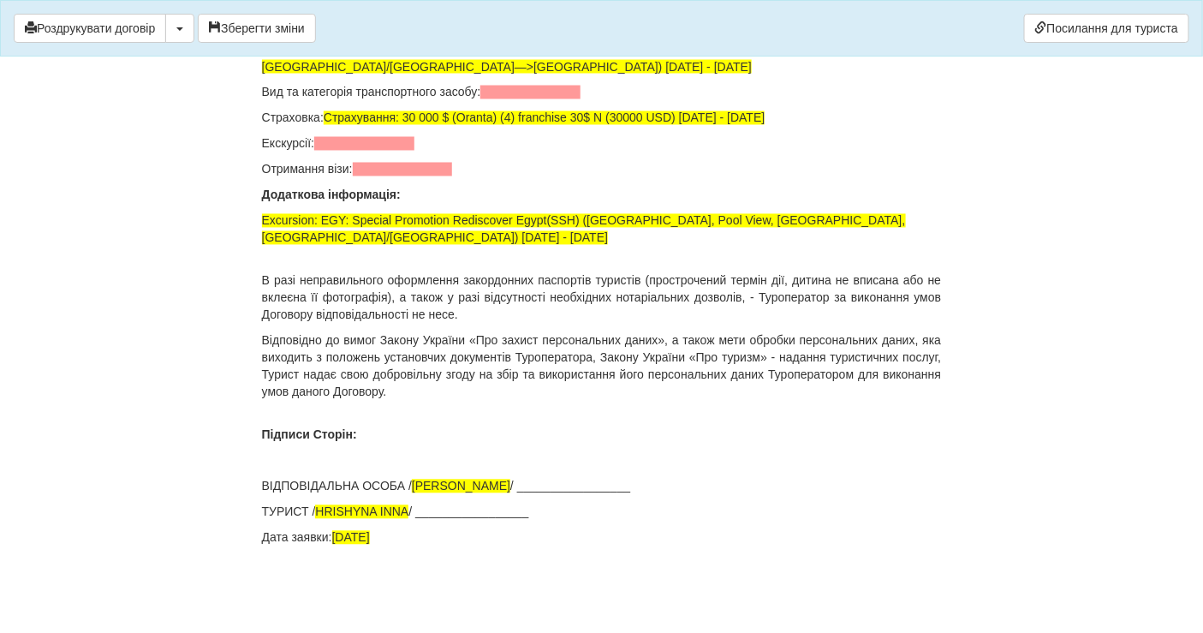
scroll to position [11970, 0]
click at [418, 513] on p "ТУРИСТ / HRISHYNA INNA / _________________" at bounding box center [602, 511] width 680 height 17
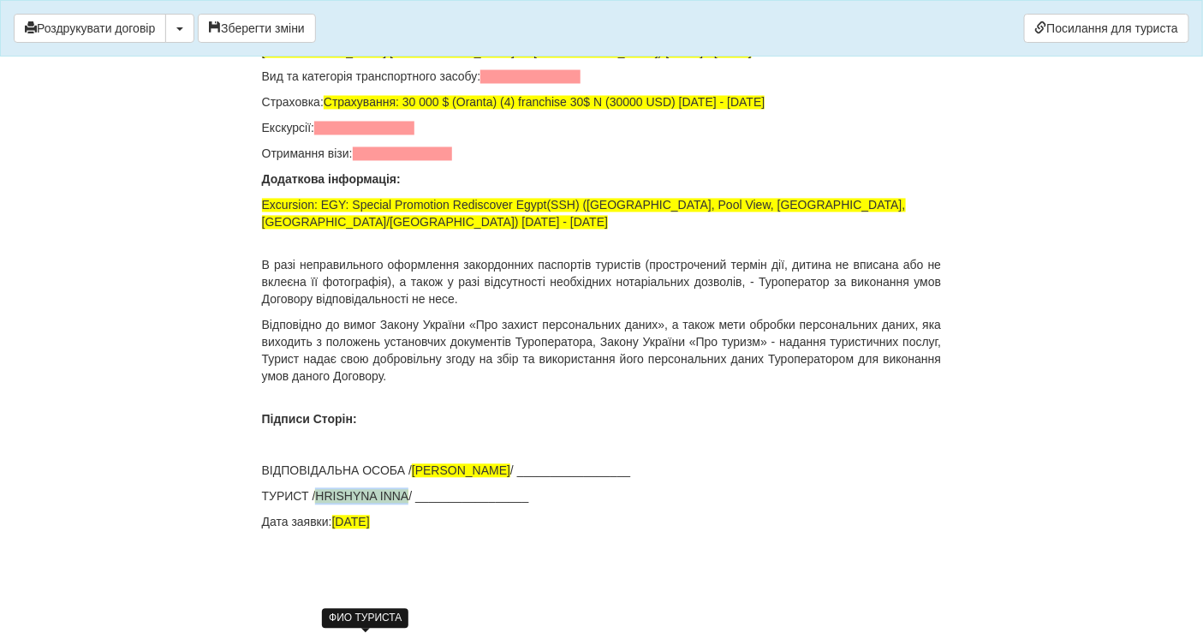
drag, startPoint x: 408, startPoint y: 511, endPoint x: 321, endPoint y: 510, distance: 87.3
click at [321, 503] on span "HRISHYNA INNA" at bounding box center [361, 497] width 93 height 14
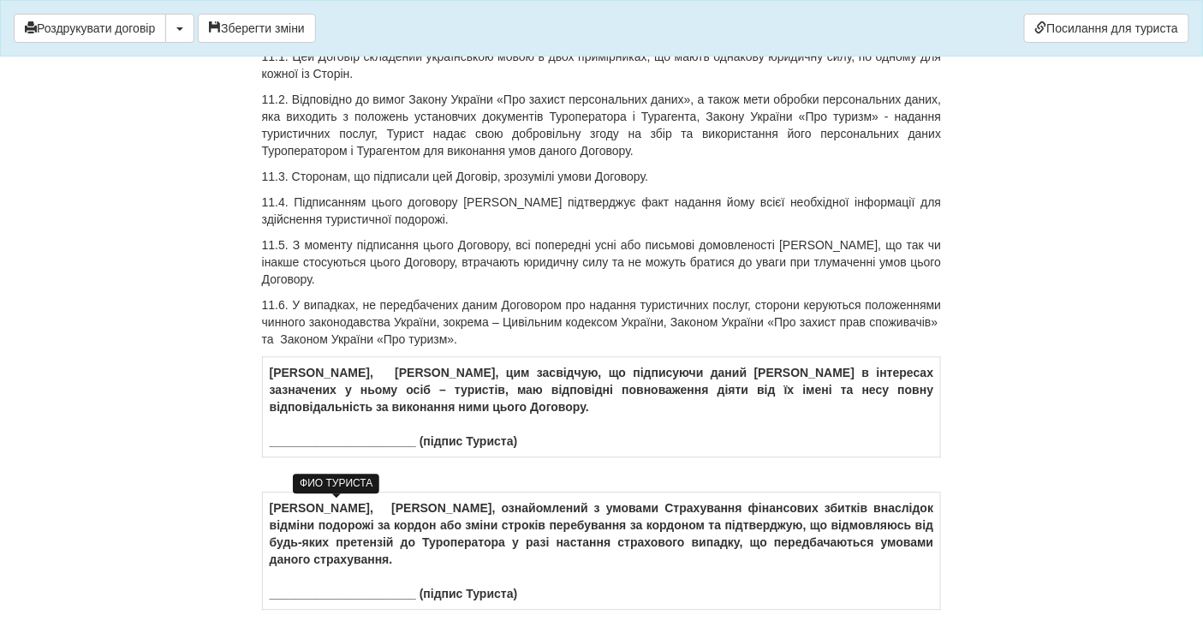
scroll to position [9785, 0]
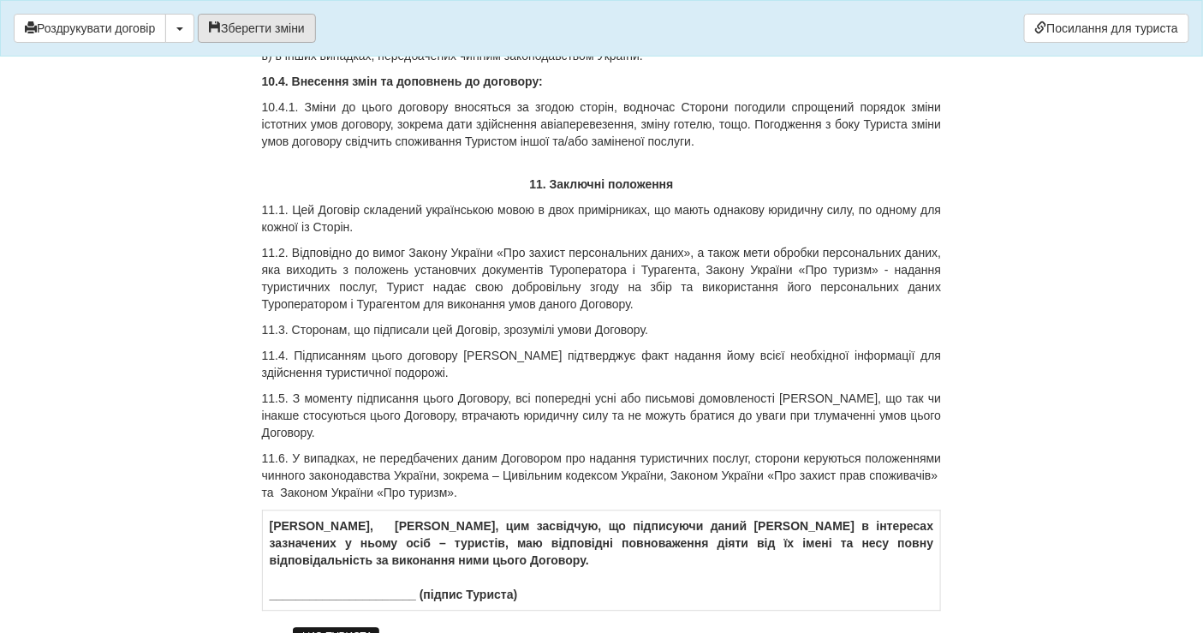
click at [270, 30] on button "Зберегти зміни" at bounding box center [257, 28] width 118 height 29
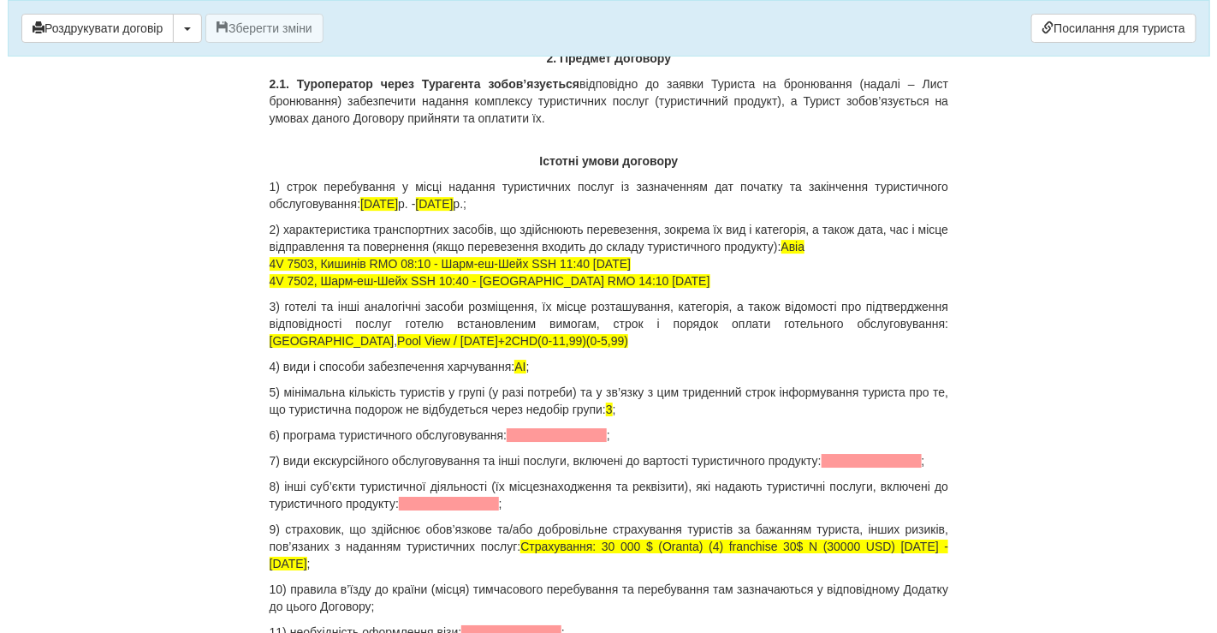
scroll to position [1605, 0]
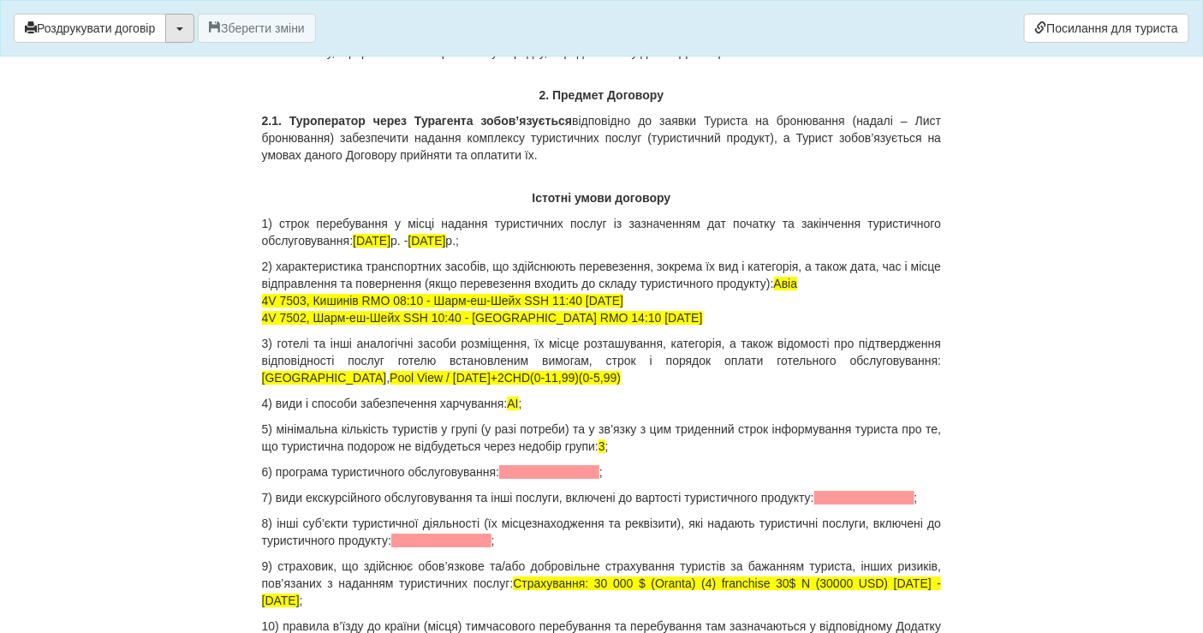
click at [185, 36] on button "button" at bounding box center [179, 28] width 29 height 29
click at [235, 73] on link "Скачати PDF" at bounding box center [233, 64] width 135 height 28
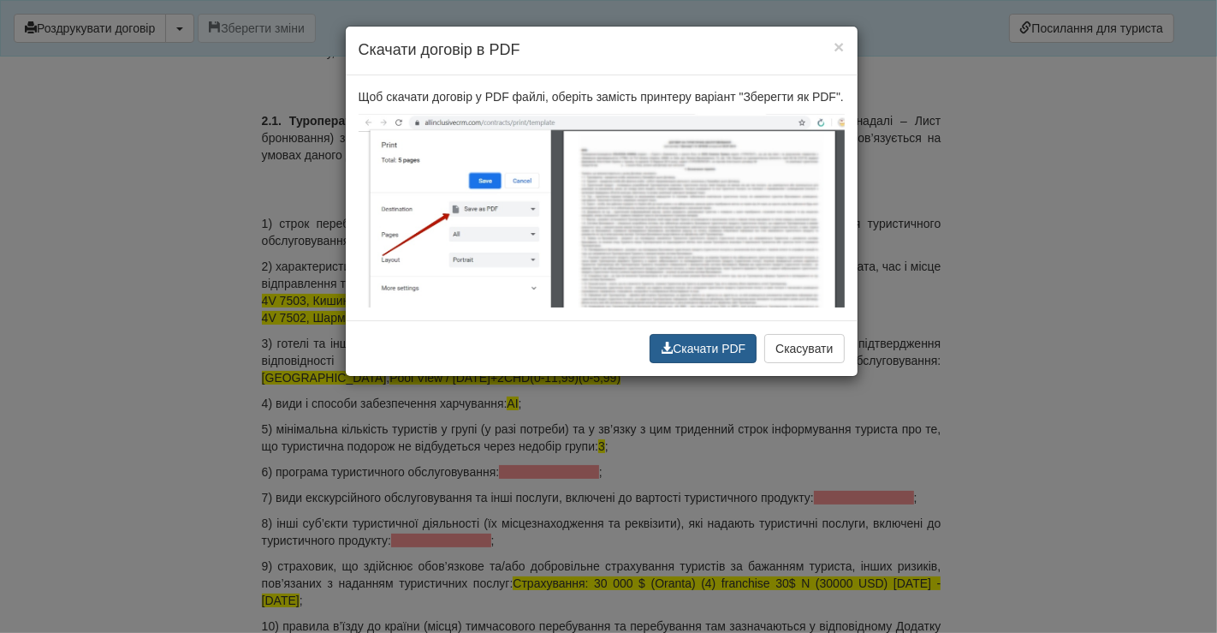
click at [744, 348] on button "Скачати PDF" at bounding box center [703, 348] width 107 height 29
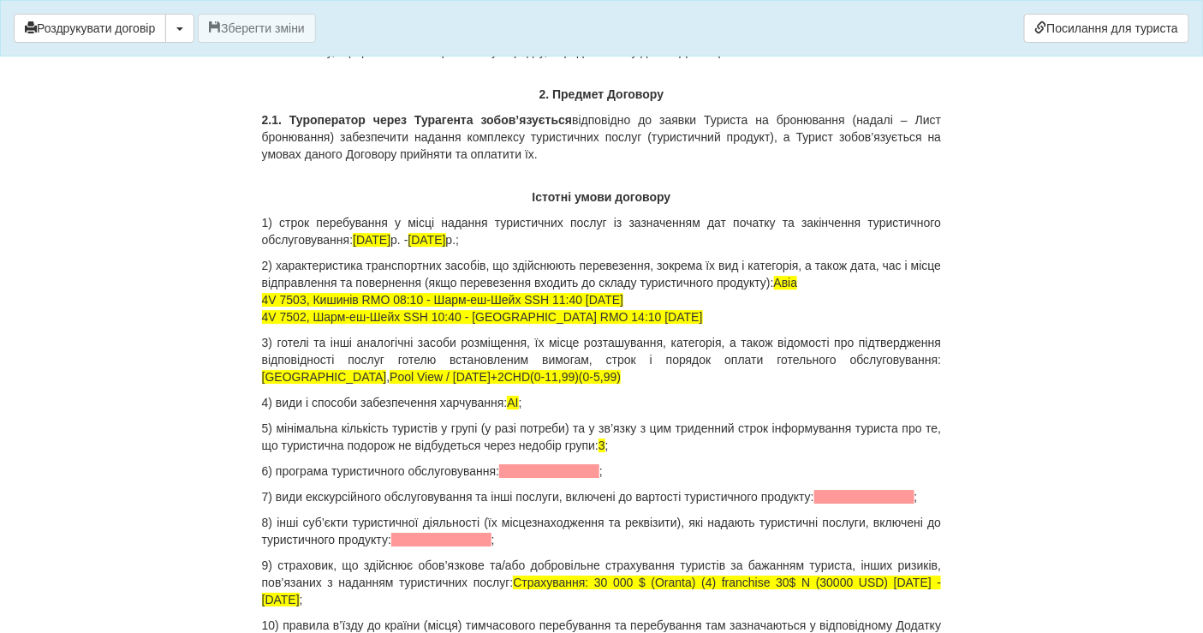
scroll to position [1701, 0]
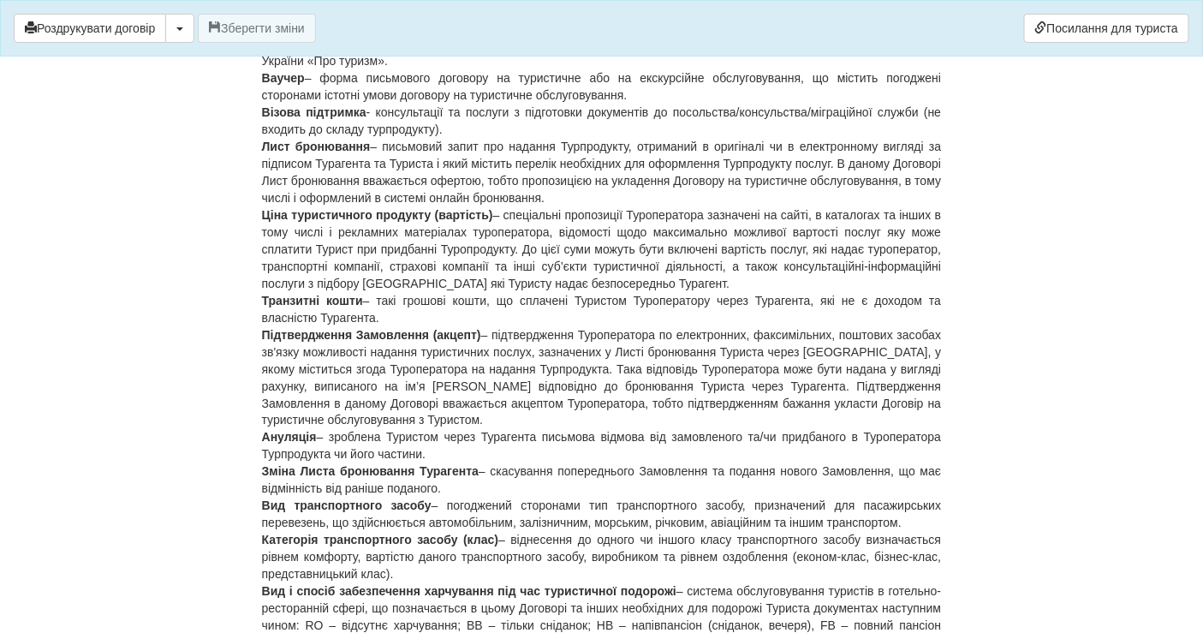
scroll to position [655, 0]
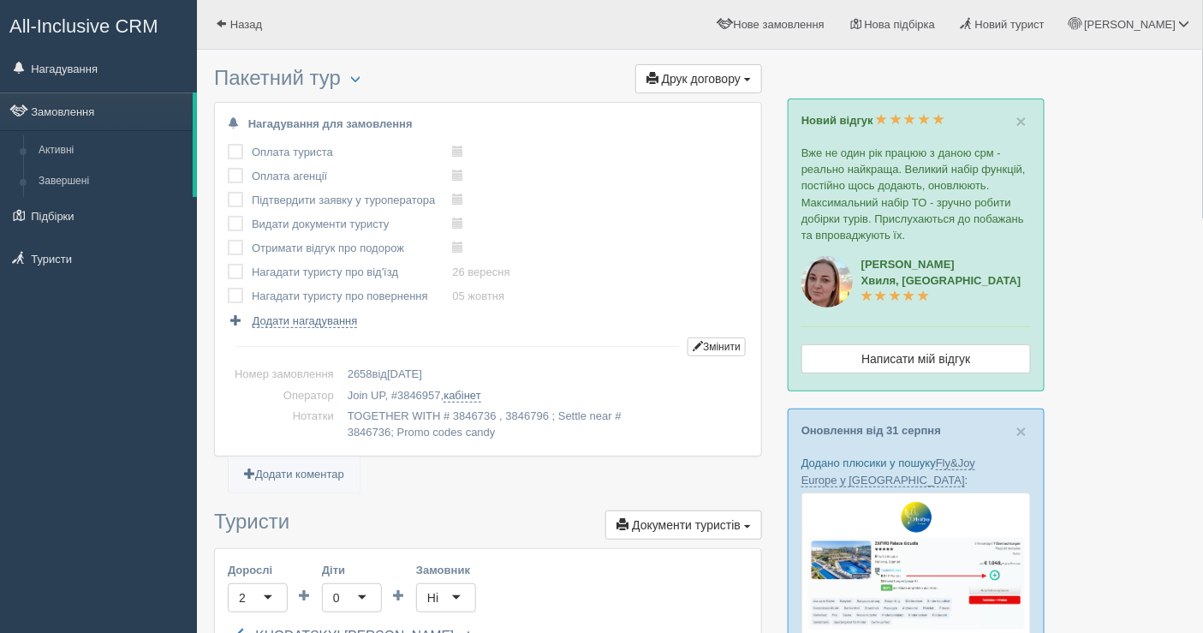
drag, startPoint x: 724, startPoint y: 86, endPoint x: 478, endPoint y: 249, distance: 295.8
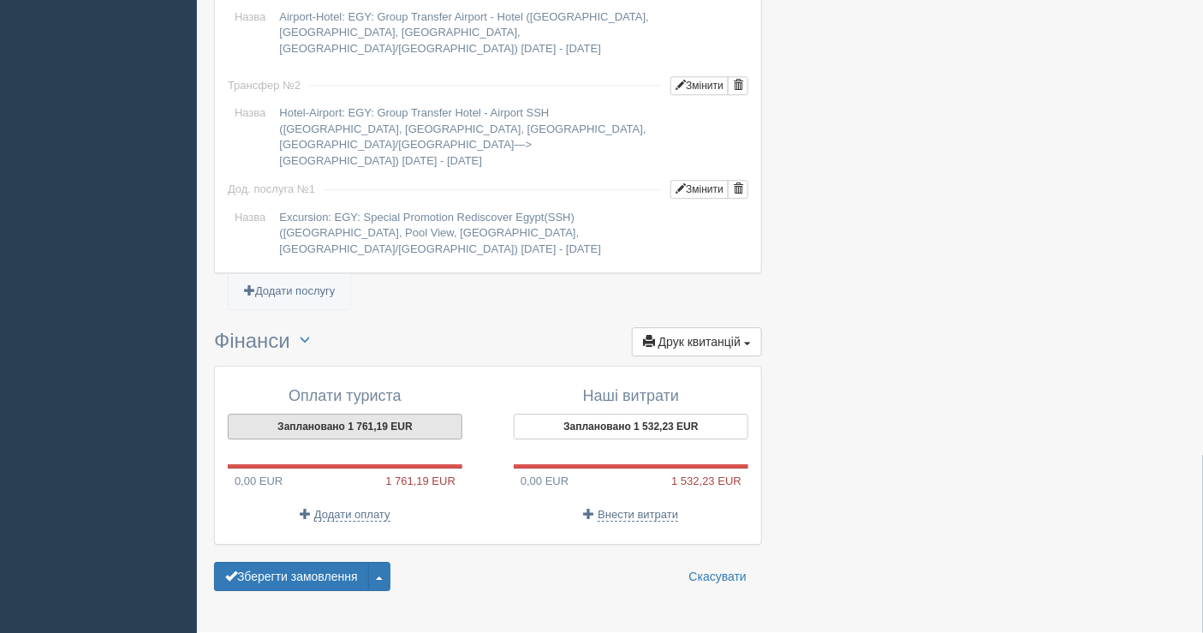
click at [345, 413] on button "Заплановано 1 761,19 EUR" at bounding box center [345, 426] width 235 height 26
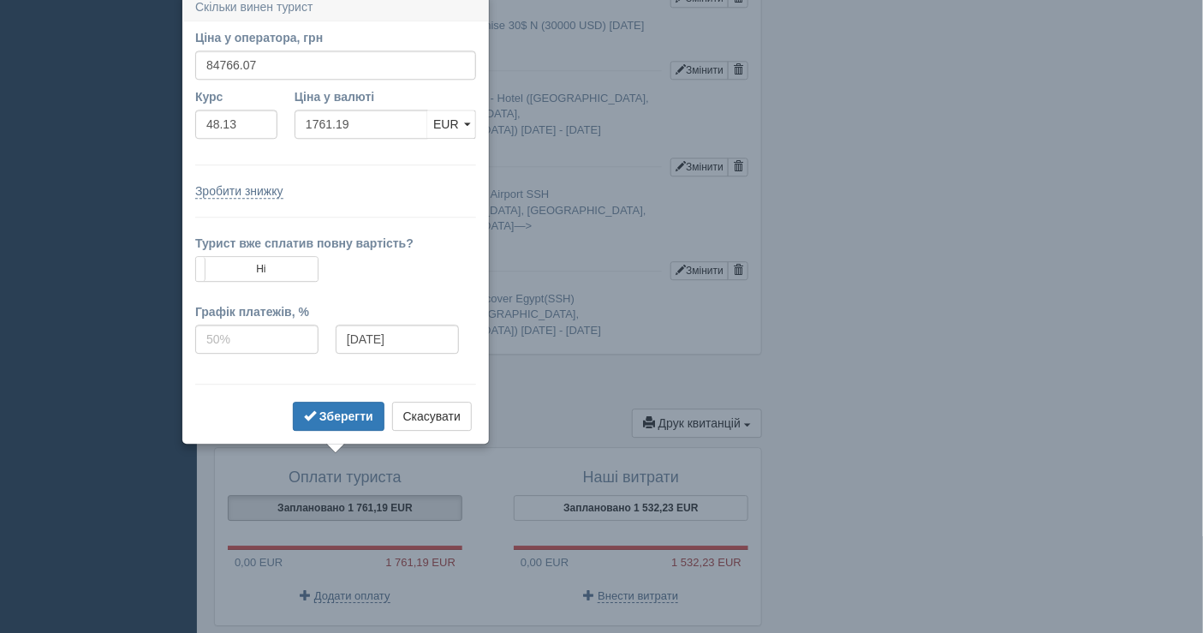
scroll to position [1414, 0]
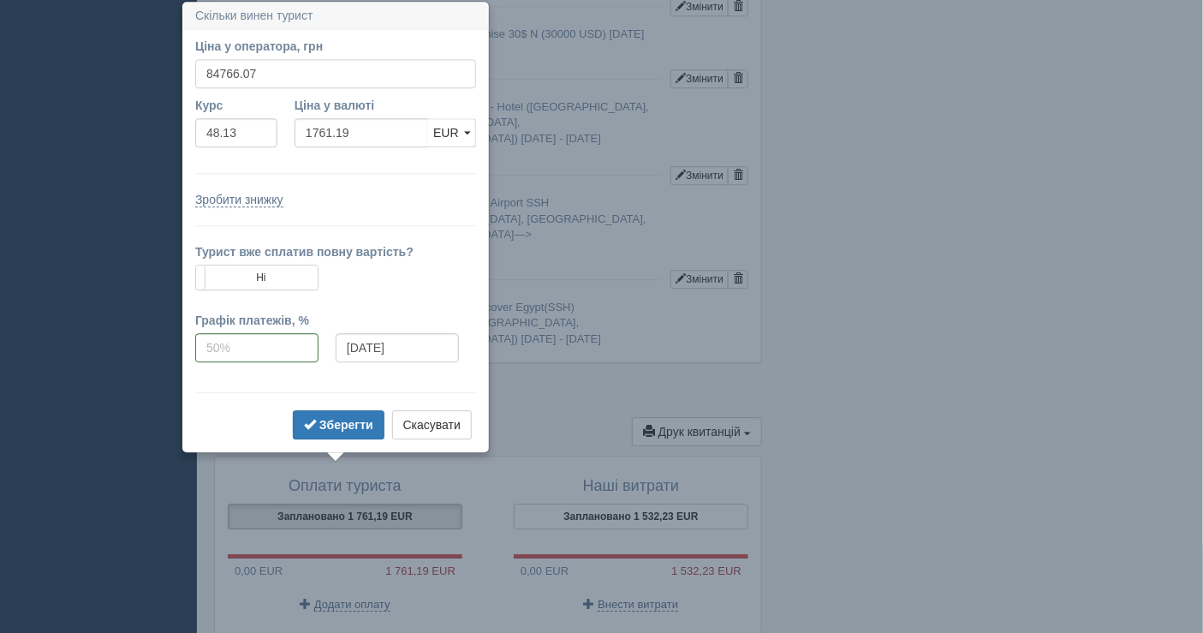
drag, startPoint x: 264, startPoint y: 74, endPoint x: 175, endPoint y: 77, distance: 89.1
type input "84000"
type input "1745.27"
click at [322, 422] on b "Зберегти" at bounding box center [346, 425] width 54 height 14
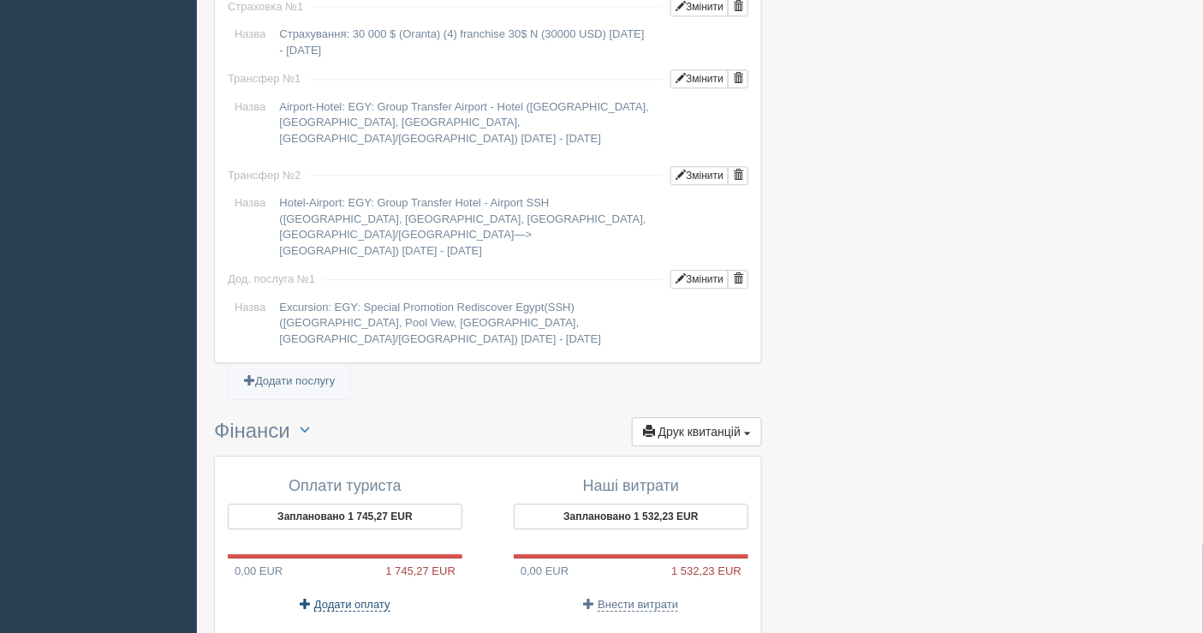
click at [341, 597] on span "Додати оплату" at bounding box center [352, 604] width 76 height 14
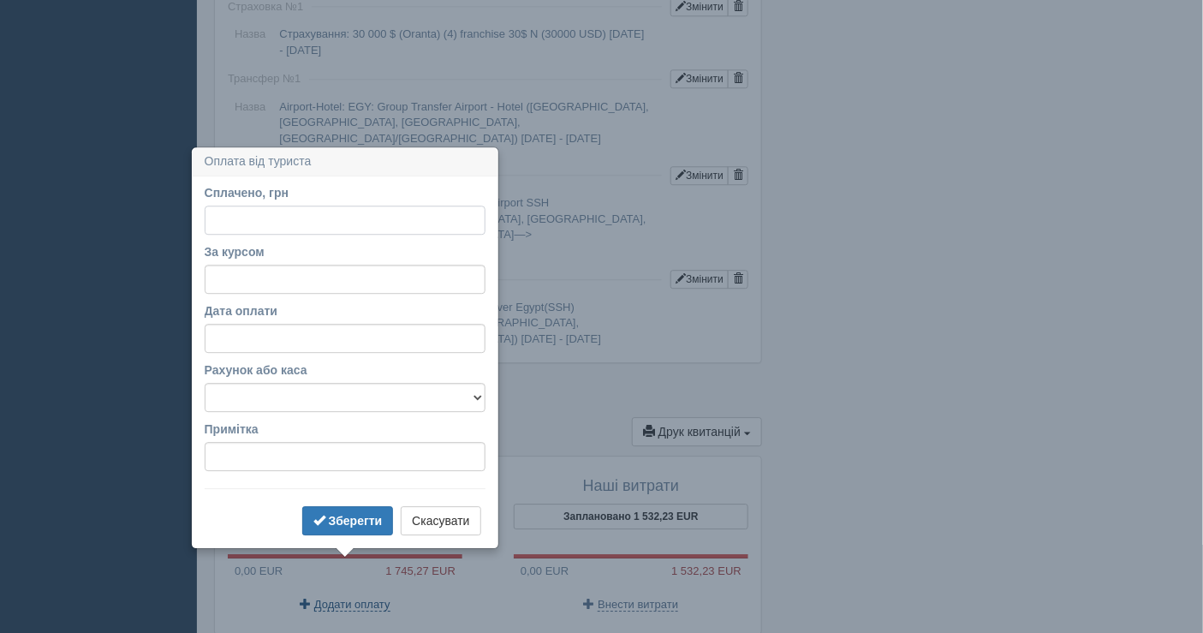
scroll to position [1504, 0]
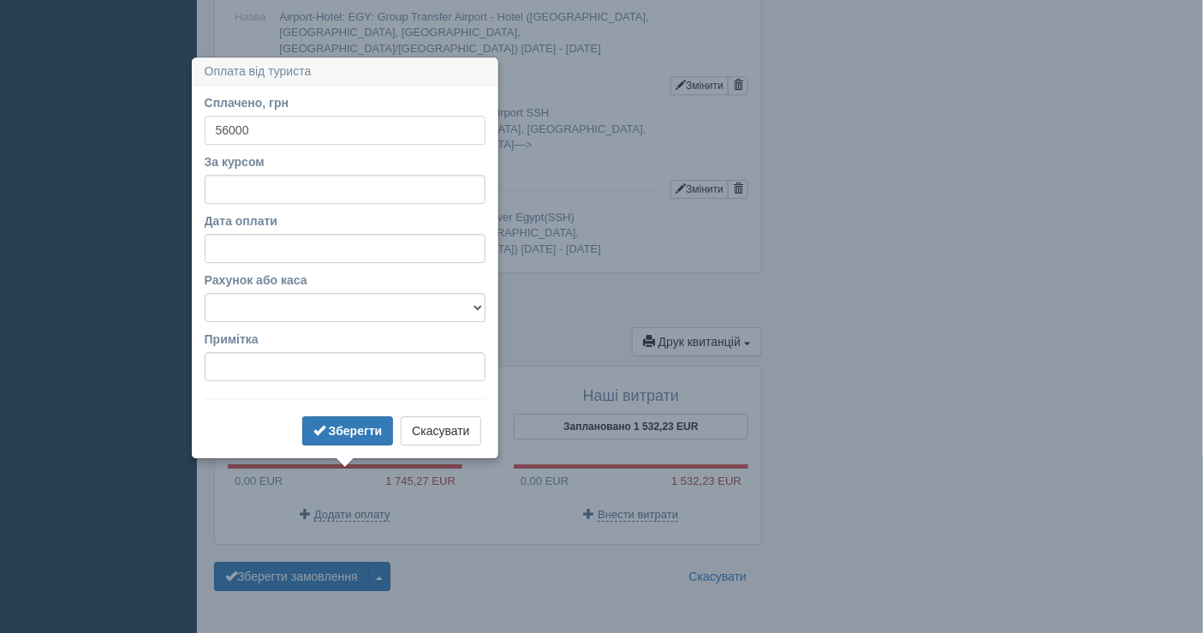
type input "56000"
click at [262, 193] on input "За курсом" at bounding box center [345, 189] width 281 height 29
type input "48.13"
click at [305, 318] on select "Банківський рахунок Готівкова каса" at bounding box center [345, 307] width 281 height 29
select select "1598"
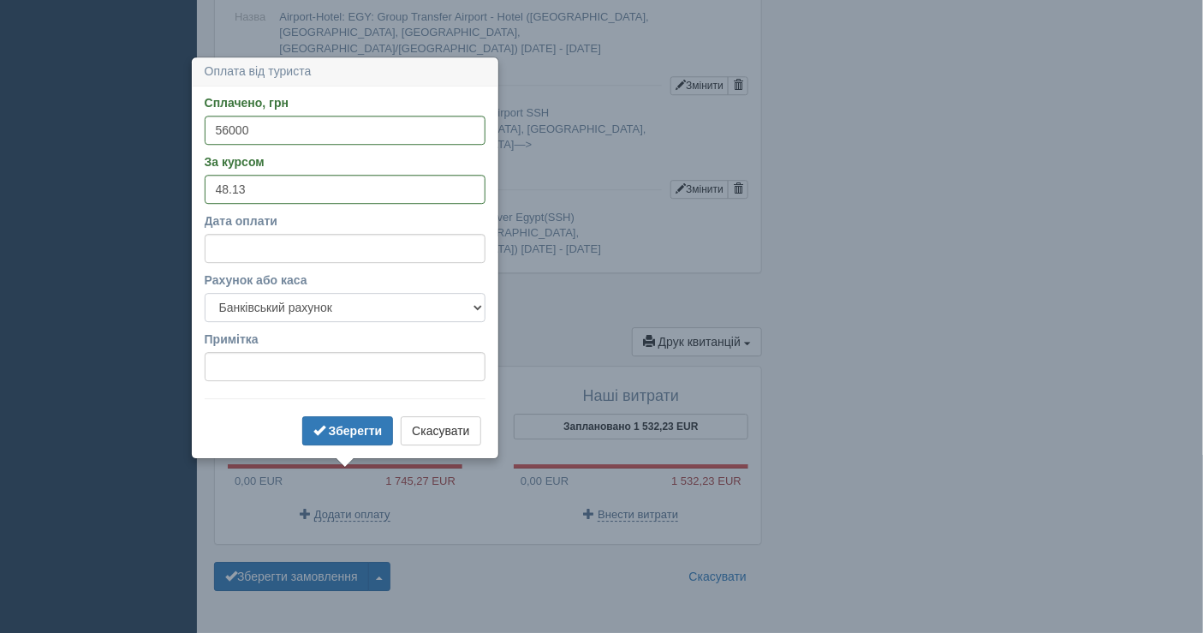
click at [205, 293] on select "Банківський рахунок Готівкова каса" at bounding box center [345, 307] width 281 height 29
click at [320, 425] on span "submit" at bounding box center [319, 430] width 12 height 12
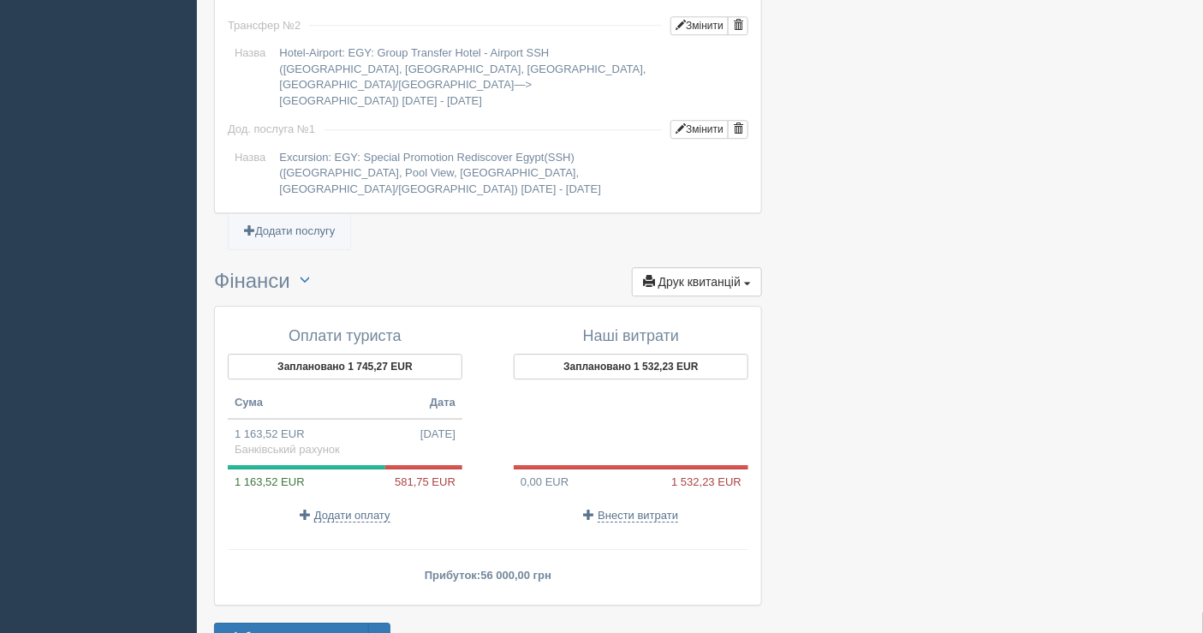
scroll to position [1625, 0]
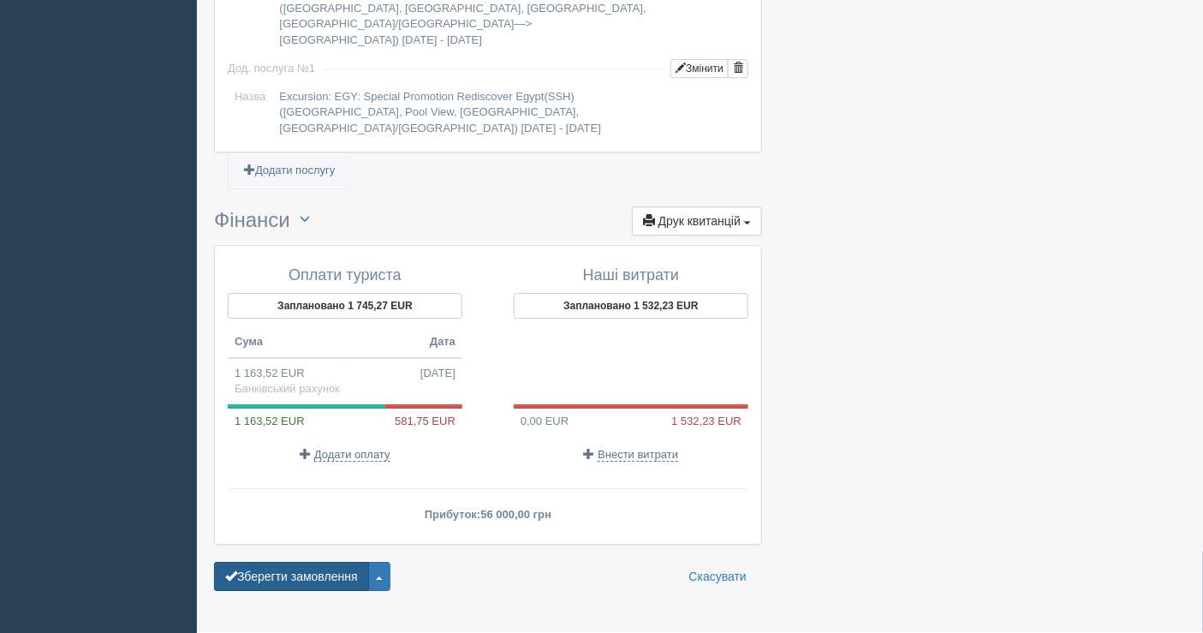
click at [348, 562] on button "Зберегти замовлення" at bounding box center [291, 576] width 155 height 29
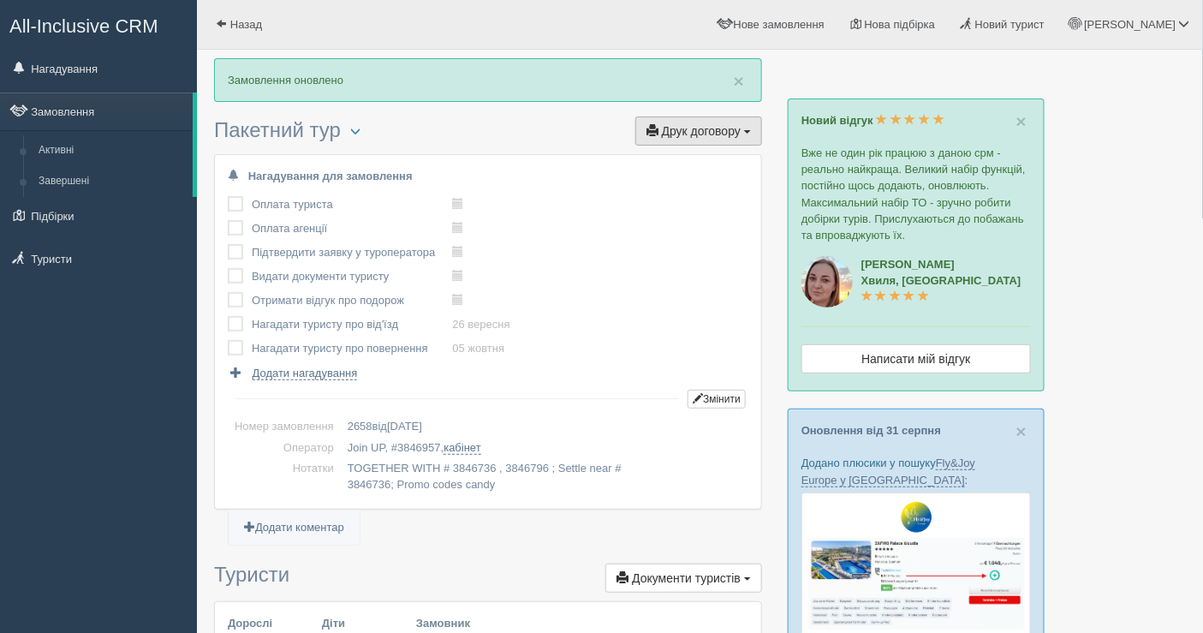
click at [687, 129] on span "Друк договору" at bounding box center [701, 131] width 79 height 14
click at [634, 158] on link "Join UP" at bounding box center [645, 162] width 232 height 28
click at [148, 116] on link "Замовлення" at bounding box center [96, 111] width 193 height 38
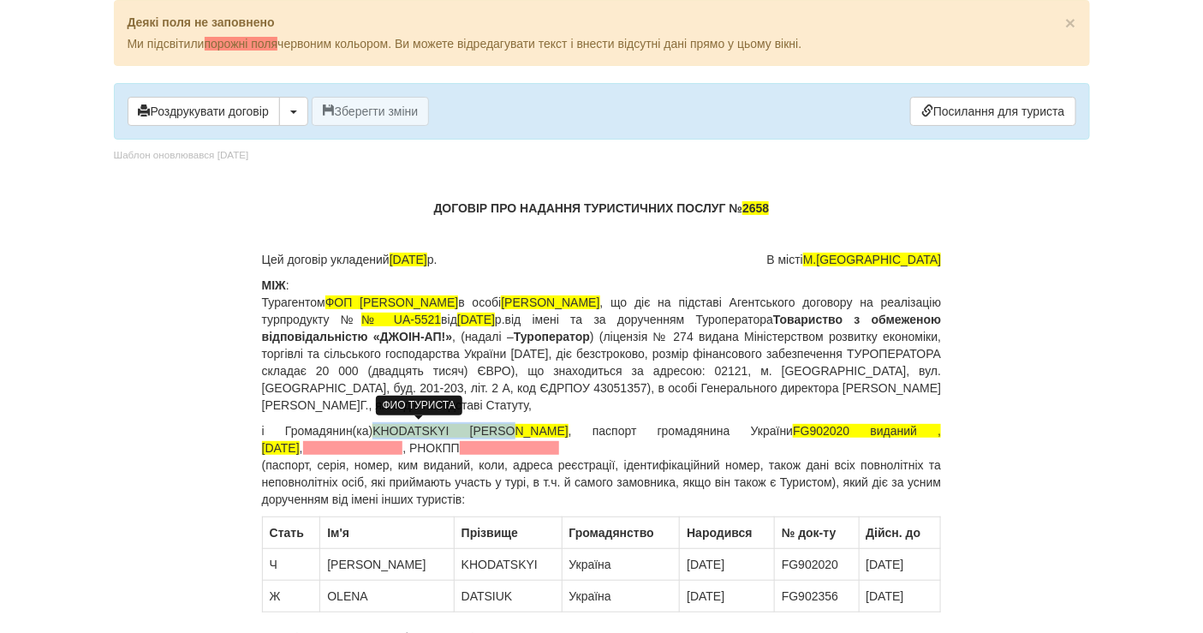
drag, startPoint x: 477, startPoint y: 426, endPoint x: 360, endPoint y: 424, distance: 116.4
click at [372, 424] on span "KHODATSKYI [PERSON_NAME]" at bounding box center [470, 431] width 196 height 14
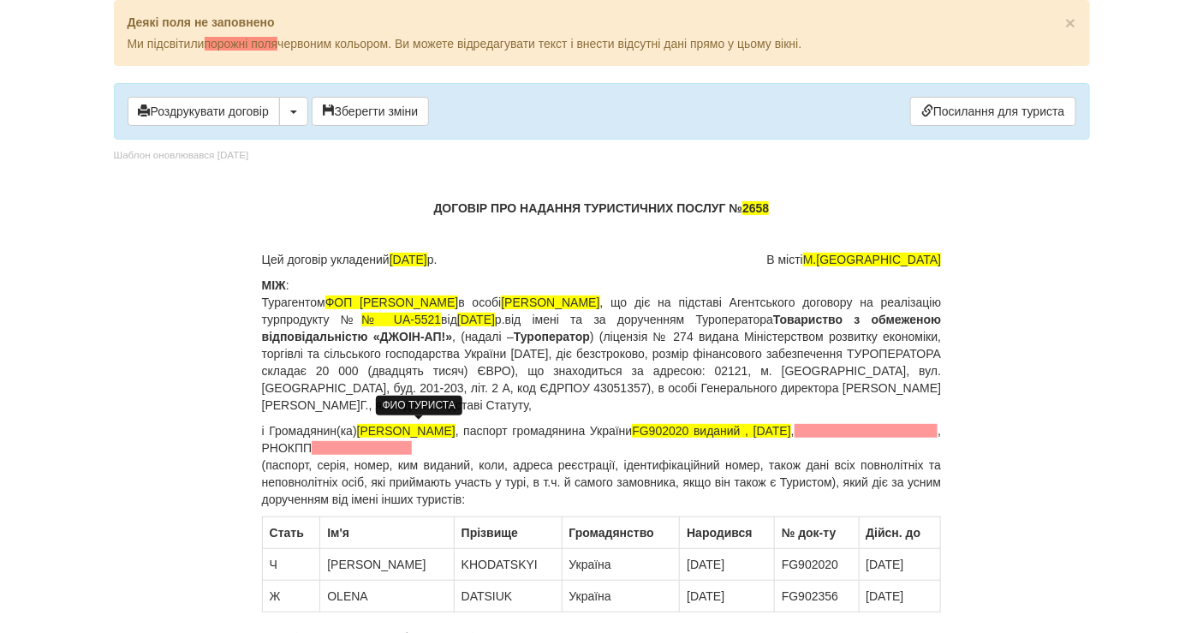
click at [319, 455] on p "і [PERSON_NAME](ка) [PERSON_NAME] , паспорт громадянина України FG902020 видани…" at bounding box center [602, 465] width 680 height 86
click at [324, 450] on span at bounding box center [362, 448] width 100 height 14
click at [387, 448] on p "і Громадянин(ка) [PERSON_NAME] , паспорт громадянина України FG902020 виданий ,…" at bounding box center [602, 465] width 680 height 86
click at [455, 425] on span "[PERSON_NAME]" at bounding box center [406, 431] width 98 height 14
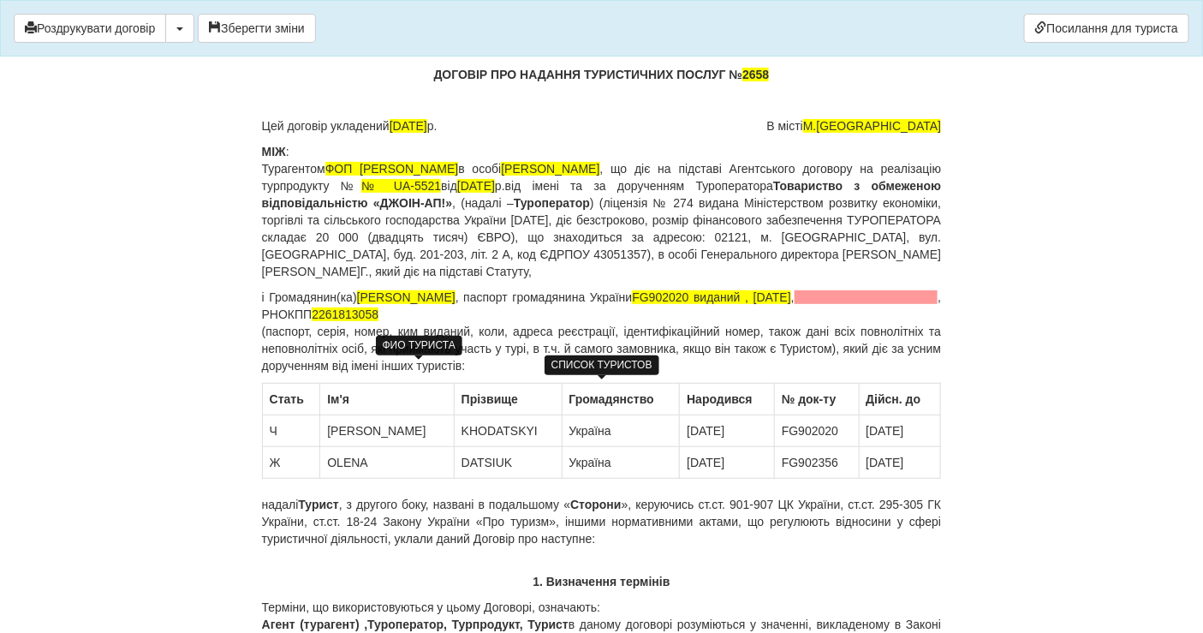
scroll to position [95, 0]
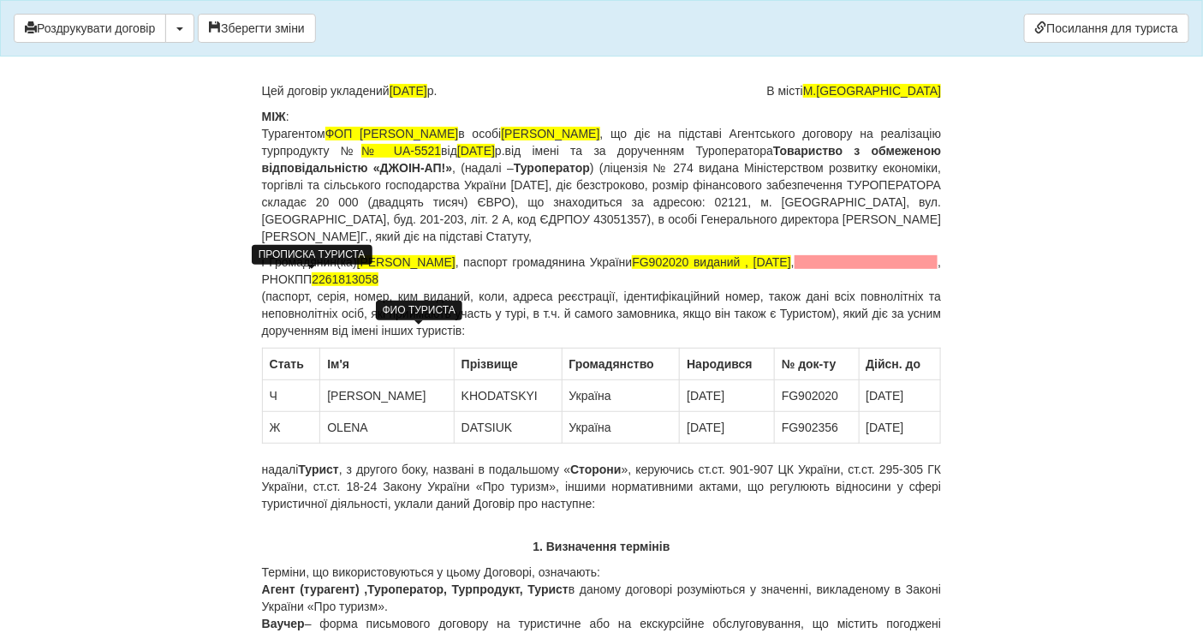
click at [794, 269] on span at bounding box center [866, 262] width 144 height 14
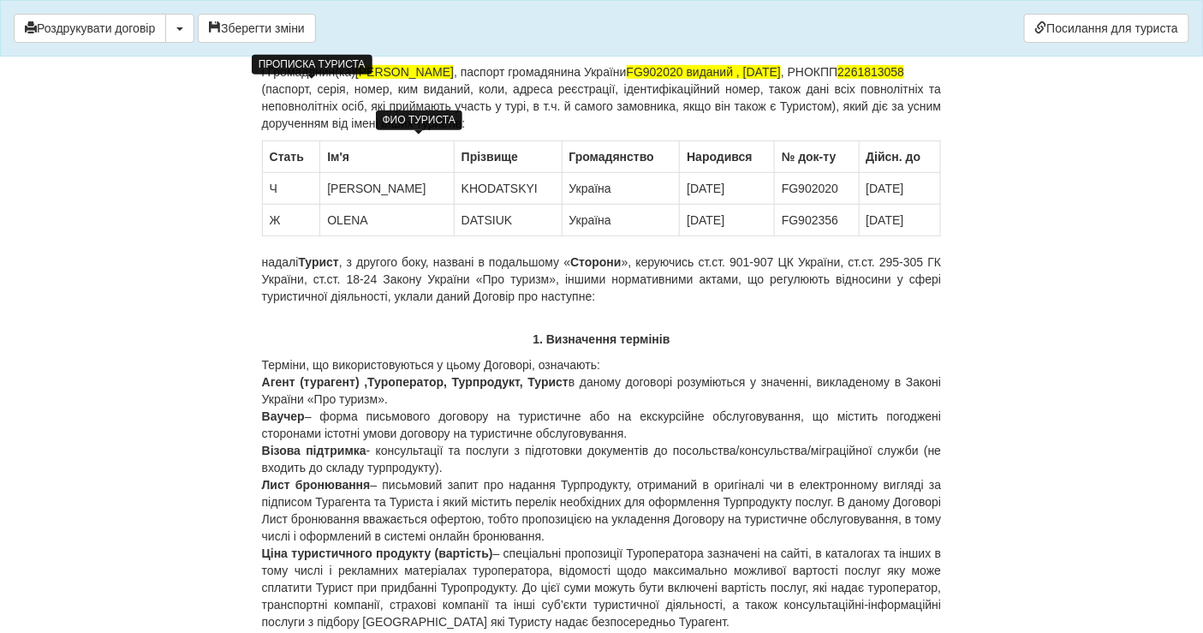
scroll to position [0, 0]
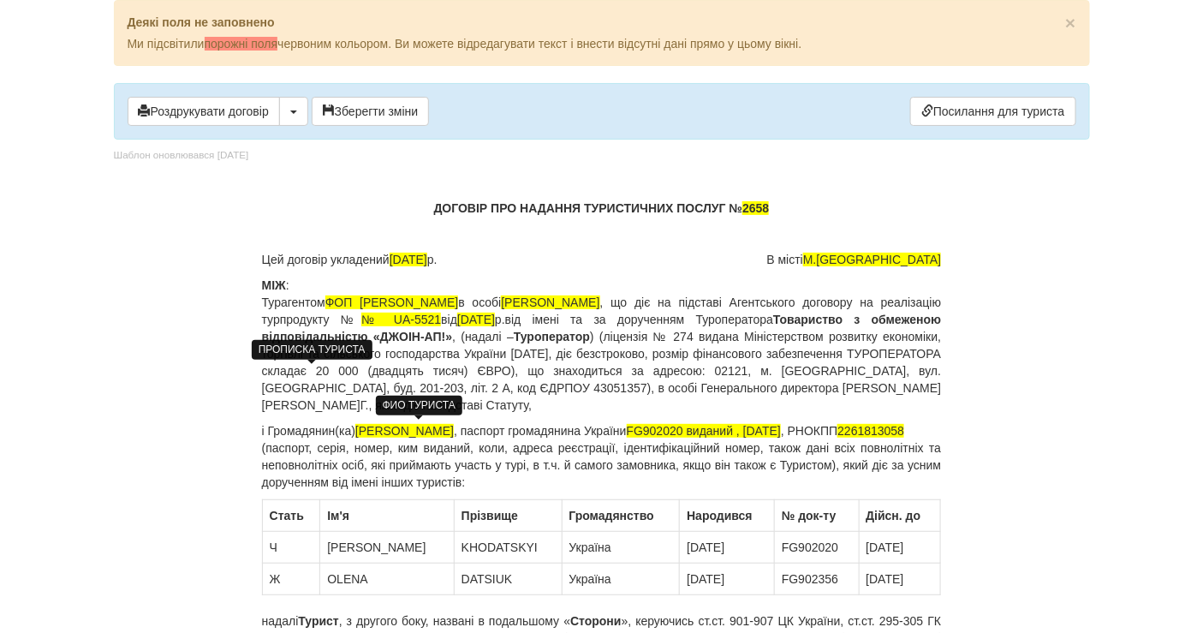
drag, startPoint x: 481, startPoint y: 515, endPoint x: 455, endPoint y: 472, distance: 50.6
drag, startPoint x: 362, startPoint y: 426, endPoint x: 554, endPoint y: 427, distance: 191.7
click at [554, 427] on p "і Громадянин(ка) [PERSON_NAME] , паспорт громадянина України FG902020 виданий ,…" at bounding box center [602, 456] width 680 height 68
copy p "[PERSON_NAME]"
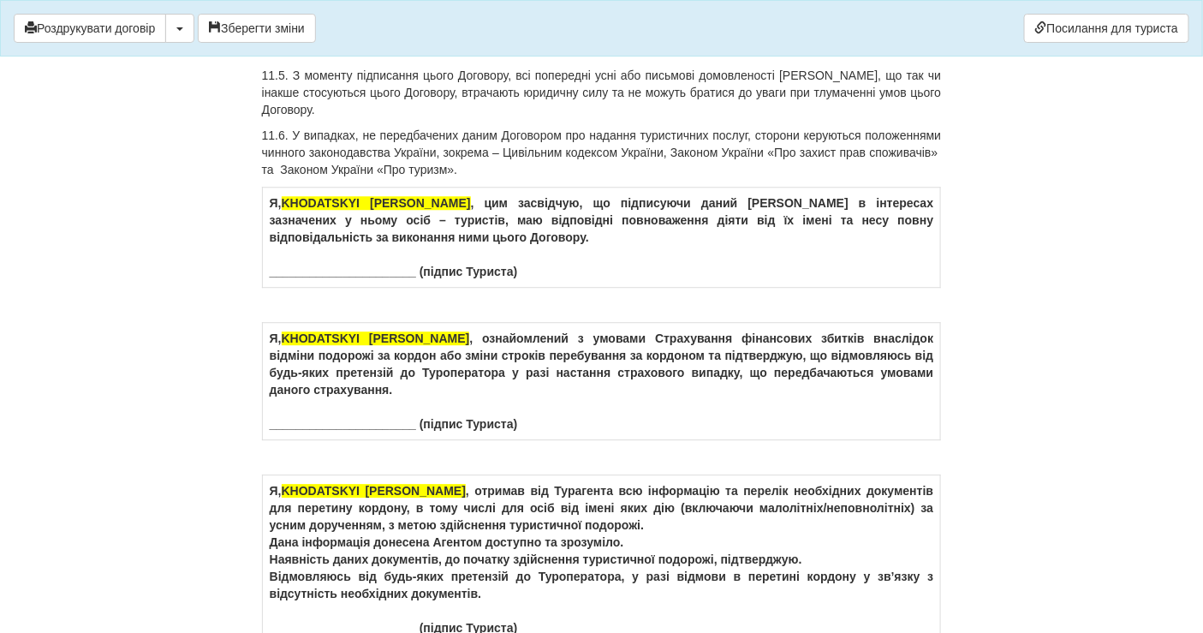
scroll to position [10176, 0]
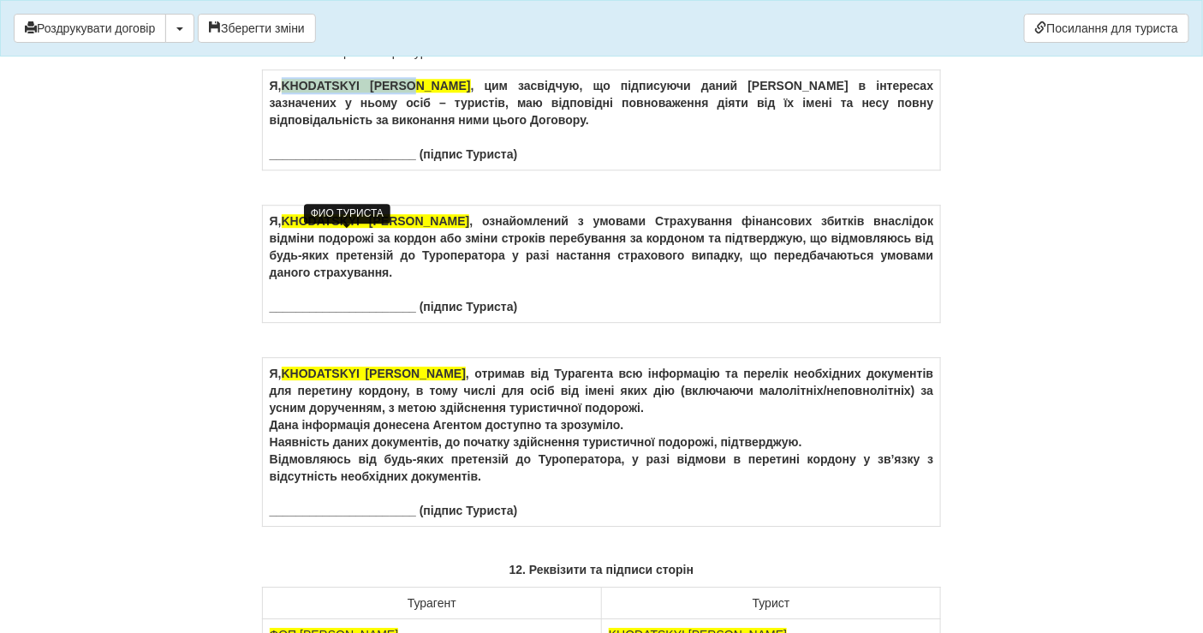
drag, startPoint x: 407, startPoint y: 235, endPoint x: 285, endPoint y: 233, distance: 122.4
click at [285, 92] on span "KHODATSKYI [PERSON_NAME]" at bounding box center [376, 86] width 189 height 14
drag, startPoint x: 415, startPoint y: 366, endPoint x: 285, endPoint y: 366, distance: 130.1
click at [285, 323] on td "Я, KHODATSKYI [PERSON_NAME] , ознайомлений з умовами Страхування фінансових зби…" at bounding box center [601, 263] width 679 height 117
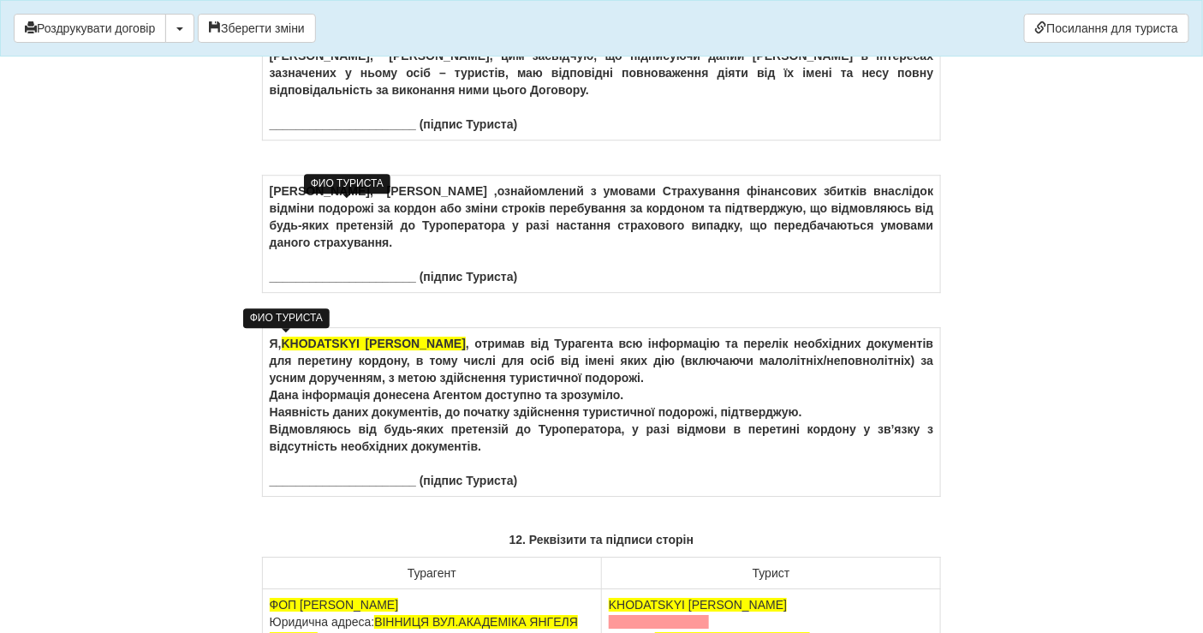
scroll to position [10272, 0]
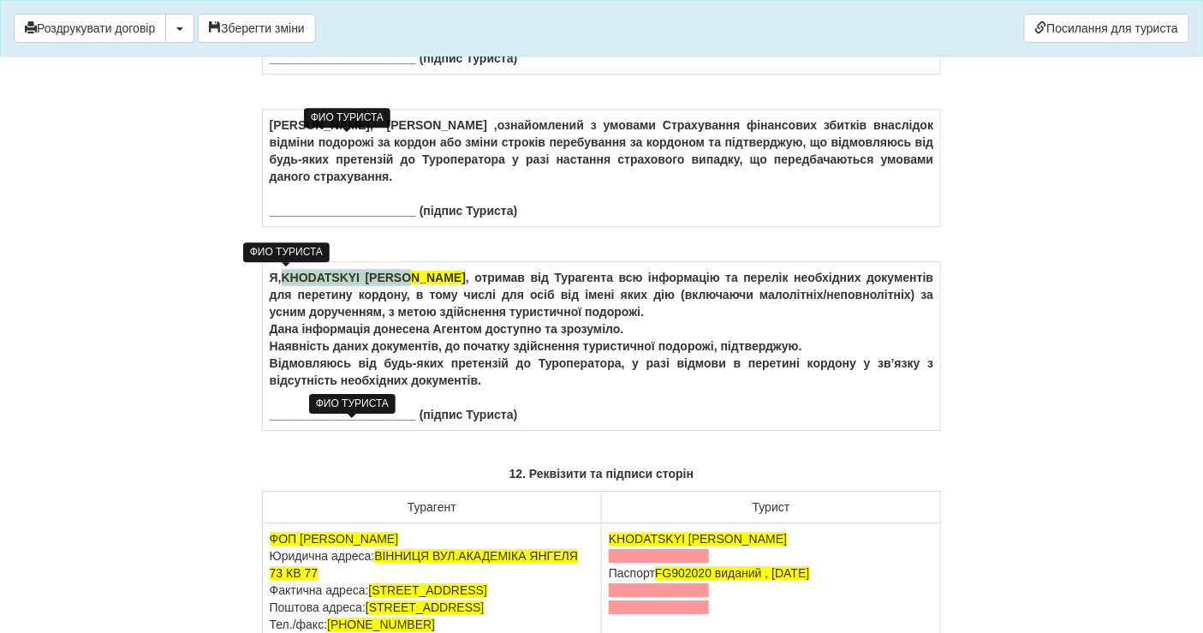
drag, startPoint x: 416, startPoint y: 427, endPoint x: 288, endPoint y: 425, distance: 127.6
click at [288, 425] on td "Я, KHODATSKYI [PERSON_NAME] , отримав від Турагента всю інформацію та перелік н…" at bounding box center [601, 346] width 679 height 169
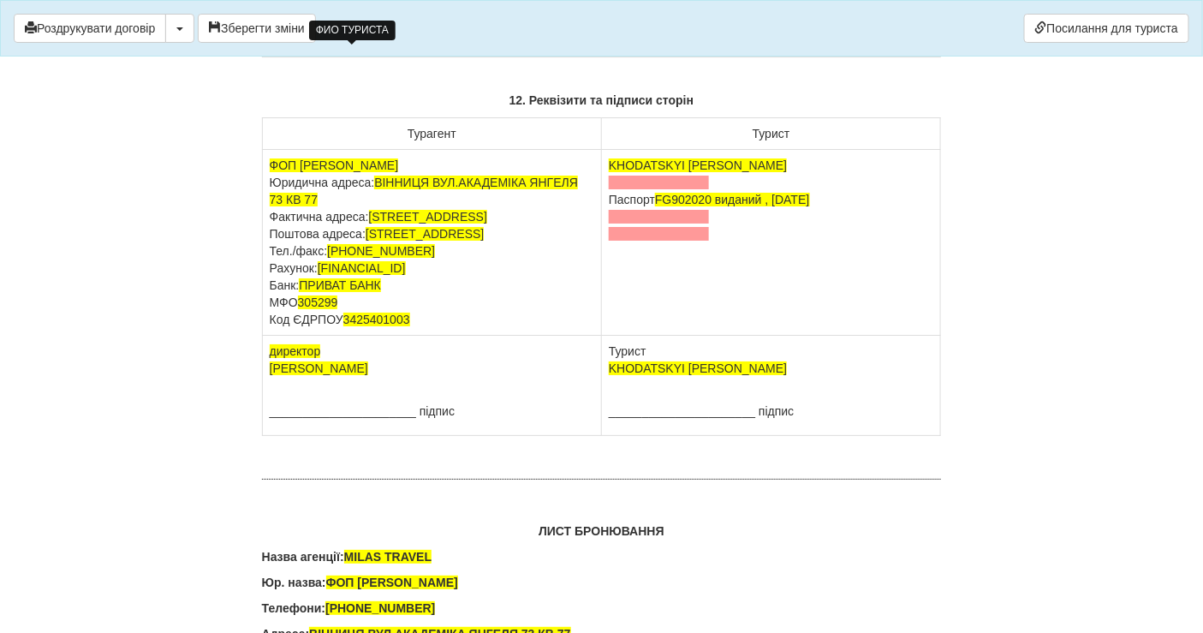
scroll to position [10652, 0]
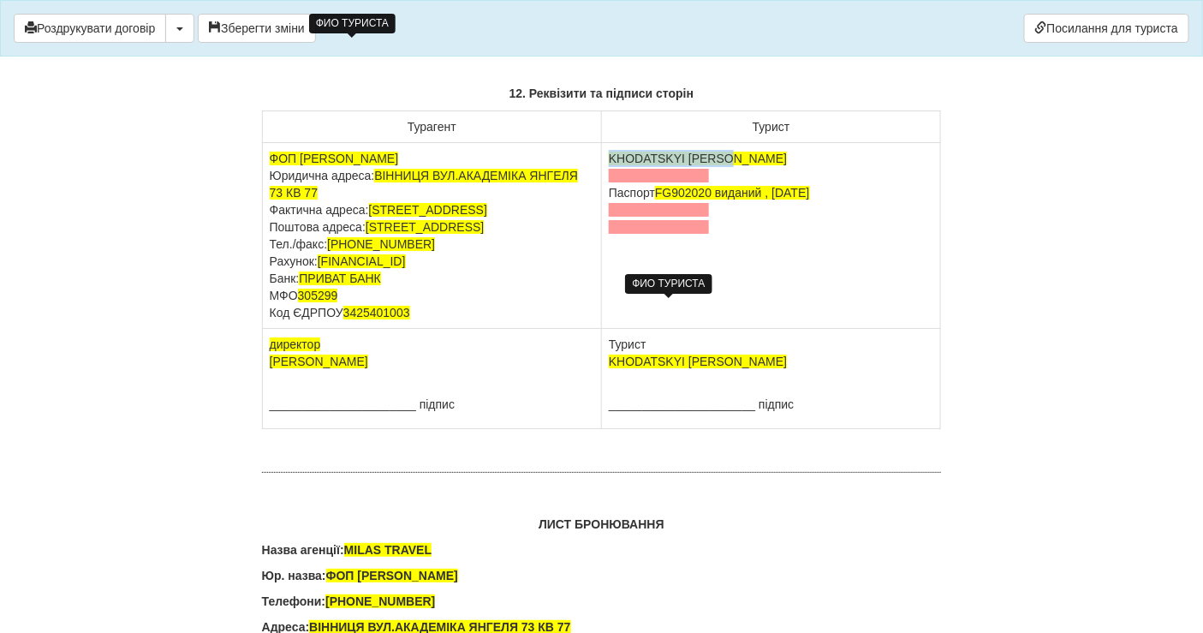
drag, startPoint x: 749, startPoint y: 312, endPoint x: 609, endPoint y: 306, distance: 140.5
click at [609, 306] on td "KHODATSKYI [PERSON_NAME] Паспорт [PASSPORT] виданий , [DATE]" at bounding box center [771, 236] width 339 height 186
click at [627, 305] on td "[PERSON_NAME] Паспорт [PASSPORT] виданий , [DATE]" at bounding box center [771, 236] width 339 height 186
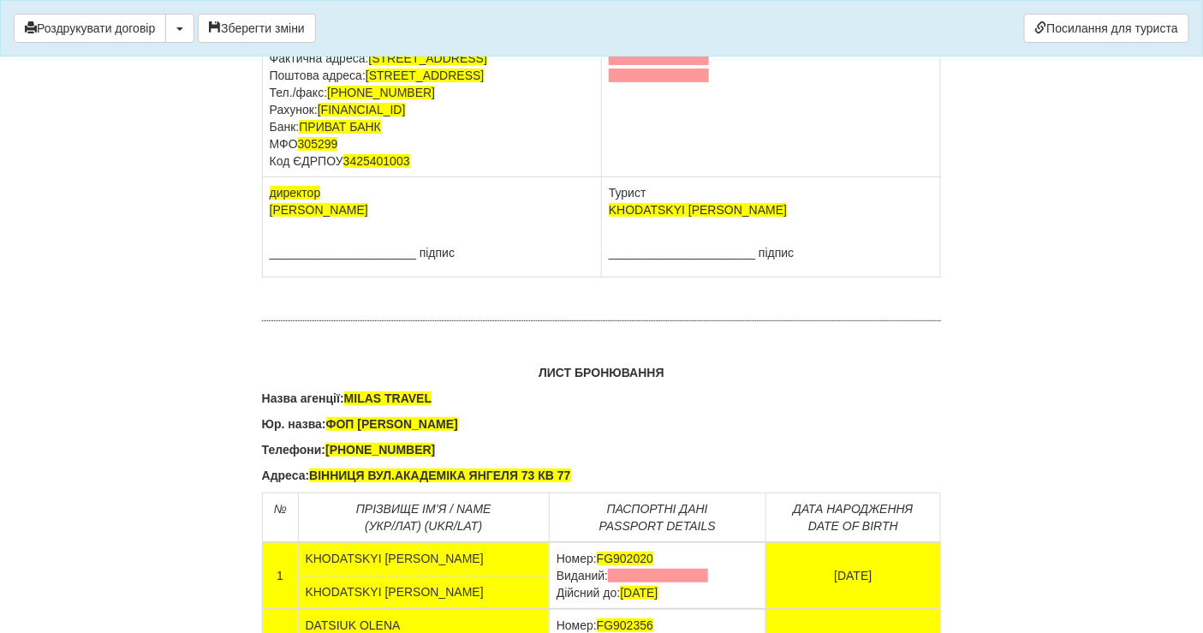
scroll to position [10842, 0]
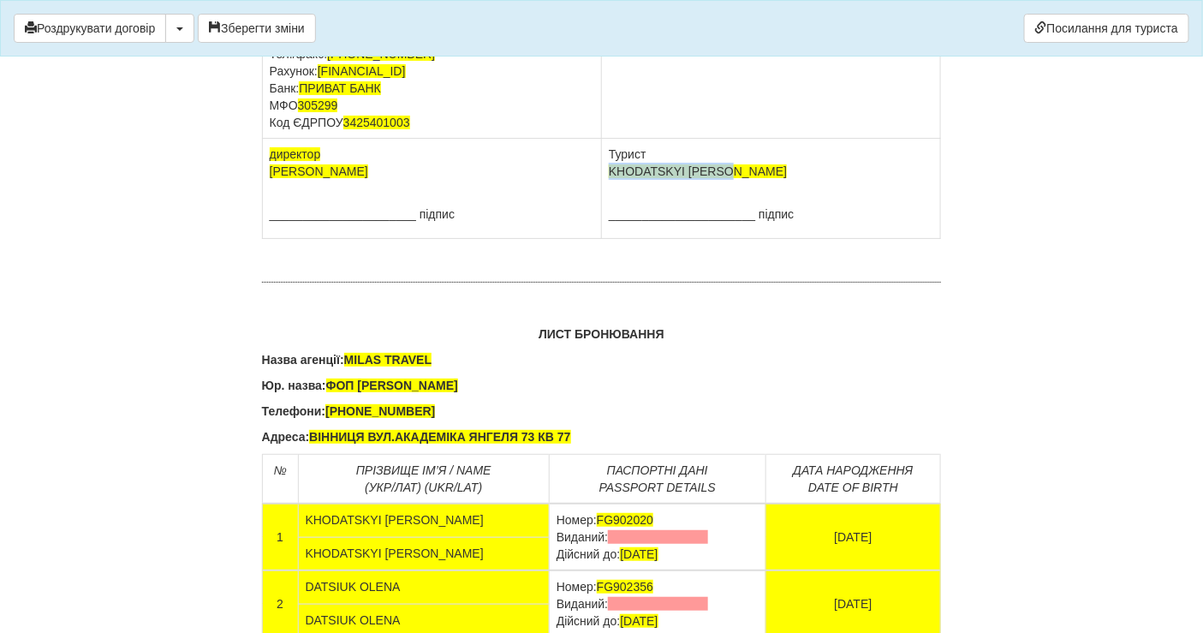
drag, startPoint x: 715, startPoint y: 350, endPoint x: 608, endPoint y: 357, distance: 107.2
click at [608, 239] on td "Турист KHODATSKYI SERHII ______________________ підпис" at bounding box center [771, 189] width 339 height 100
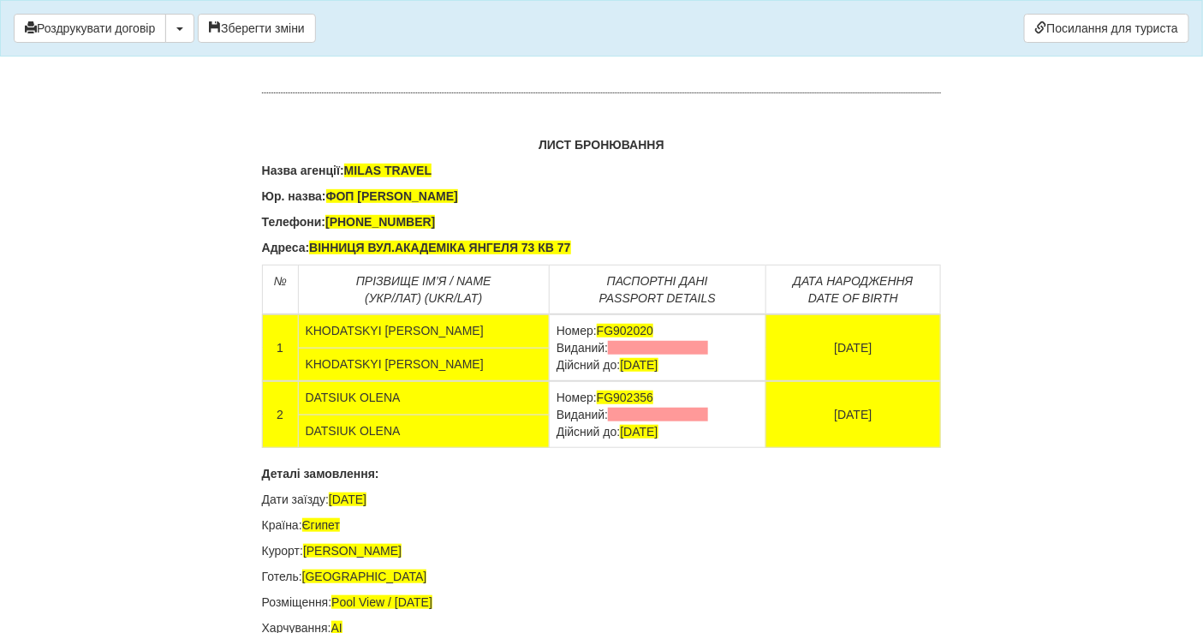
scroll to position [11032, 0]
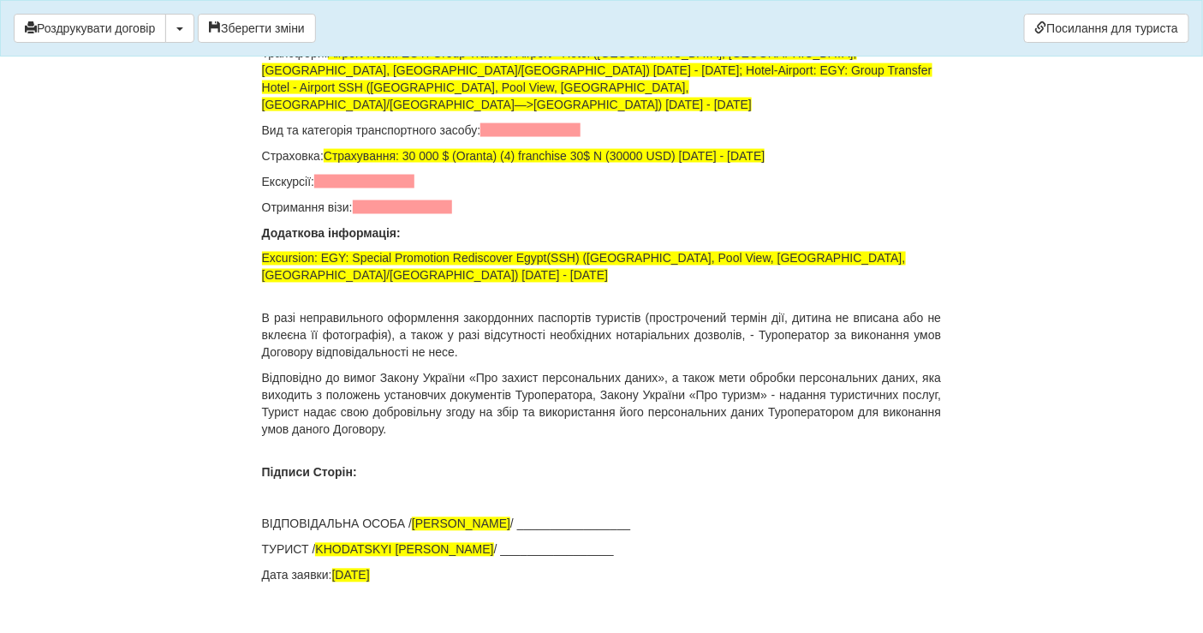
scroll to position [11874, 0]
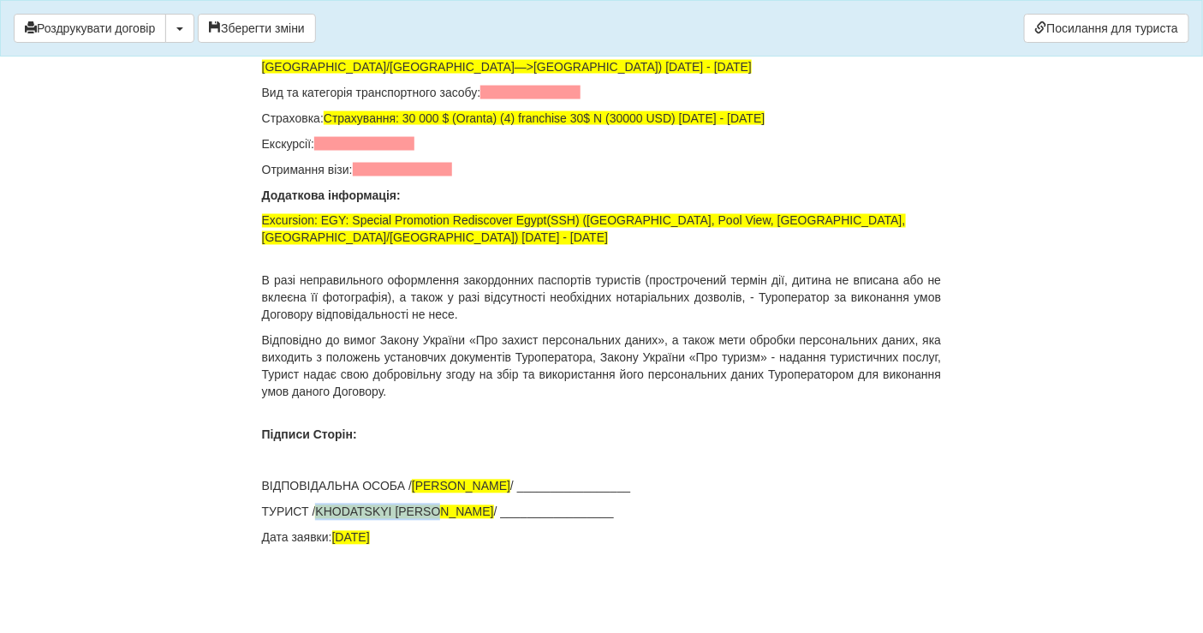
drag, startPoint x: 437, startPoint y: 509, endPoint x: 315, endPoint y: 508, distance: 121.6
click at [315, 508] on p "ТУРИСТ / KHODATSKYI SERHII / _________________" at bounding box center [602, 511] width 680 height 17
click at [276, 39] on button "Зберегти зміни" at bounding box center [257, 28] width 118 height 29
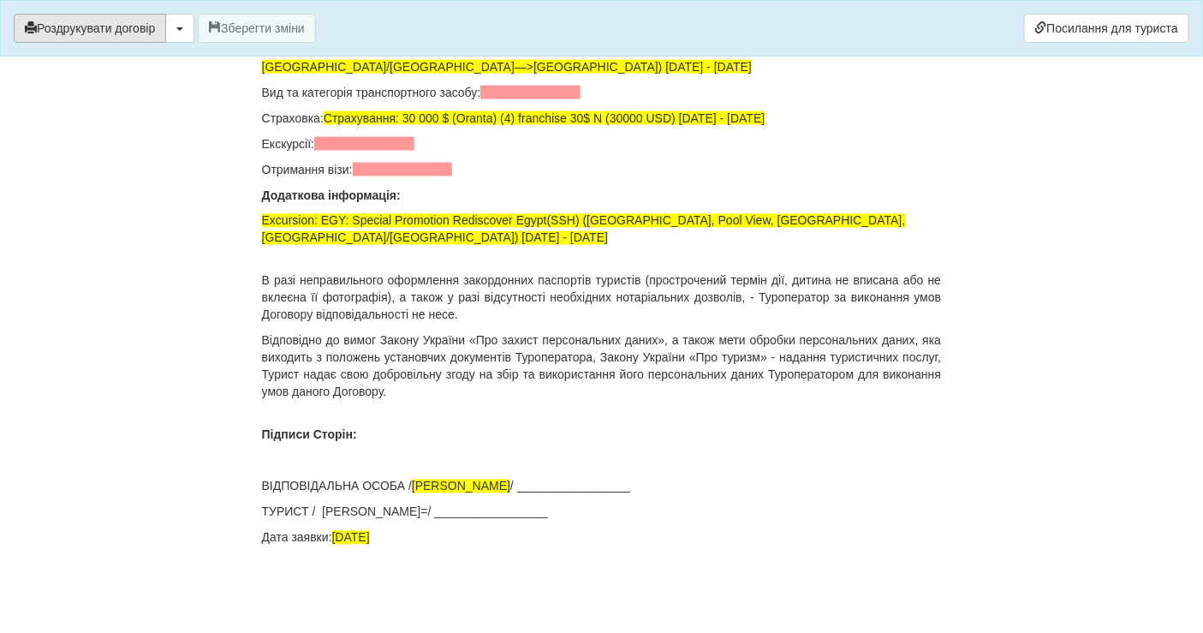
scroll to position [11779, 0]
click at [187, 36] on button "button" at bounding box center [179, 28] width 29 height 29
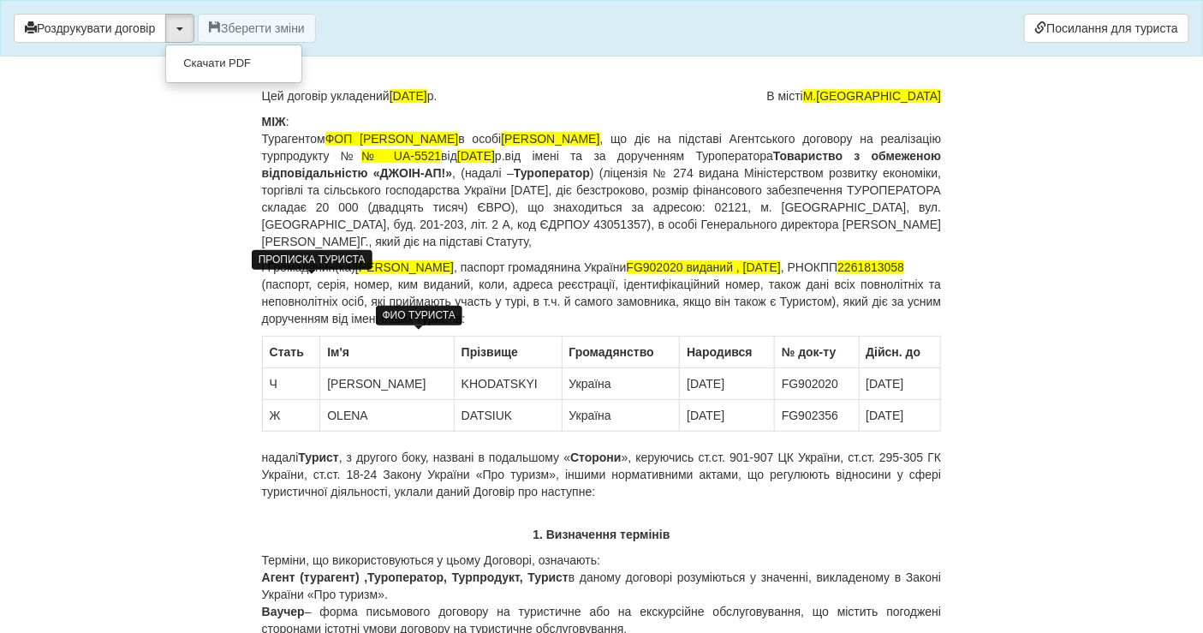
scroll to position [0, 0]
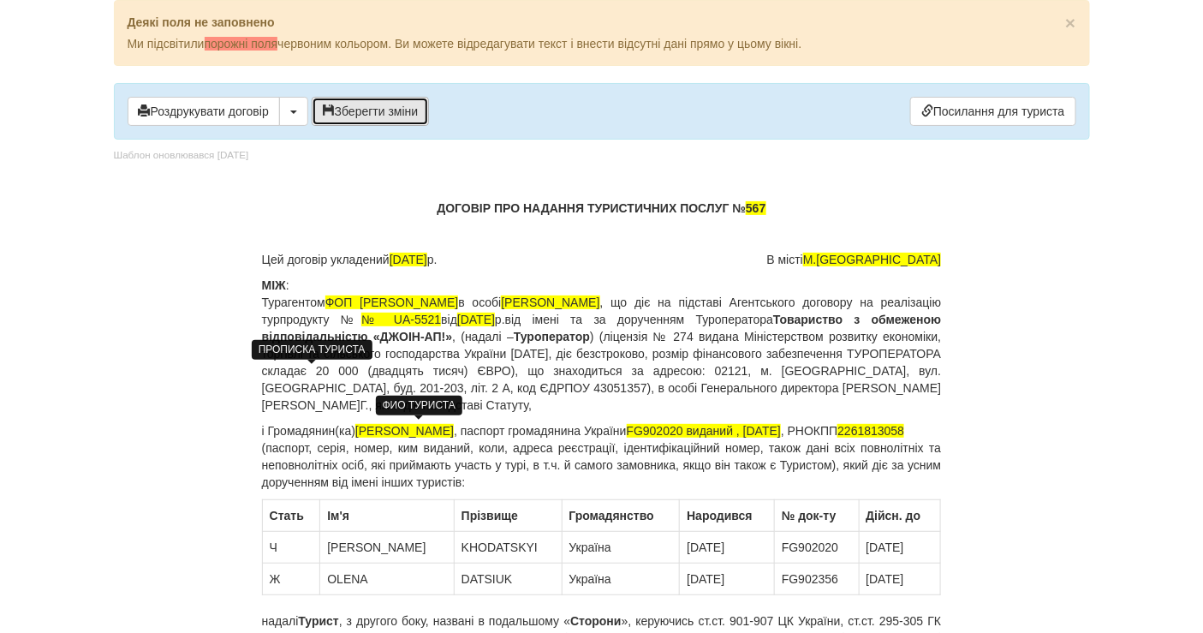
click at [335, 111] on span "button" at bounding box center [329, 110] width 12 height 12
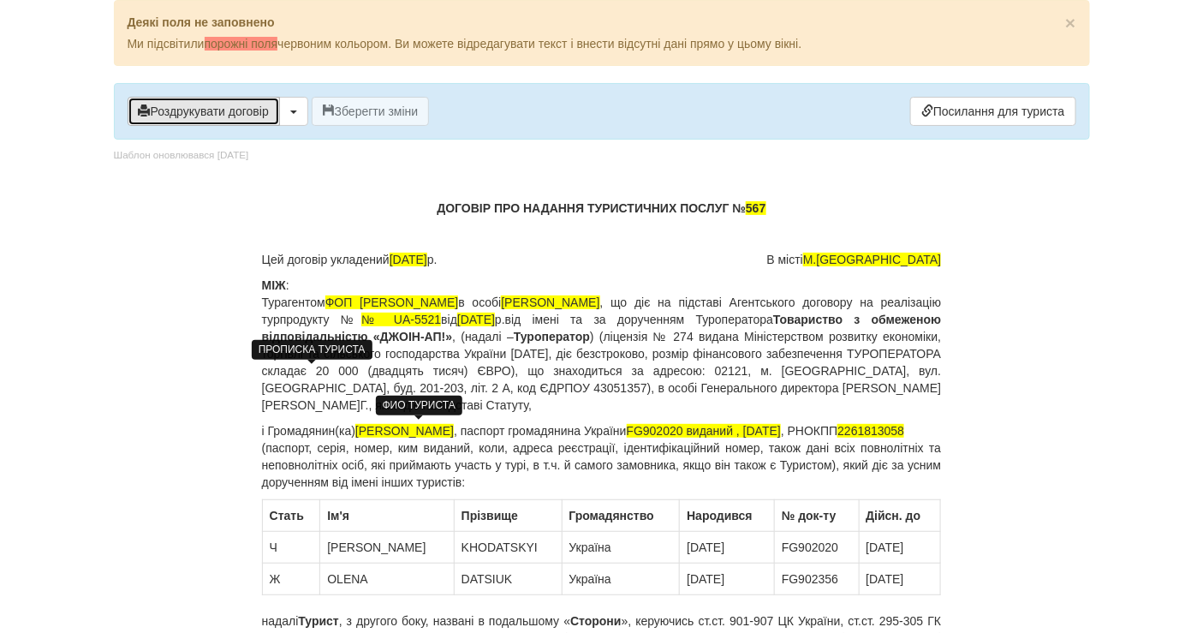
click at [257, 108] on button "Роздрукувати договір" at bounding box center [204, 111] width 152 height 29
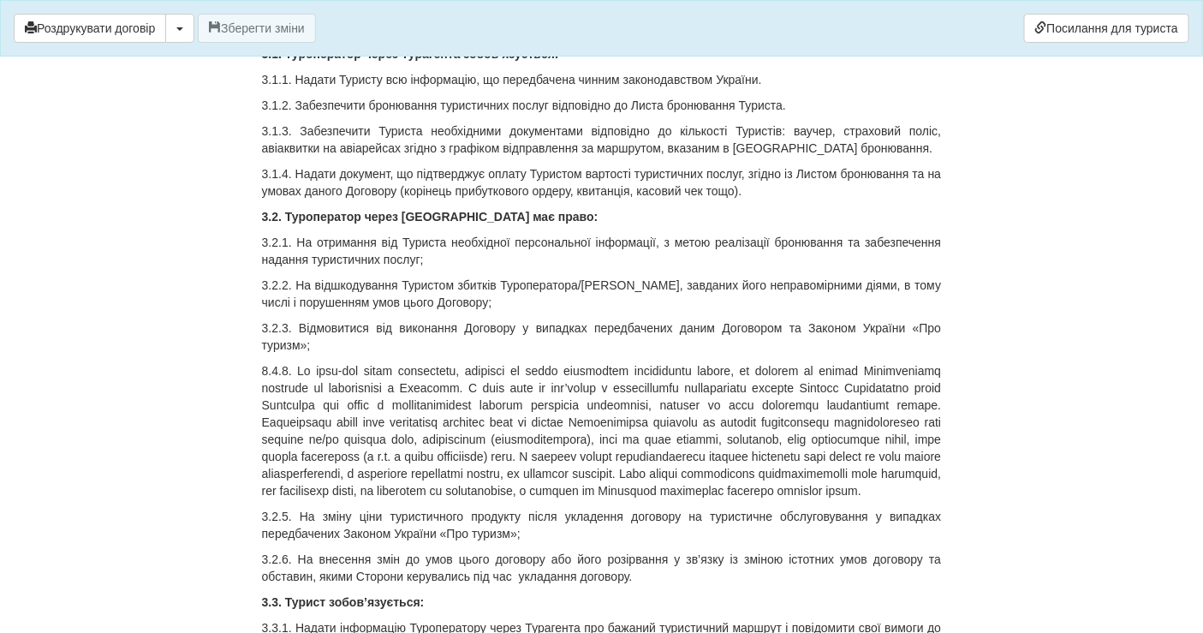
scroll to position [2758, 0]
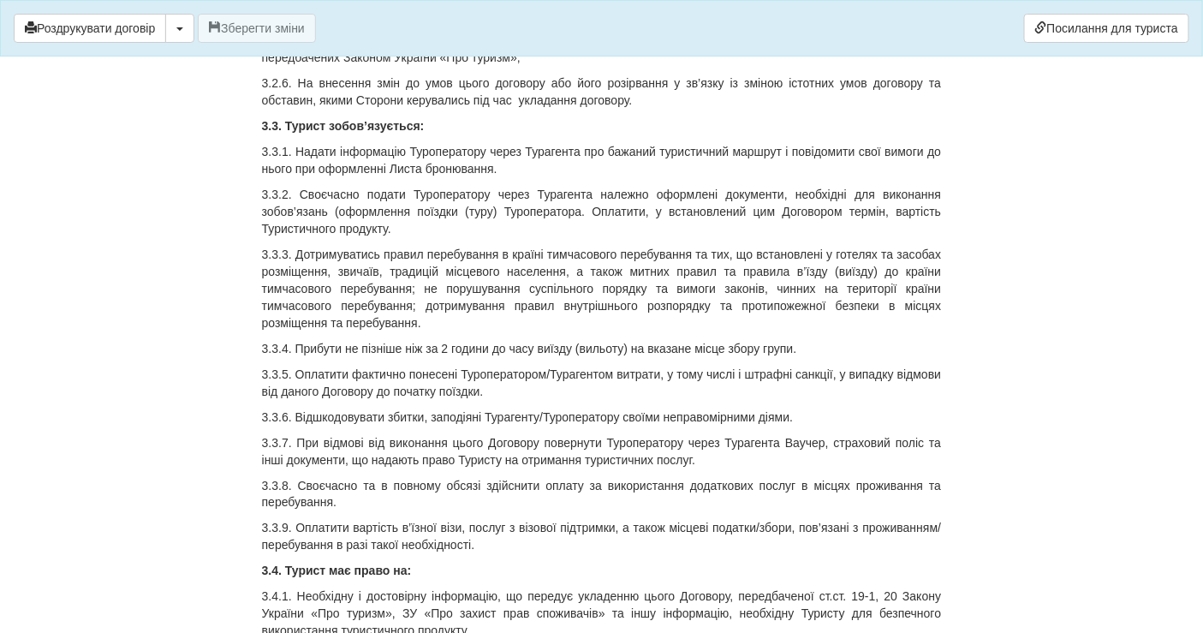
drag, startPoint x: 117, startPoint y: 281, endPoint x: 241, endPoint y: 113, distance: 208.7
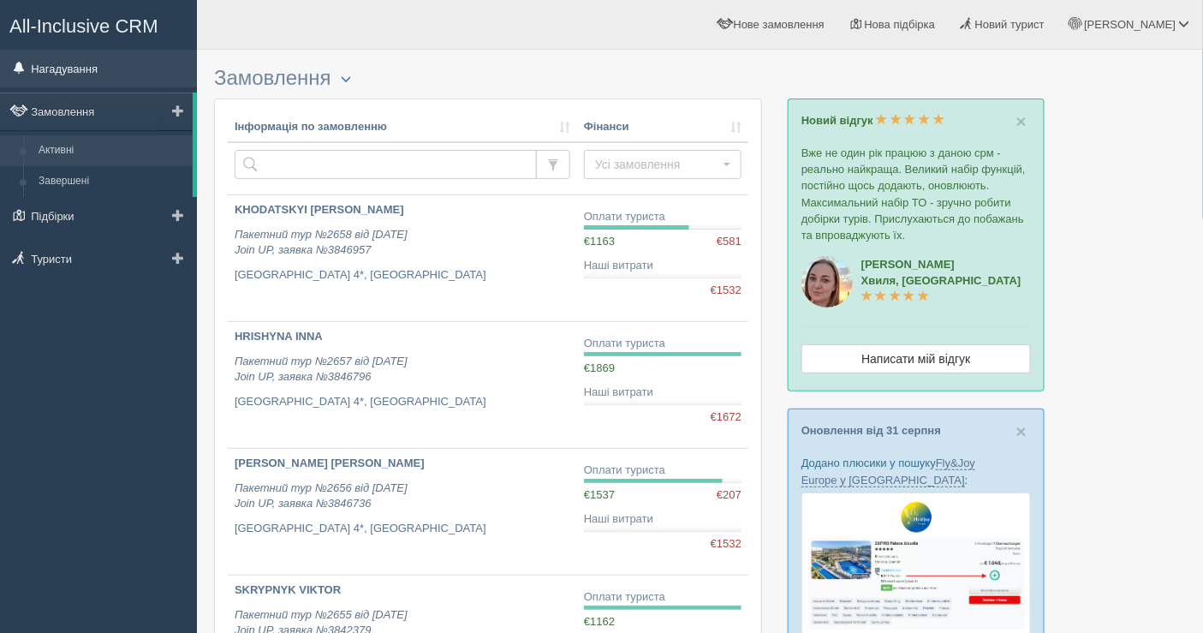
click at [68, 72] on link "Нагадування" at bounding box center [98, 69] width 197 height 38
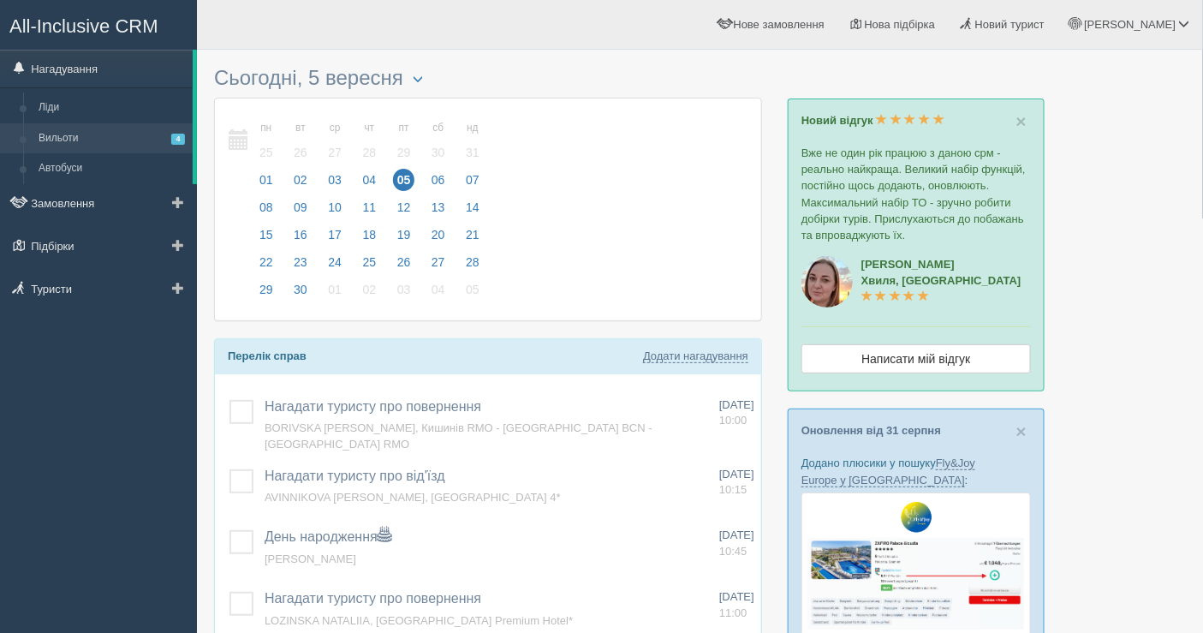
click at [77, 142] on link "Вильоти 4" at bounding box center [112, 138] width 162 height 31
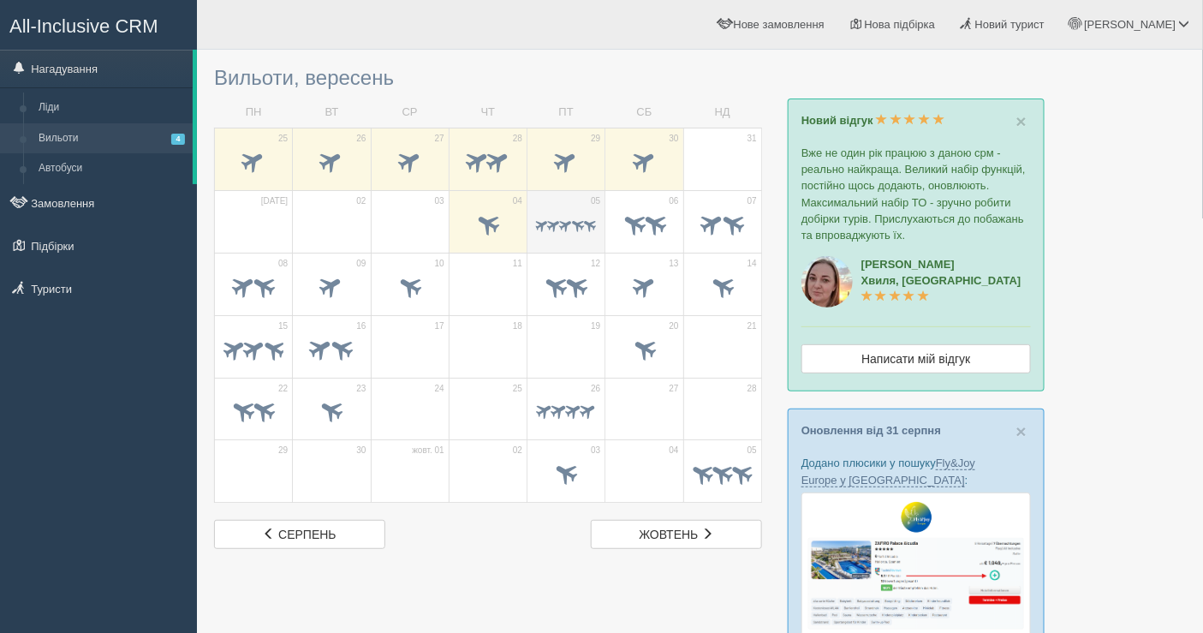
click at [556, 199] on td "05" at bounding box center [566, 221] width 78 height 62
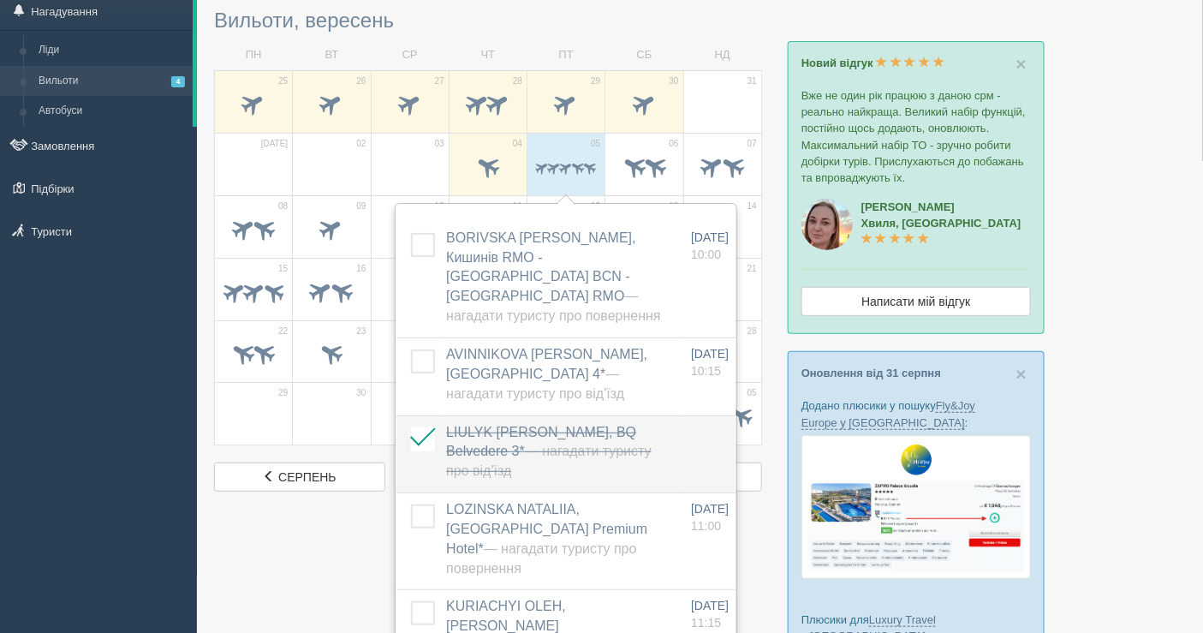
scroll to position [95, 0]
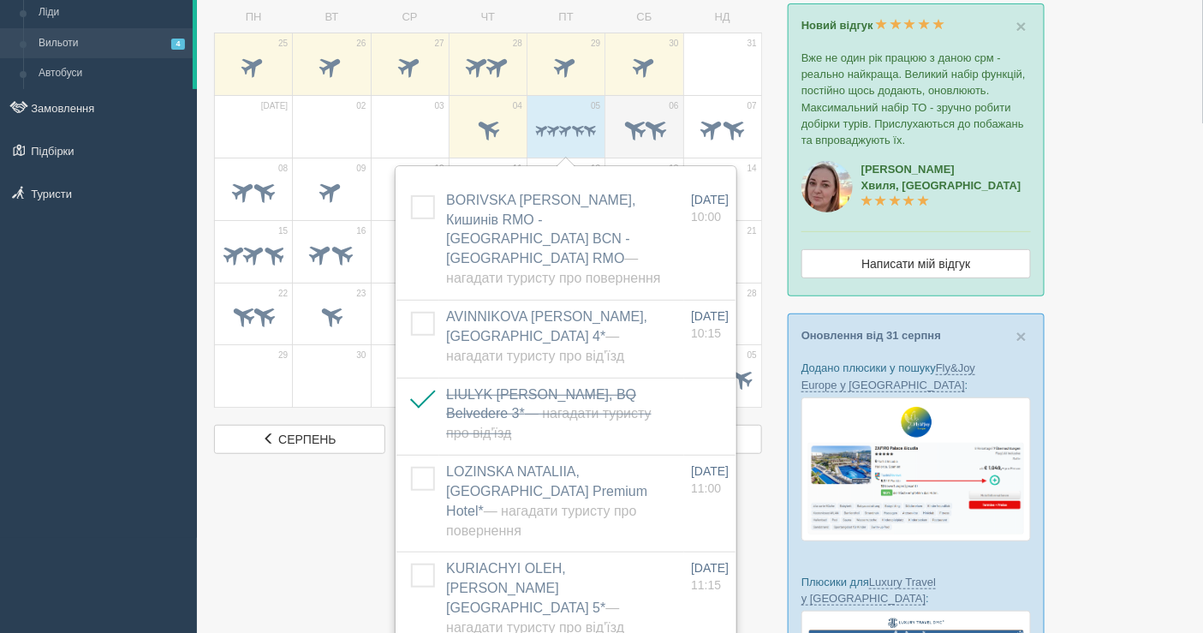
click at [639, 121] on span at bounding box center [634, 128] width 28 height 28
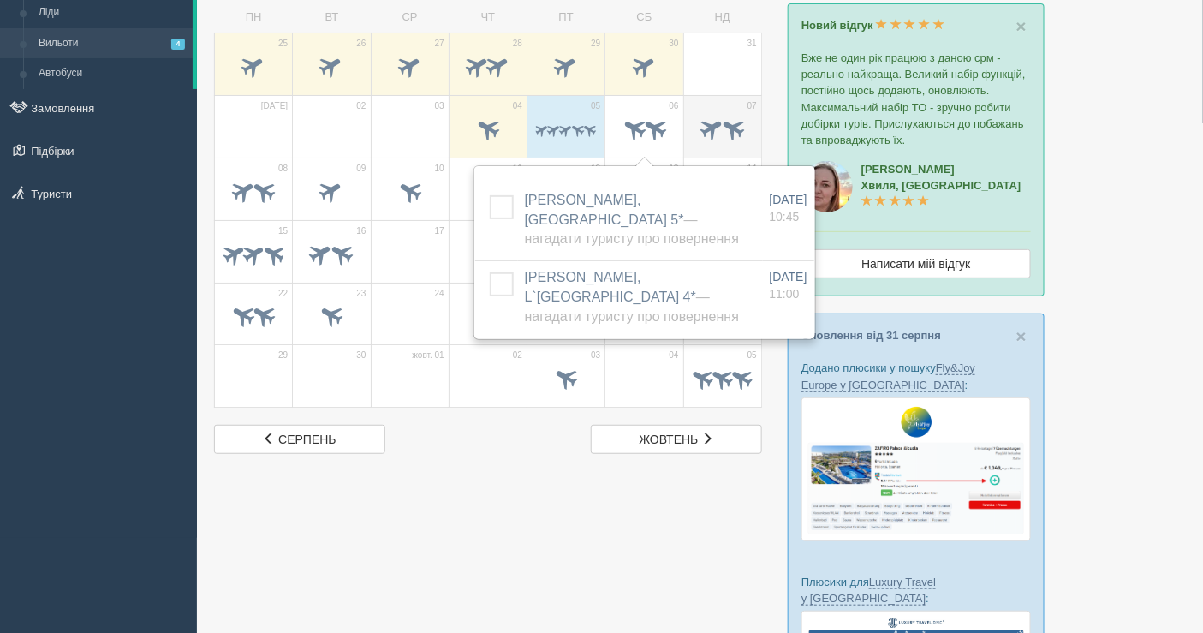
click at [701, 124] on span at bounding box center [712, 128] width 28 height 28
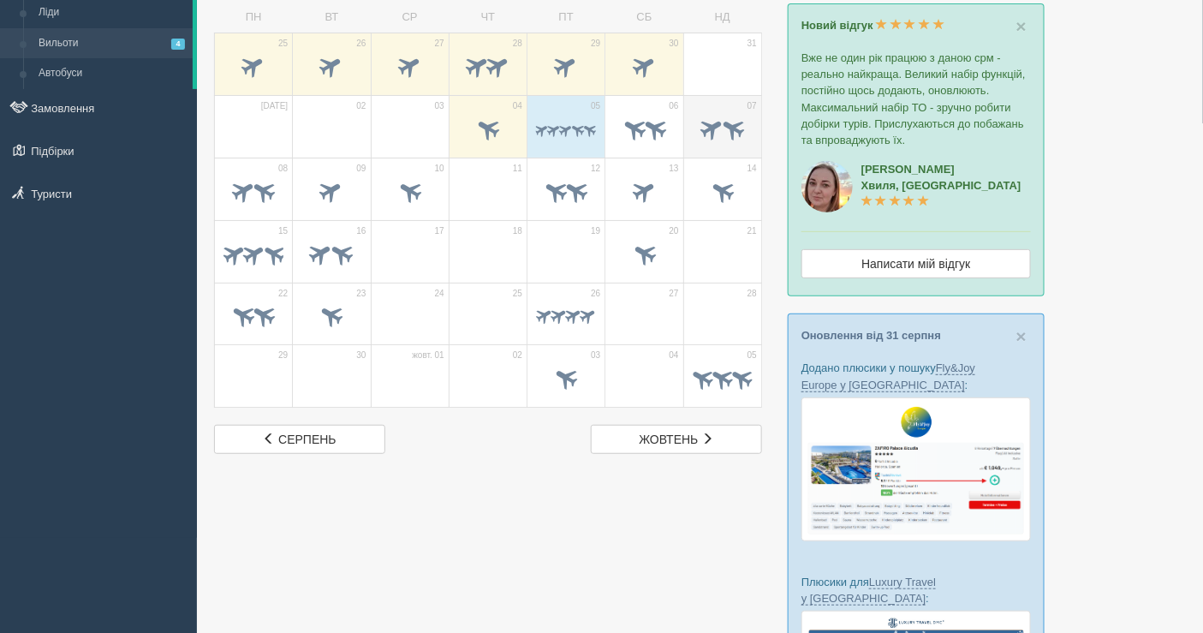
click at [701, 124] on span at bounding box center [712, 128] width 28 height 28
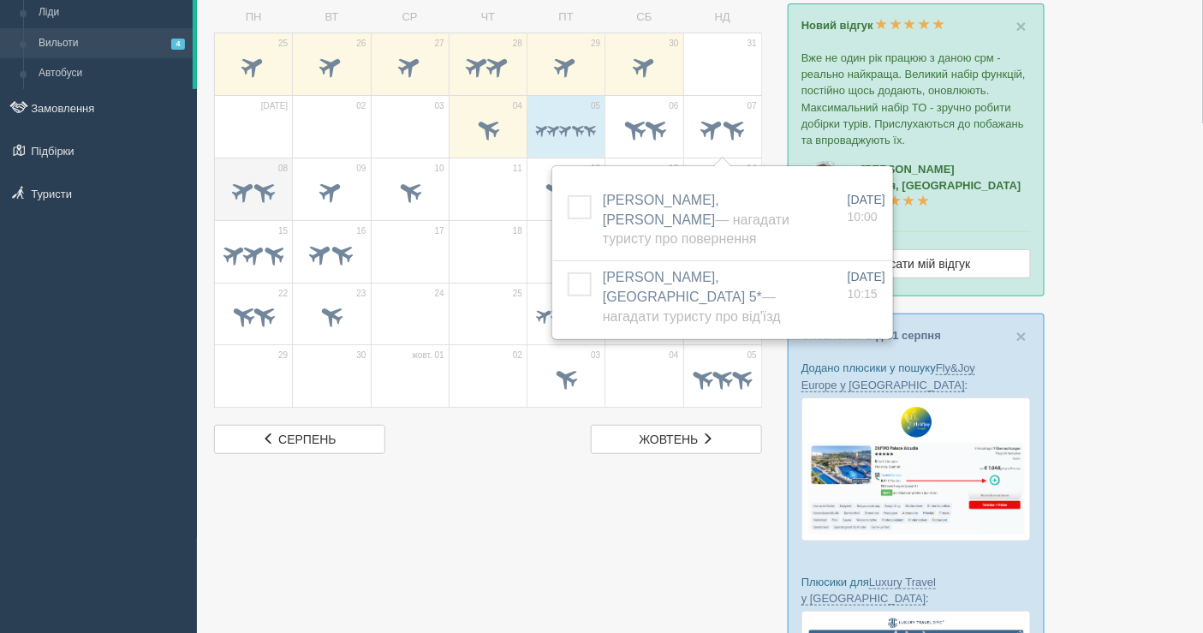
click at [271, 193] on span at bounding box center [264, 190] width 28 height 28
